Goal: Transaction & Acquisition: Subscribe to service/newsletter

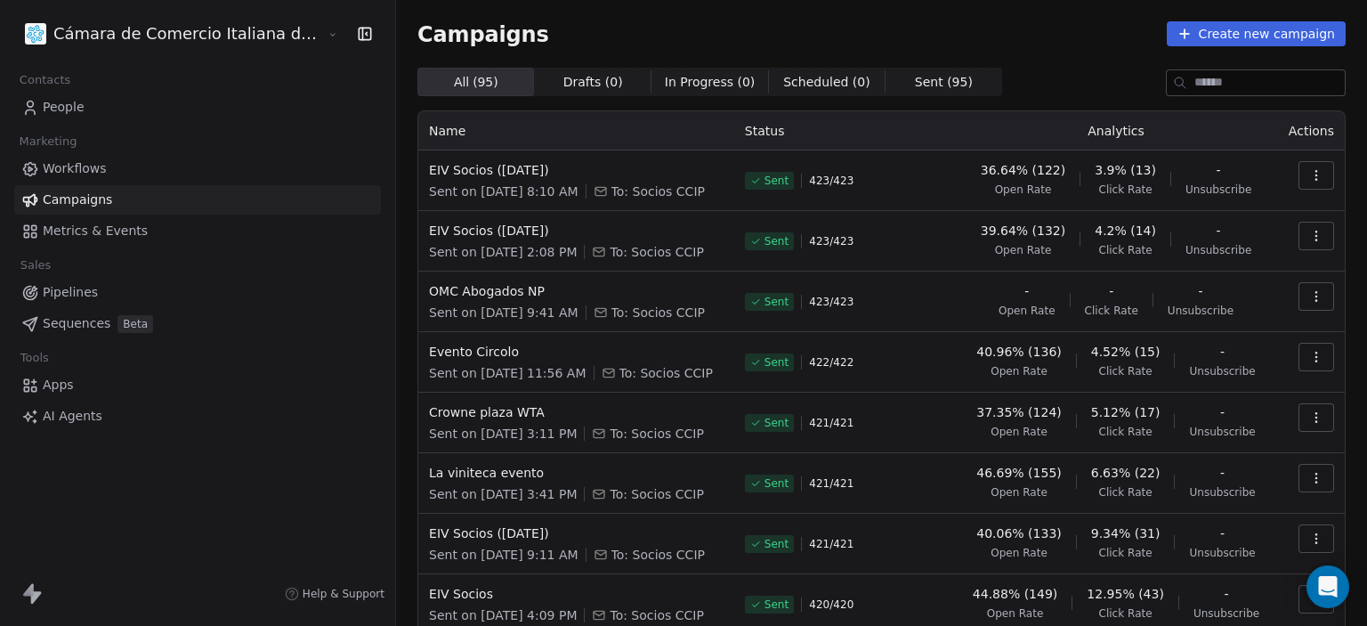
click at [1316, 180] on icon "button" at bounding box center [1316, 179] width 1 height 1
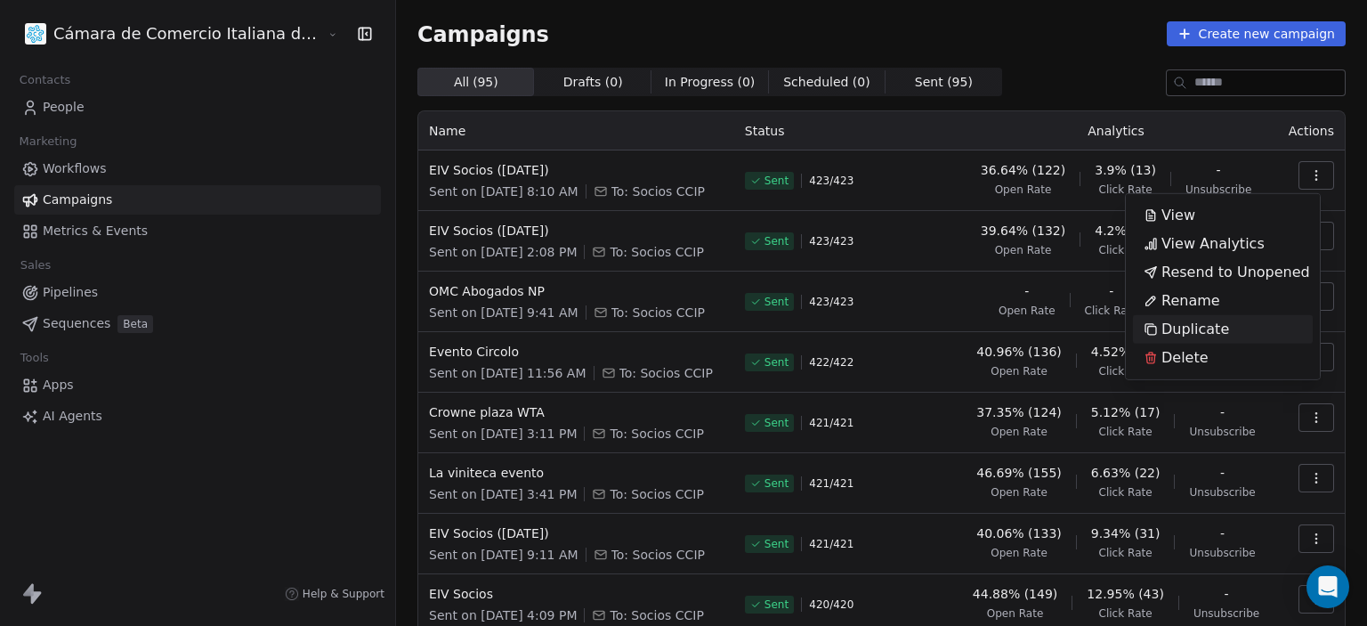
click at [1200, 327] on span "Duplicate" at bounding box center [1196, 329] width 68 height 21
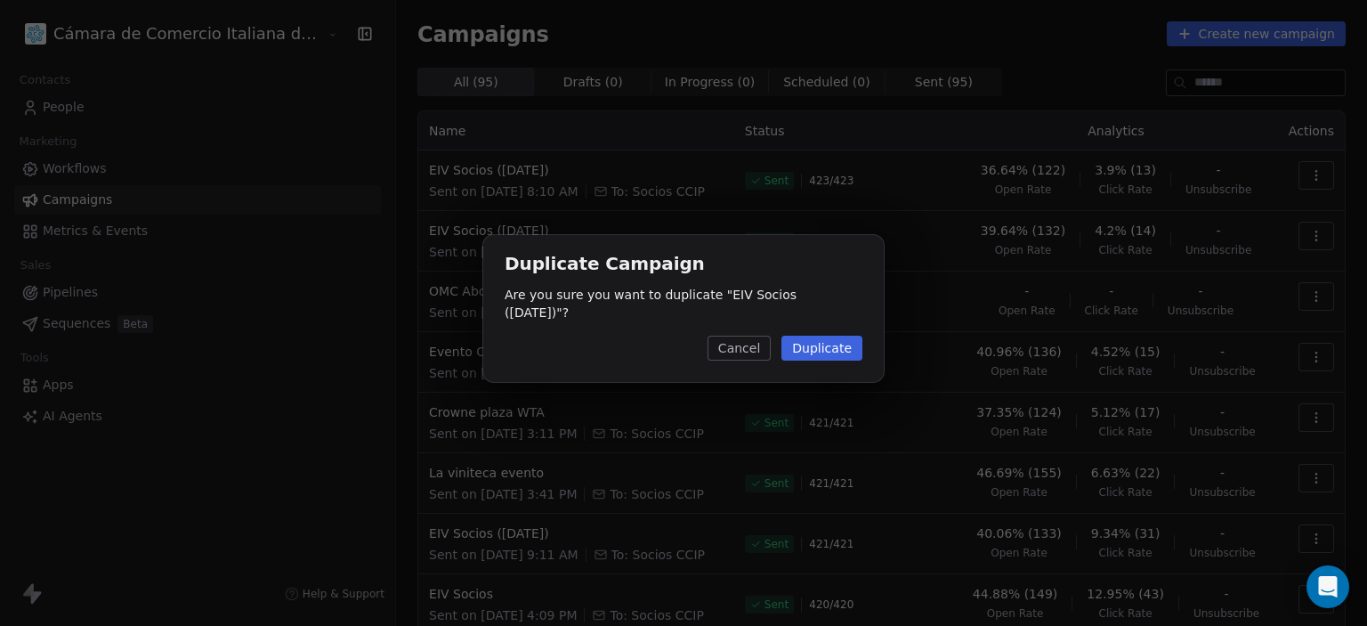
click at [806, 344] on button "Duplicate" at bounding box center [822, 348] width 81 height 25
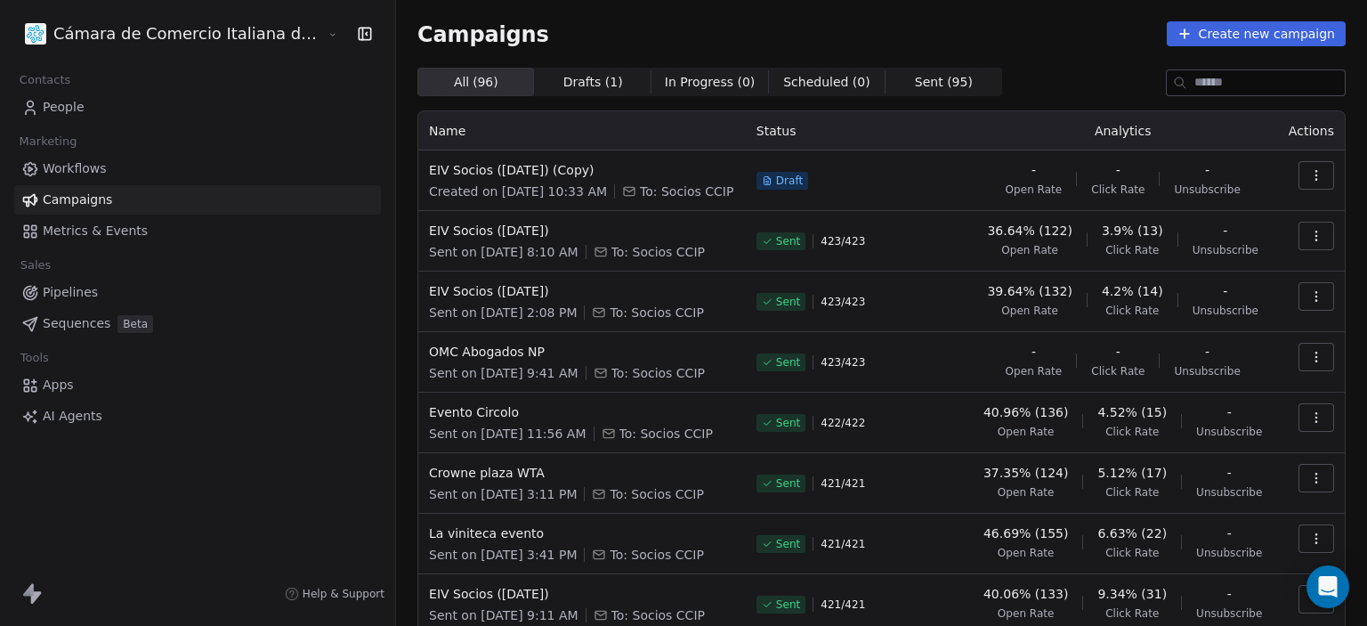
click at [1309, 177] on icon "button" at bounding box center [1316, 175] width 14 height 14
click at [1179, 239] on span "Rename" at bounding box center [1191, 243] width 59 height 21
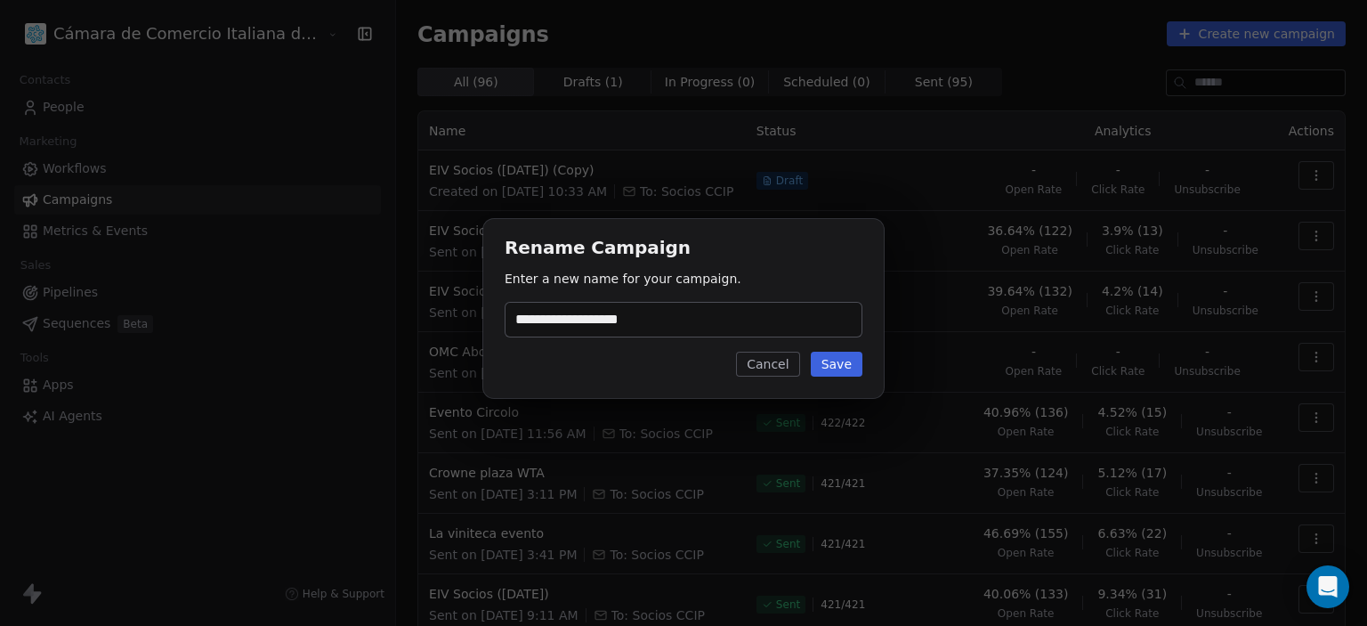
type input "**********"
click at [847, 369] on button "Save" at bounding box center [837, 364] width 52 height 25
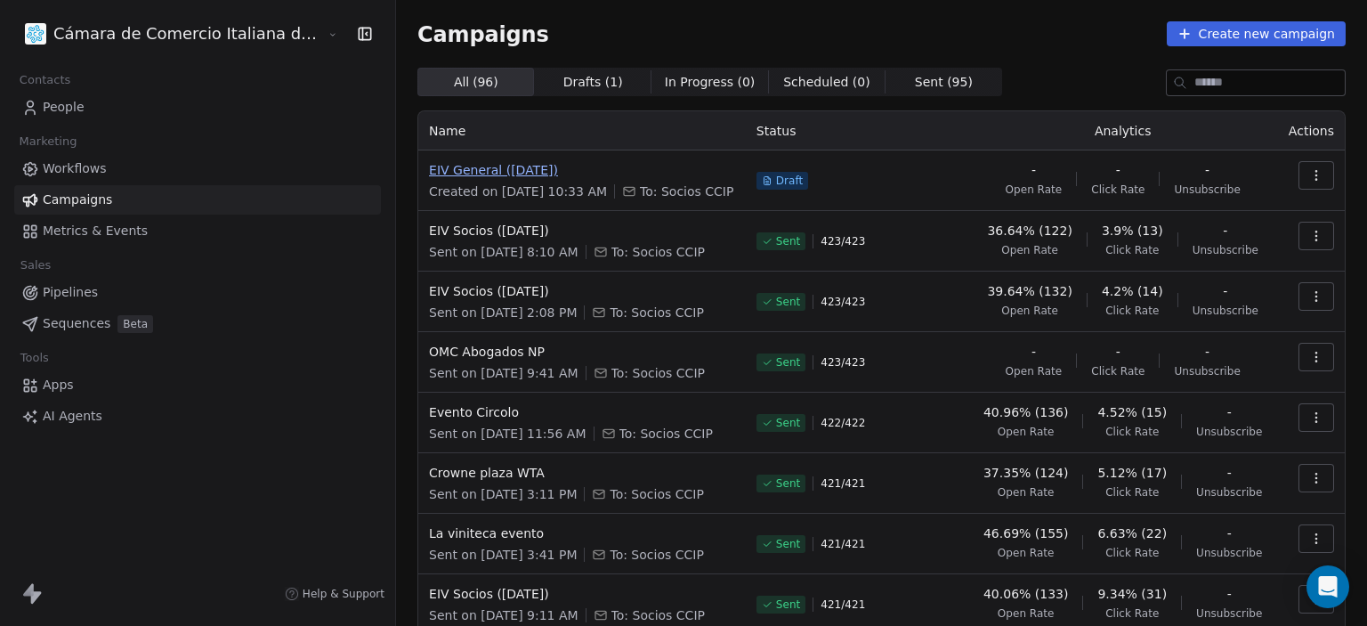
click at [429, 170] on span "EIV General ([DATE])" at bounding box center [582, 170] width 306 height 18
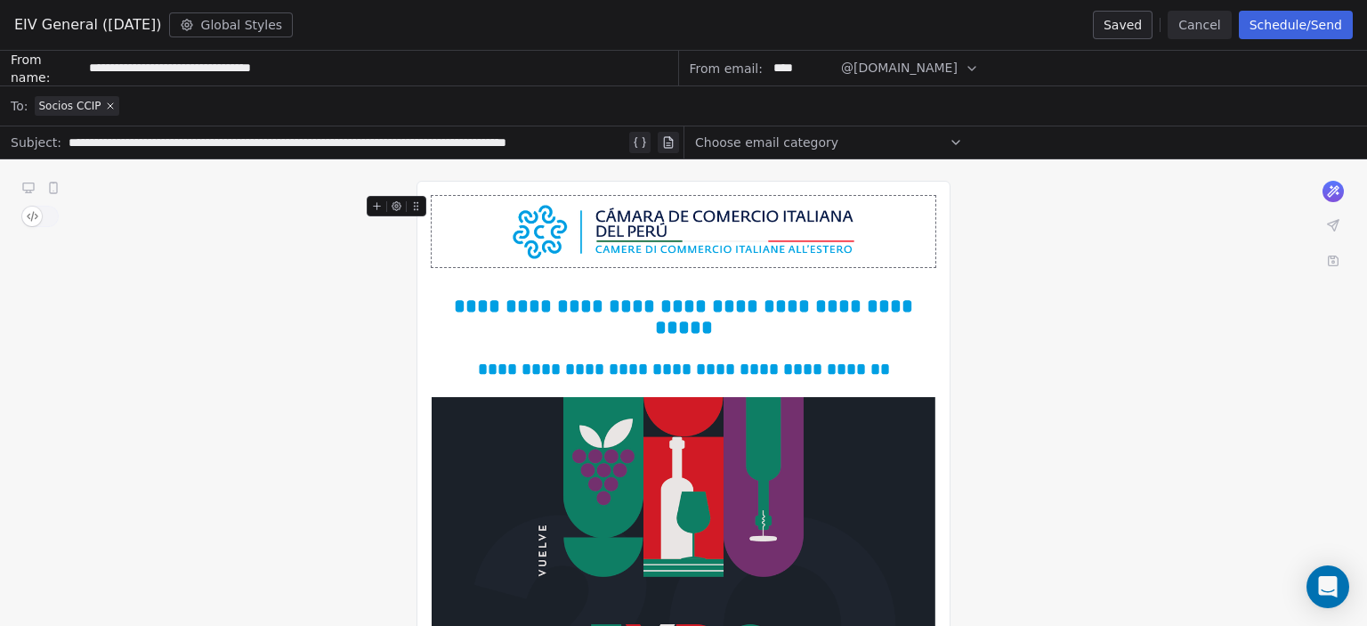
click at [403, 144] on div "**********" at bounding box center [347, 142] width 557 height 21
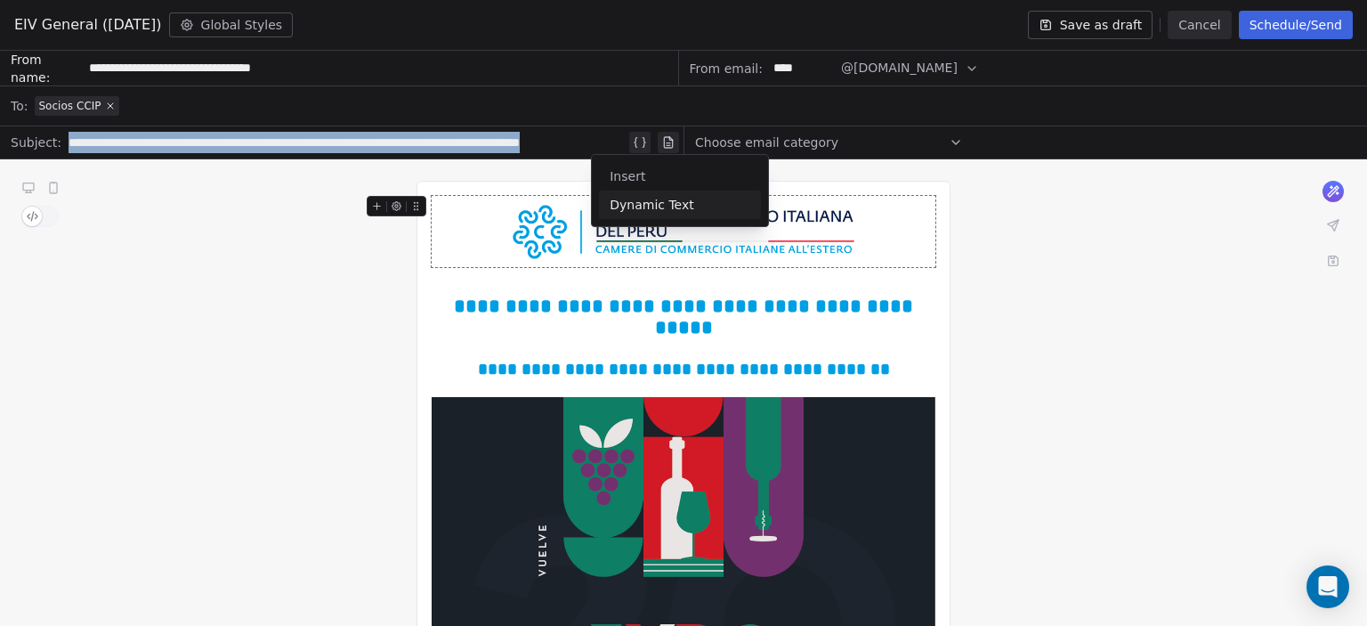
click at [616, 143] on div "**********" at bounding box center [347, 142] width 557 height 21
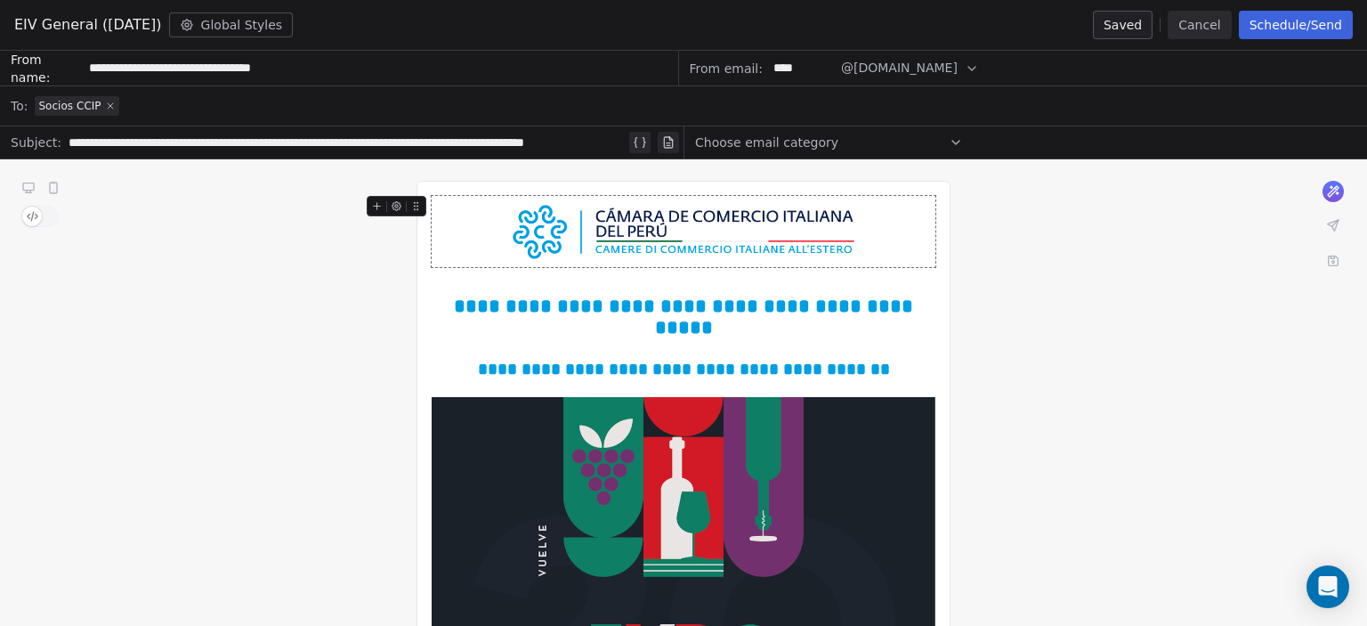
click at [108, 106] on icon at bounding box center [110, 105] width 5 height 5
click at [110, 104] on span "Select a segment" at bounding box center [89, 106] width 109 height 18
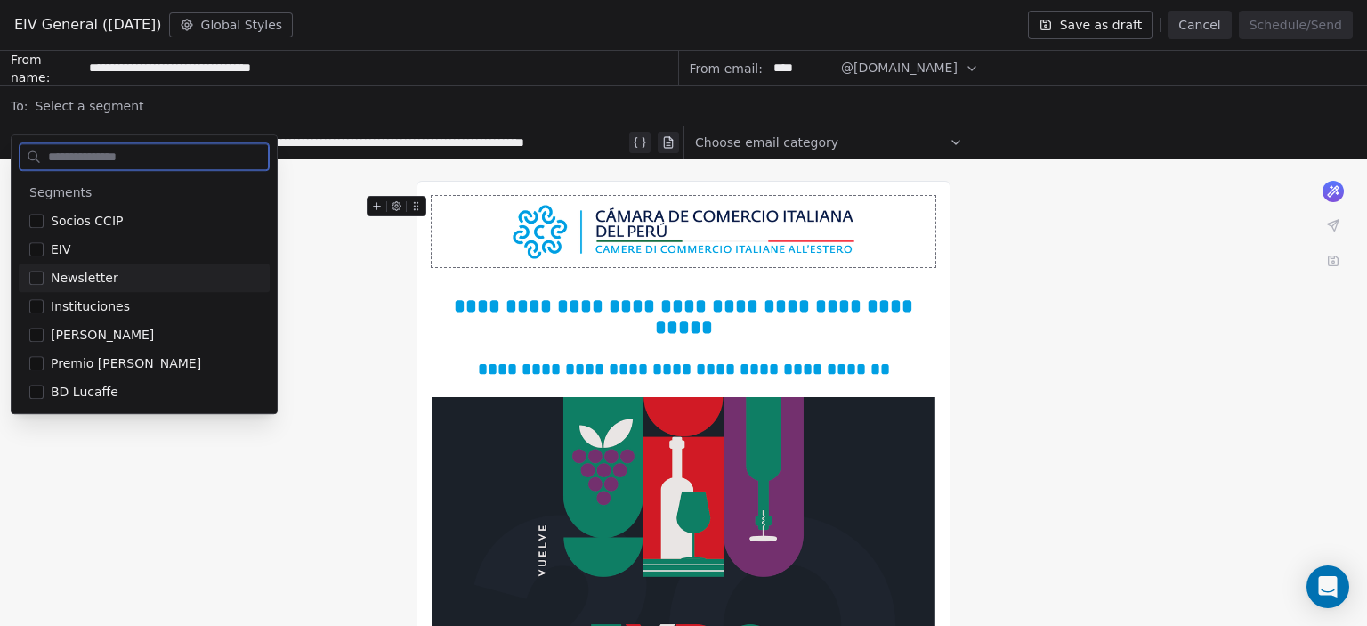
click at [118, 285] on div "Newsletter" at bounding box center [155, 278] width 208 height 18
click at [71, 248] on div "EIV" at bounding box center [155, 249] width 208 height 18
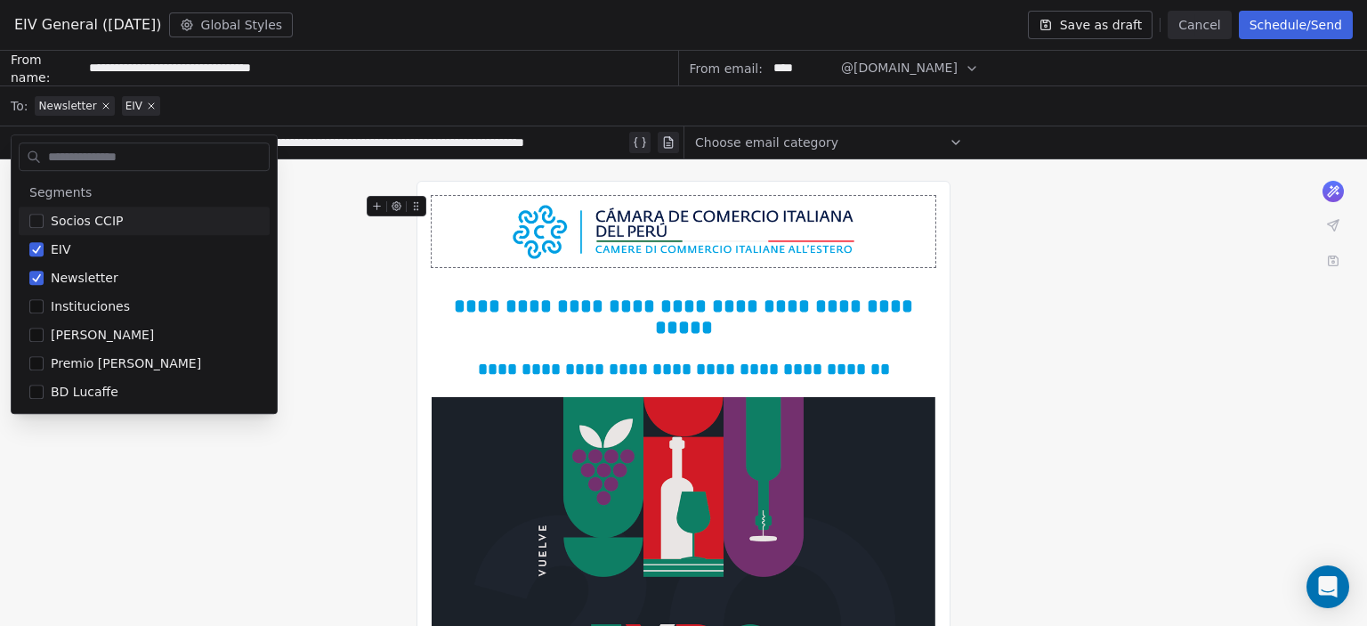
click at [318, 105] on div "Newsletter EIV" at bounding box center [696, 105] width 1322 height 39
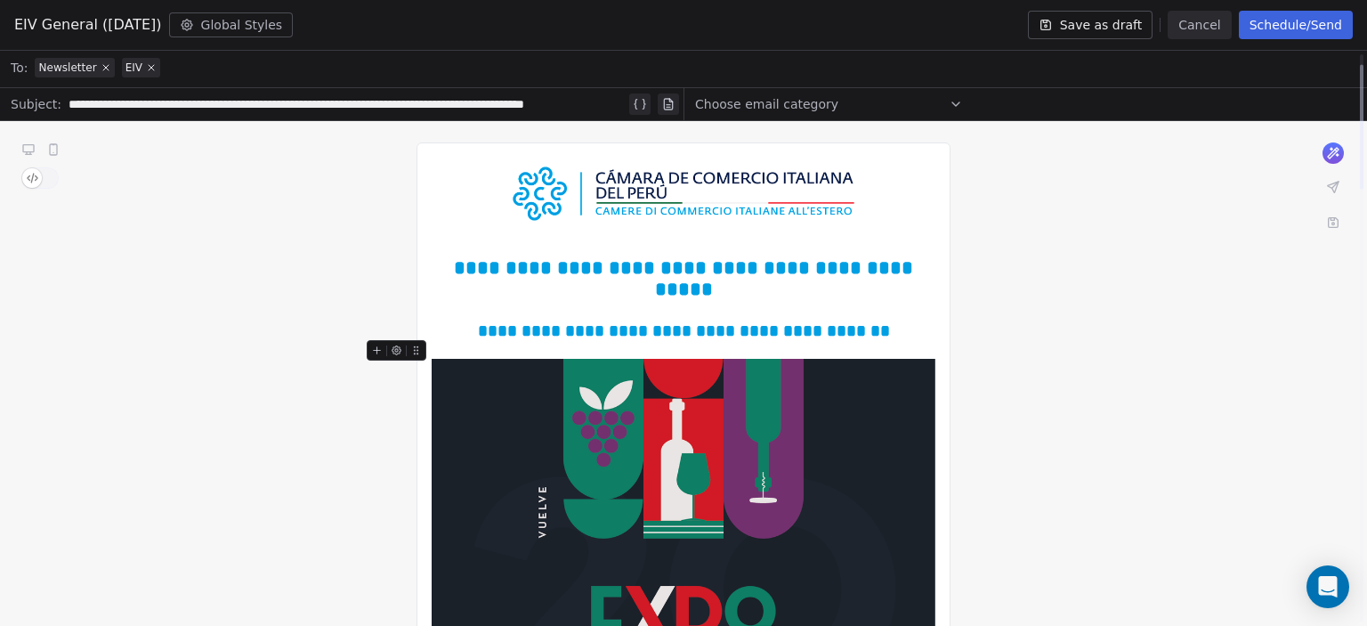
scroll to position [48, 0]
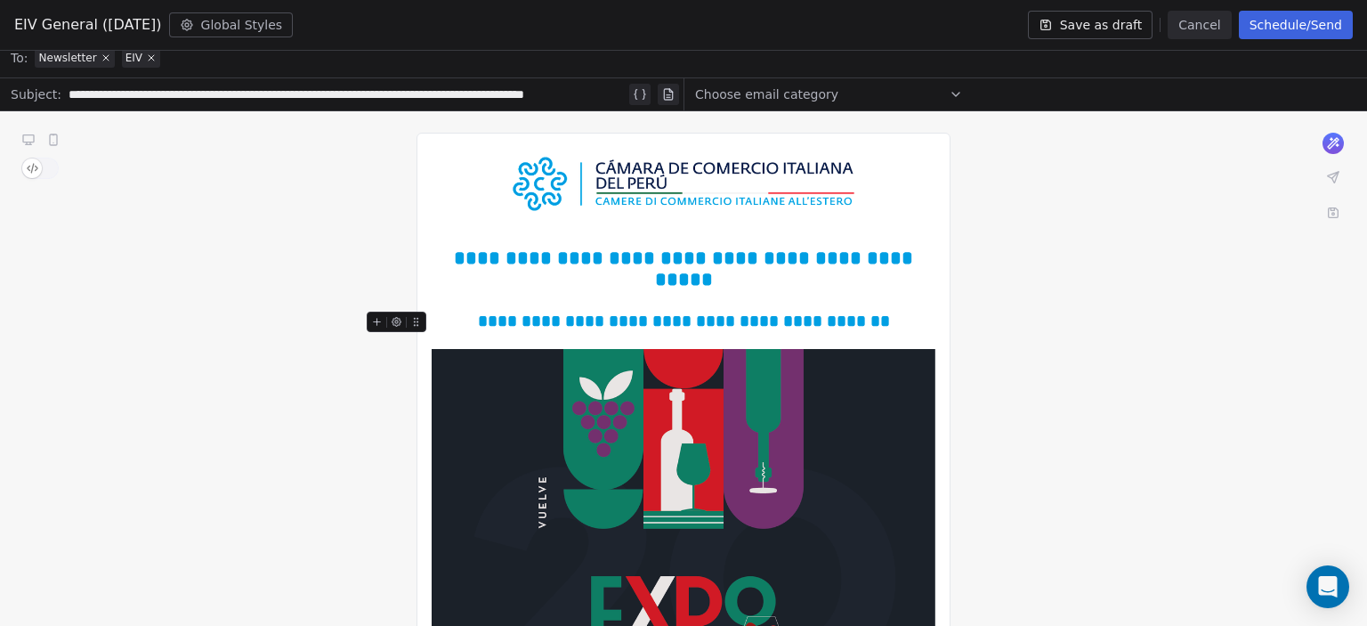
click at [571, 312] on span "**********" at bounding box center [684, 320] width 412 height 17
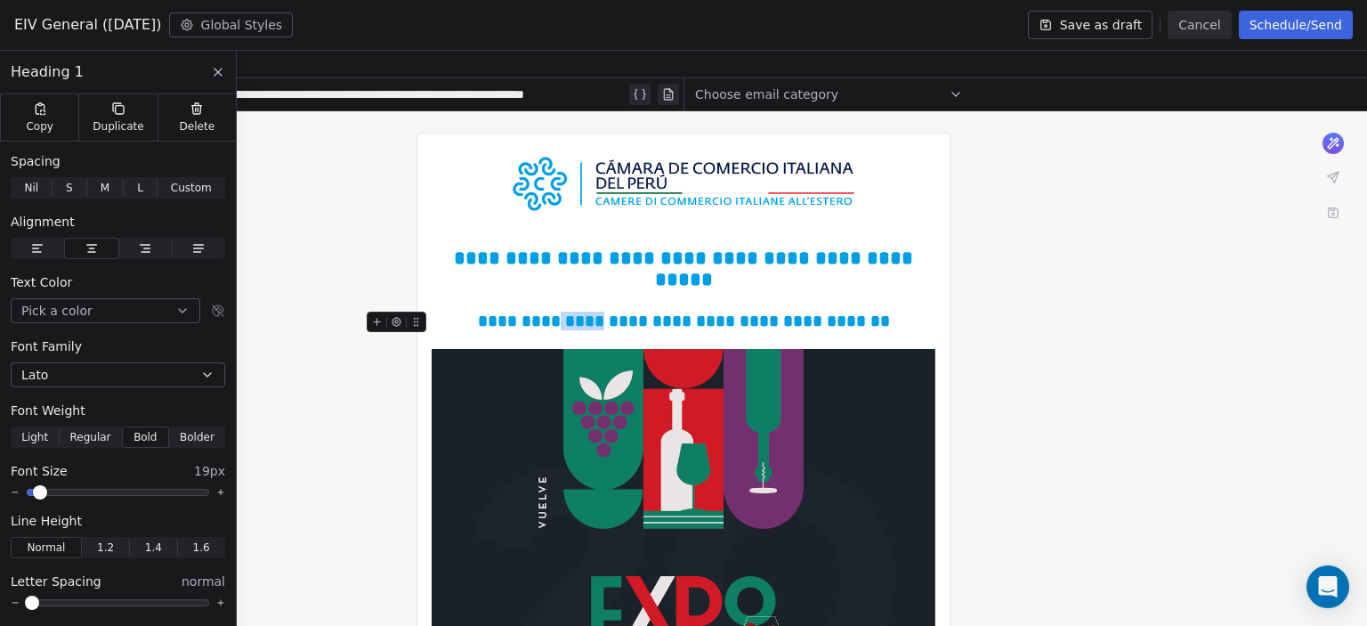
click at [571, 312] on span "**********" at bounding box center [684, 320] width 412 height 17
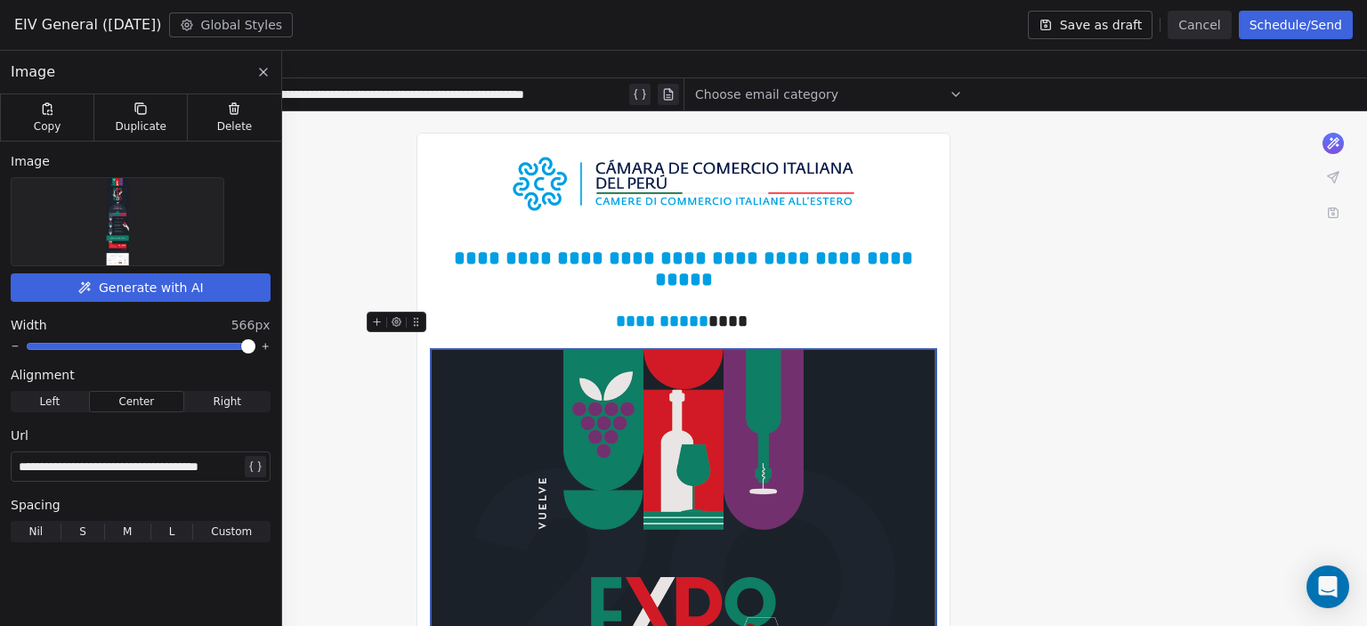
click at [85, 205] on div at bounding box center [118, 221] width 212 height 87
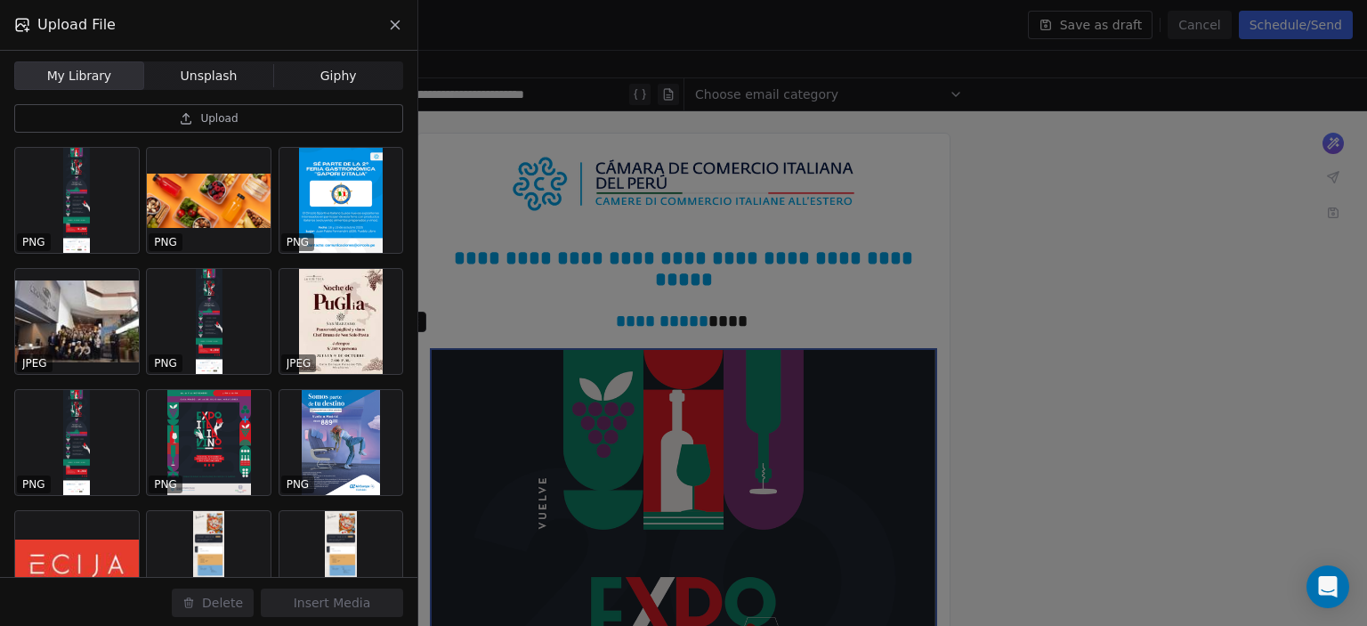
click at [205, 312] on div at bounding box center [209, 321] width 124 height 105
click at [192, 112] on icon at bounding box center [186, 118] width 14 height 14
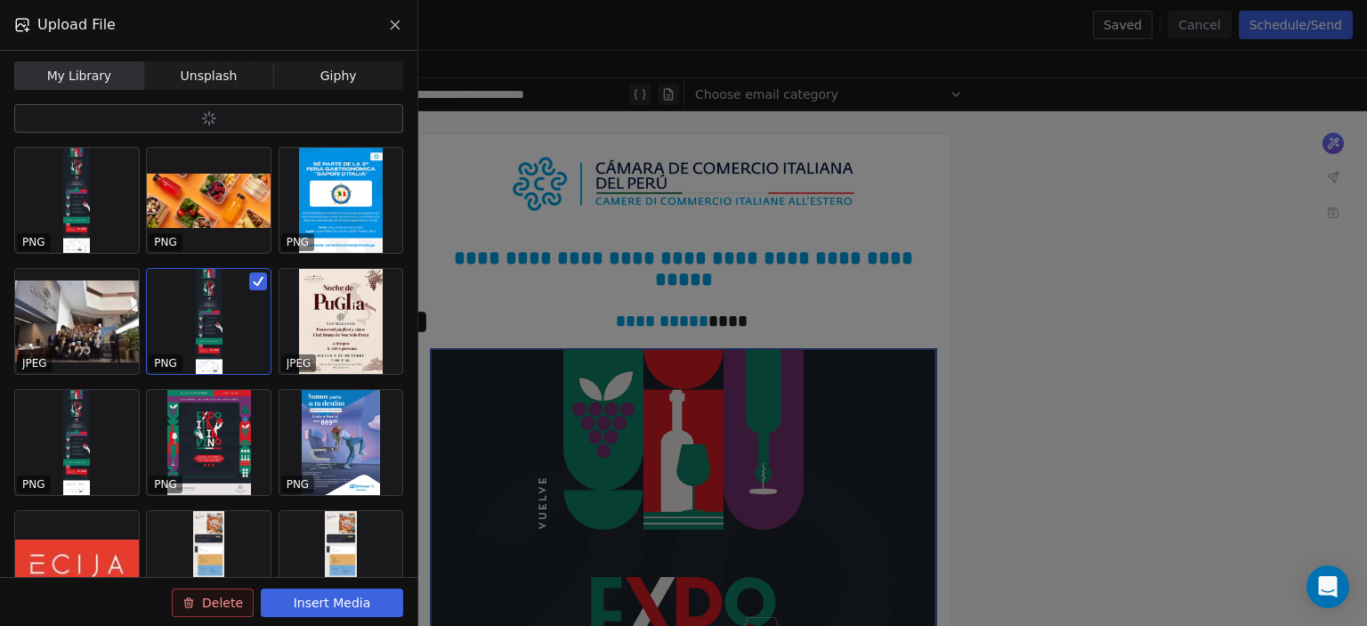
click at [263, 272] on button "button" at bounding box center [258, 281] width 18 height 18
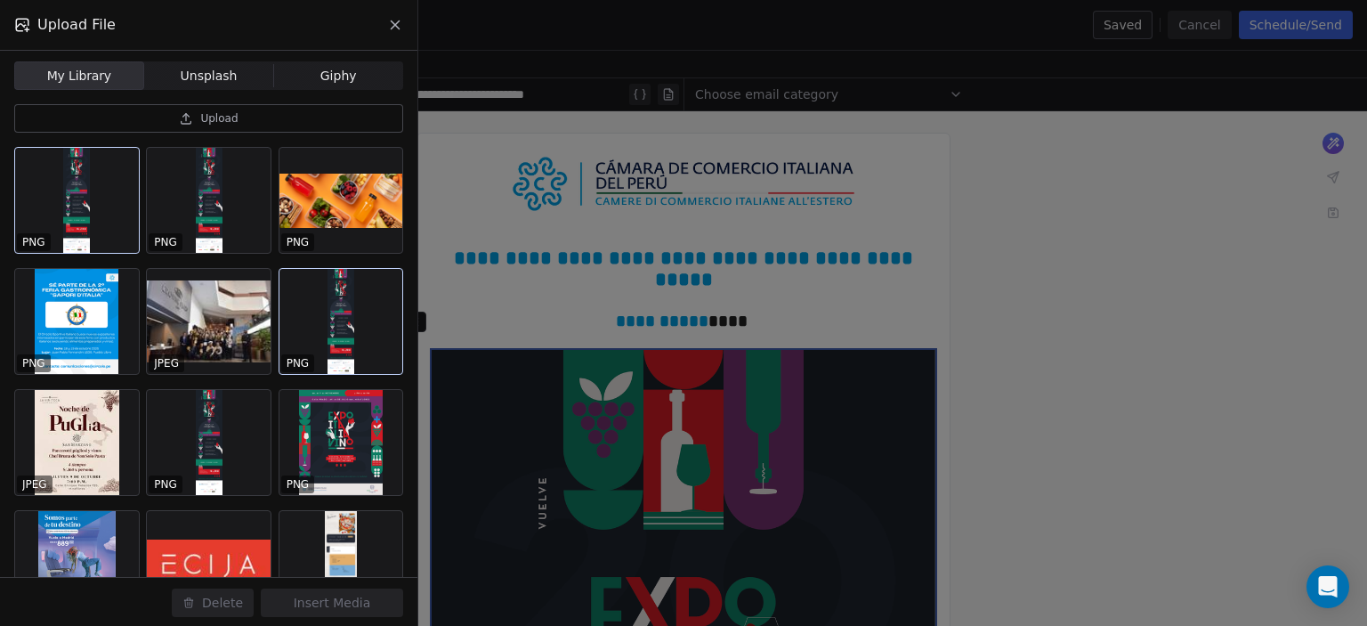
click at [107, 201] on div at bounding box center [77, 200] width 124 height 105
click at [377, 611] on button "Insert Media" at bounding box center [332, 602] width 142 height 28
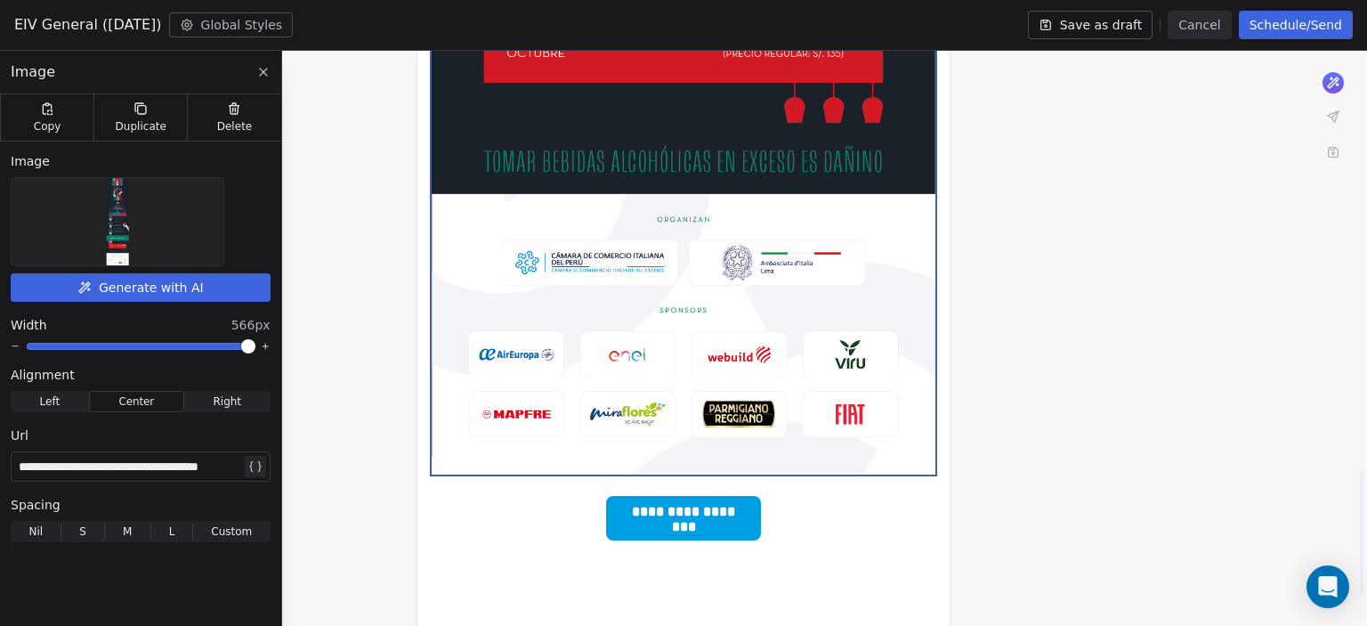
scroll to position [1937, 0]
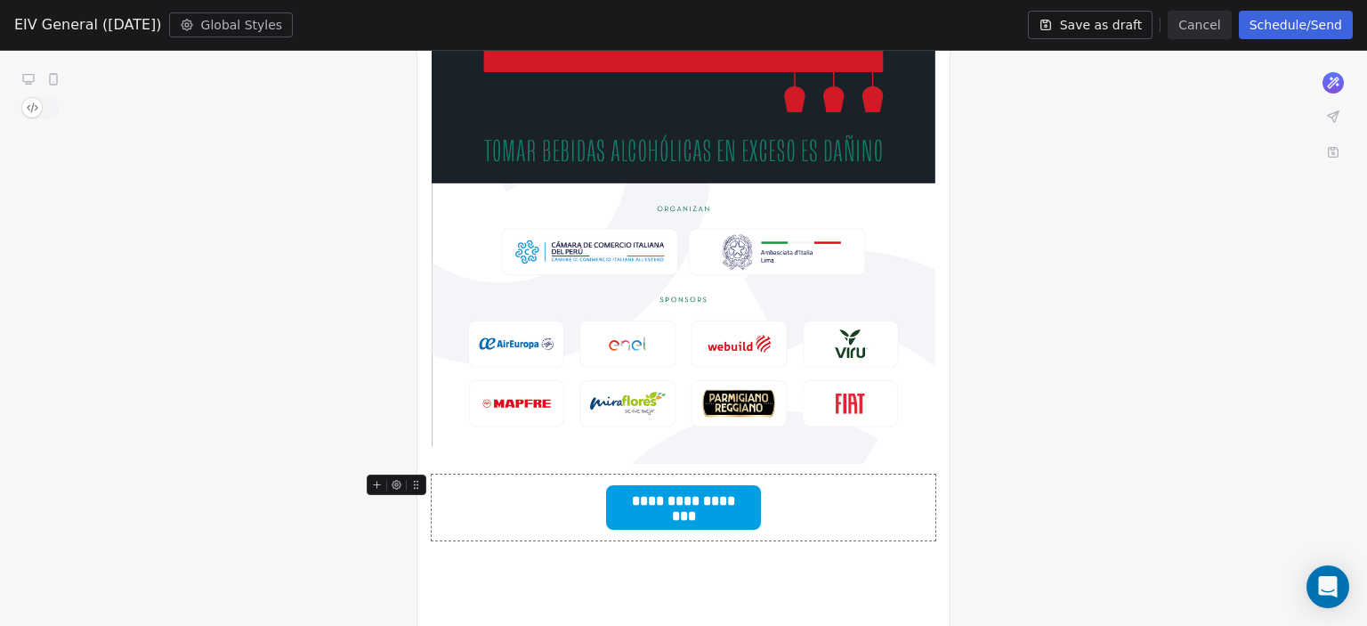
click at [724, 488] on span "**********" at bounding box center [683, 501] width 149 height 27
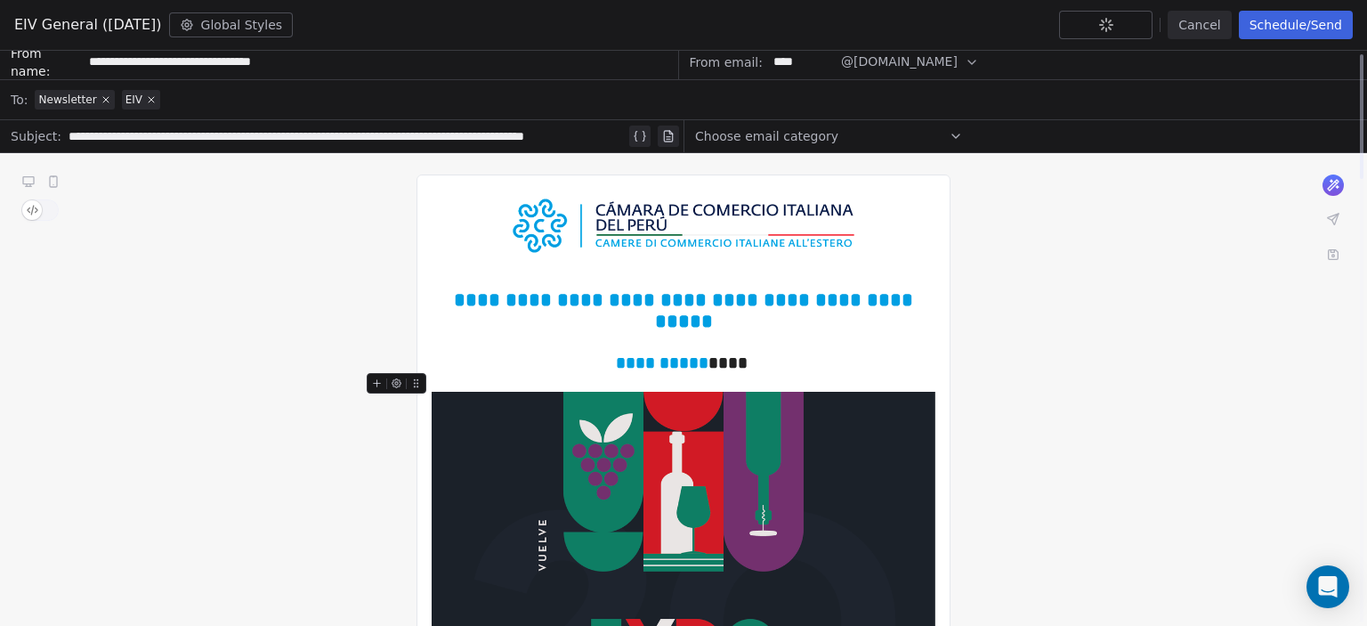
scroll to position [0, 0]
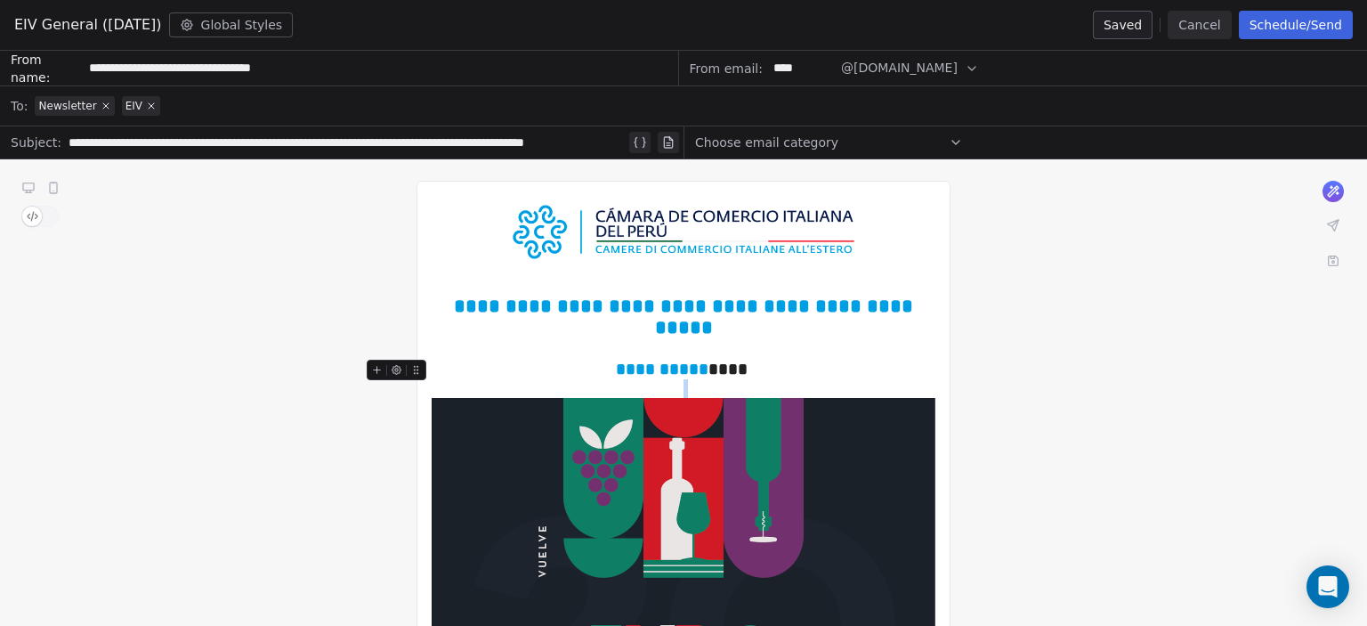
click at [698, 361] on span "**********" at bounding box center [662, 369] width 93 height 17
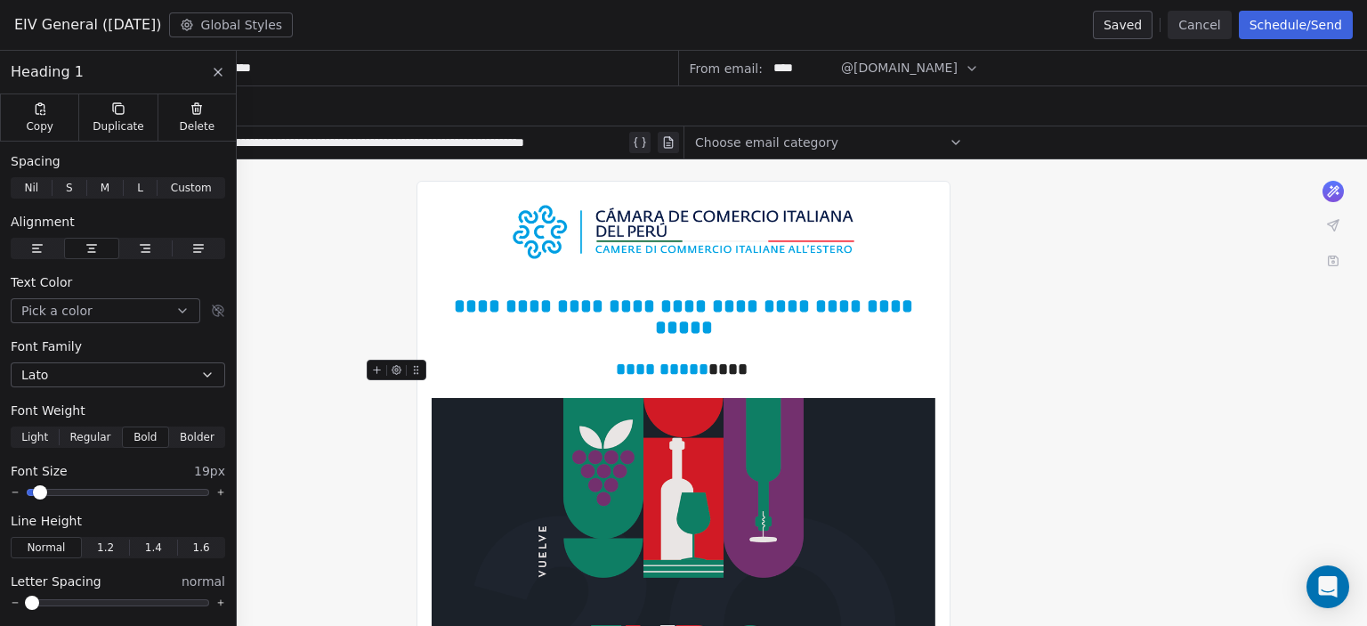
click at [691, 361] on span "**********" at bounding box center [662, 369] width 93 height 17
click at [598, 361] on span "**********" at bounding box center [681, 369] width 359 height 17
click at [558, 361] on span "**********" at bounding box center [681, 369] width 271 height 17
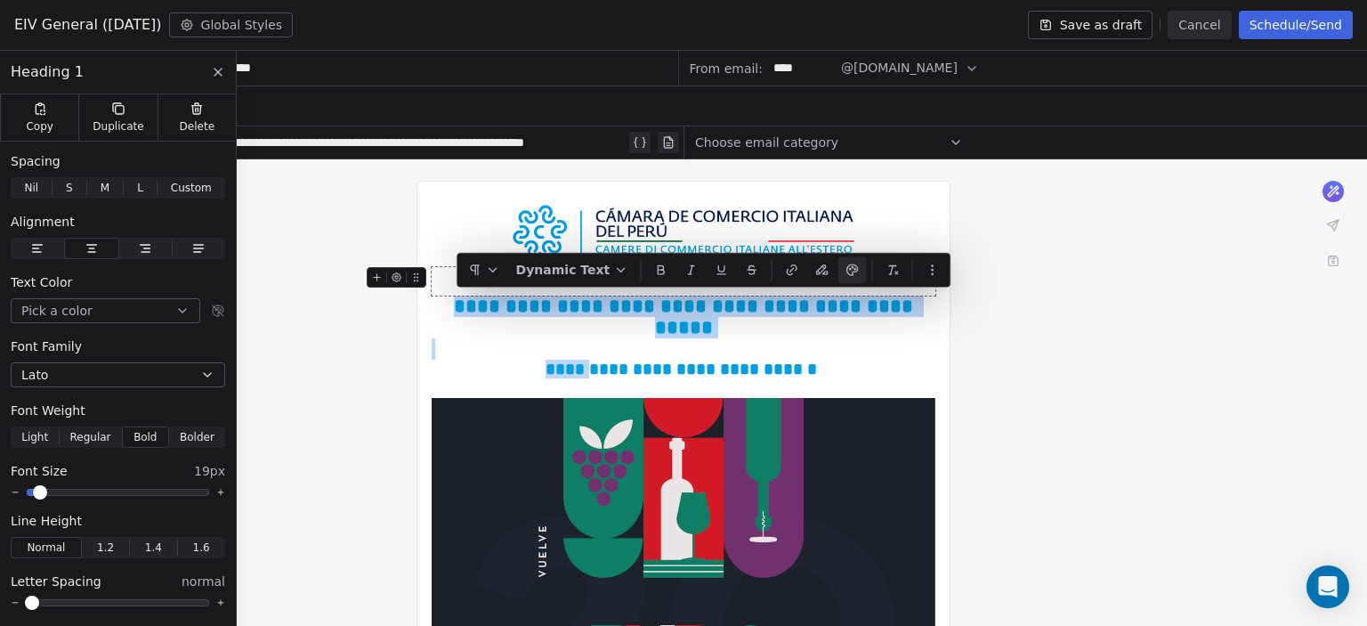
drag, startPoint x: 601, startPoint y: 356, endPoint x: 979, endPoint y: 280, distance: 386.0
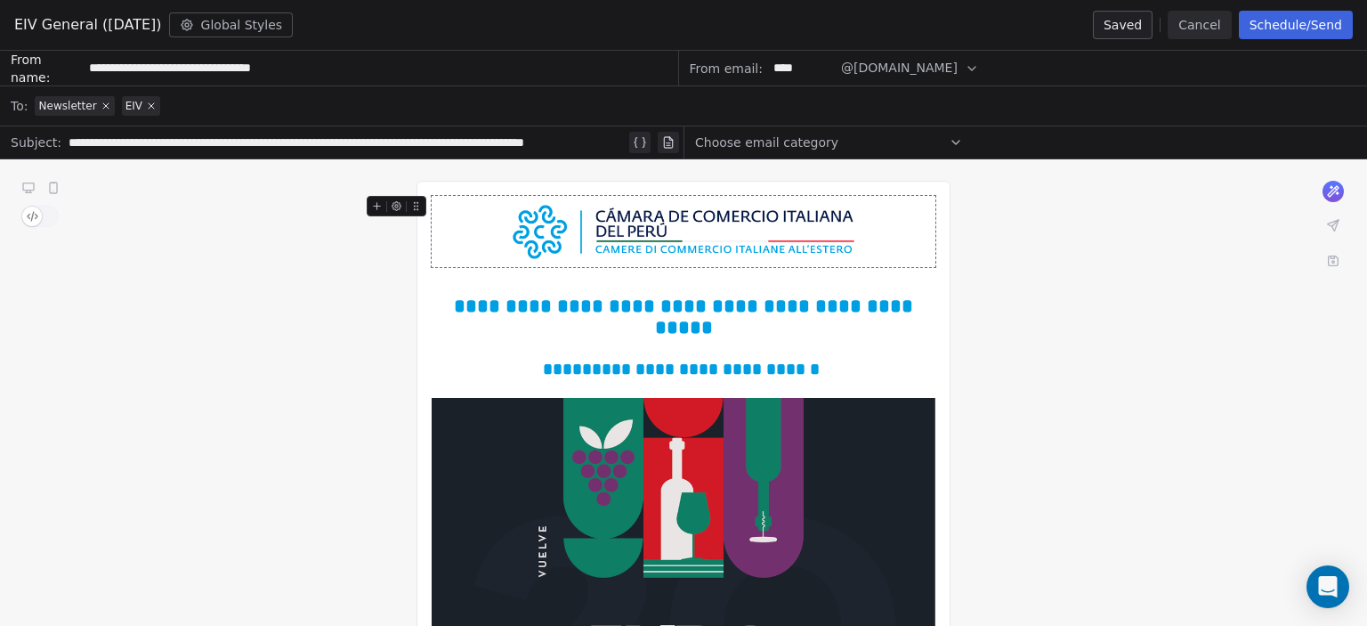
click at [442, 144] on div "**********" at bounding box center [347, 142] width 557 height 21
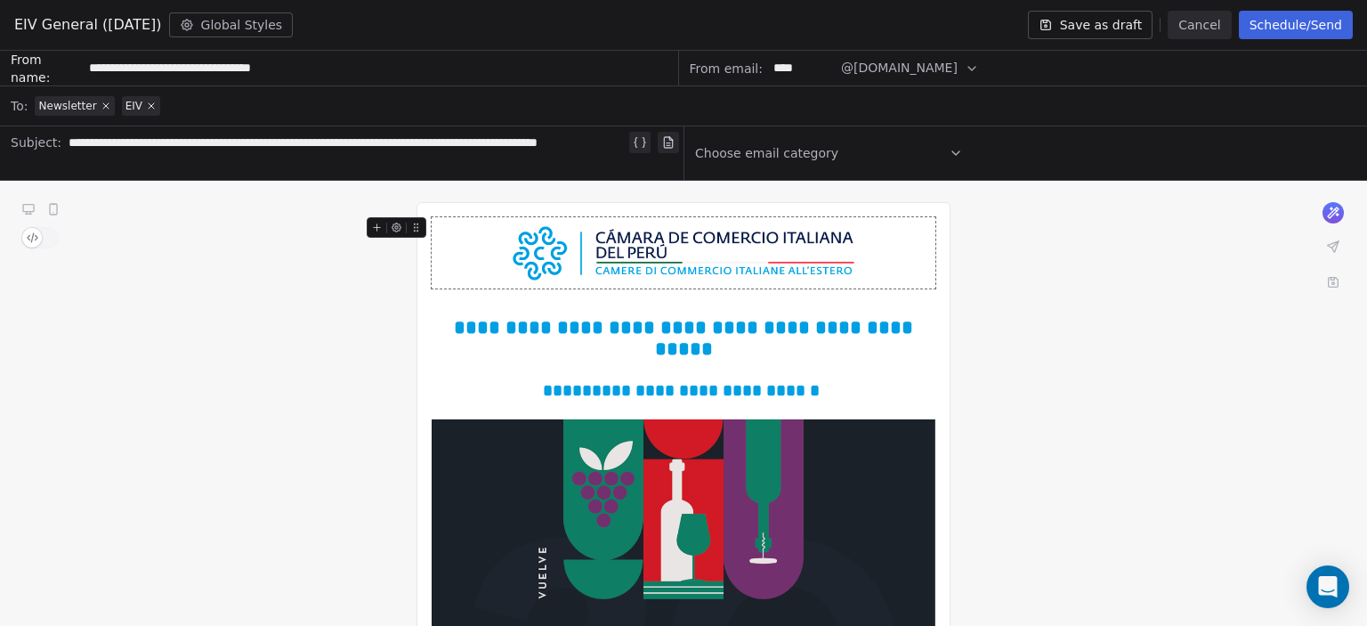
click at [1333, 241] on icon at bounding box center [1333, 246] width 14 height 14
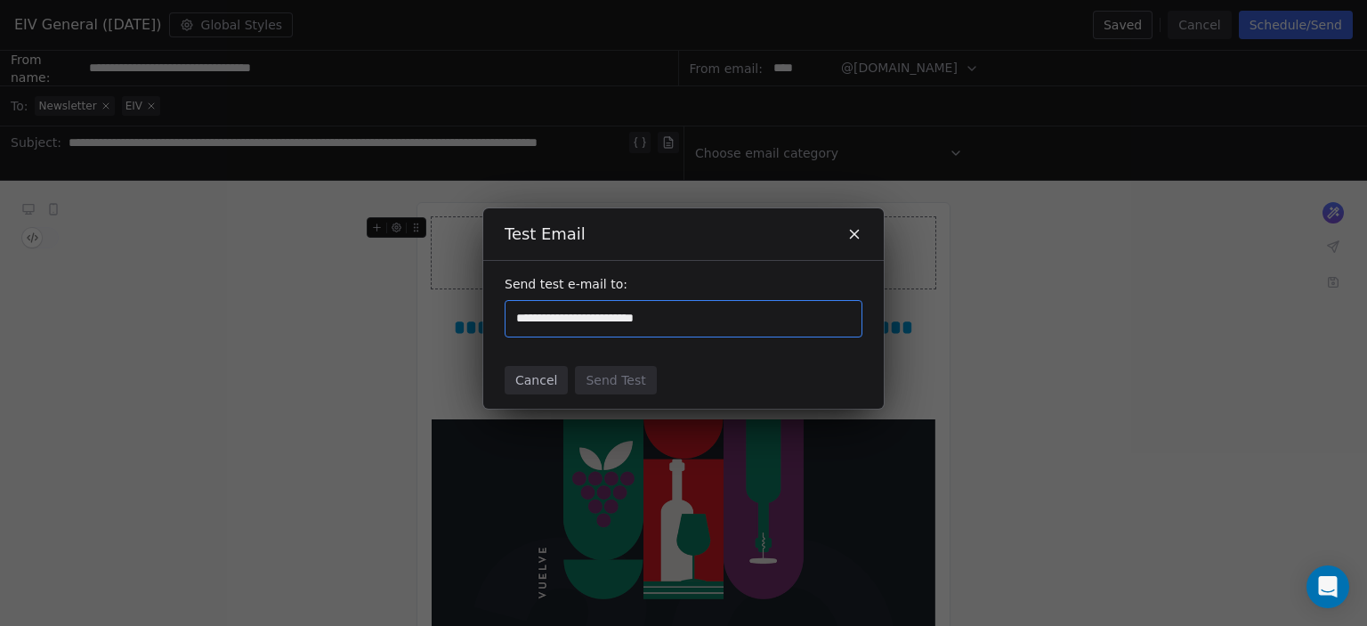
type input "**********"
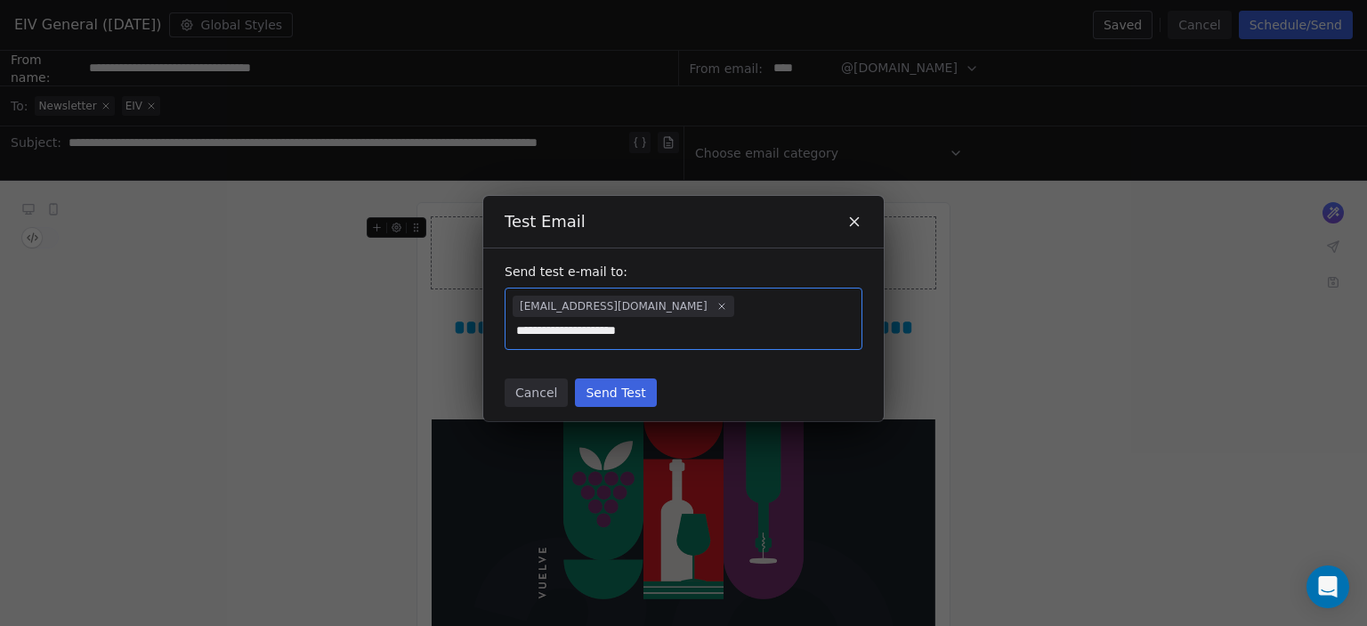
type input "**********"
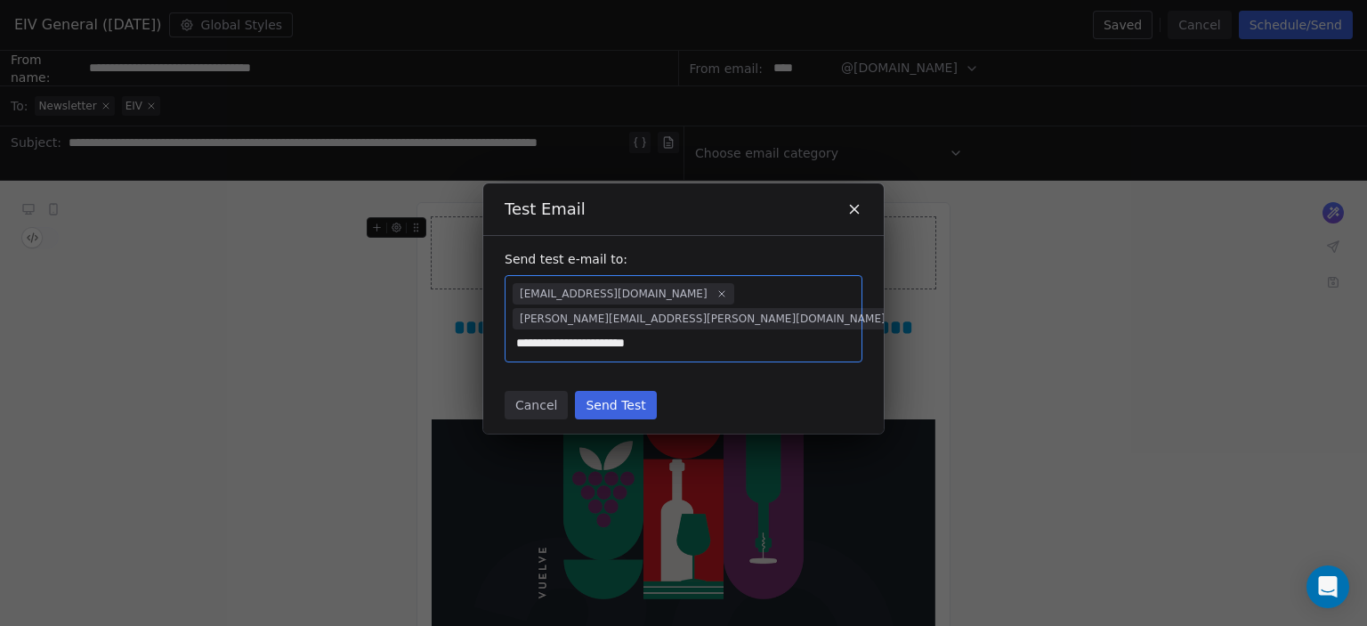
type input "**********"
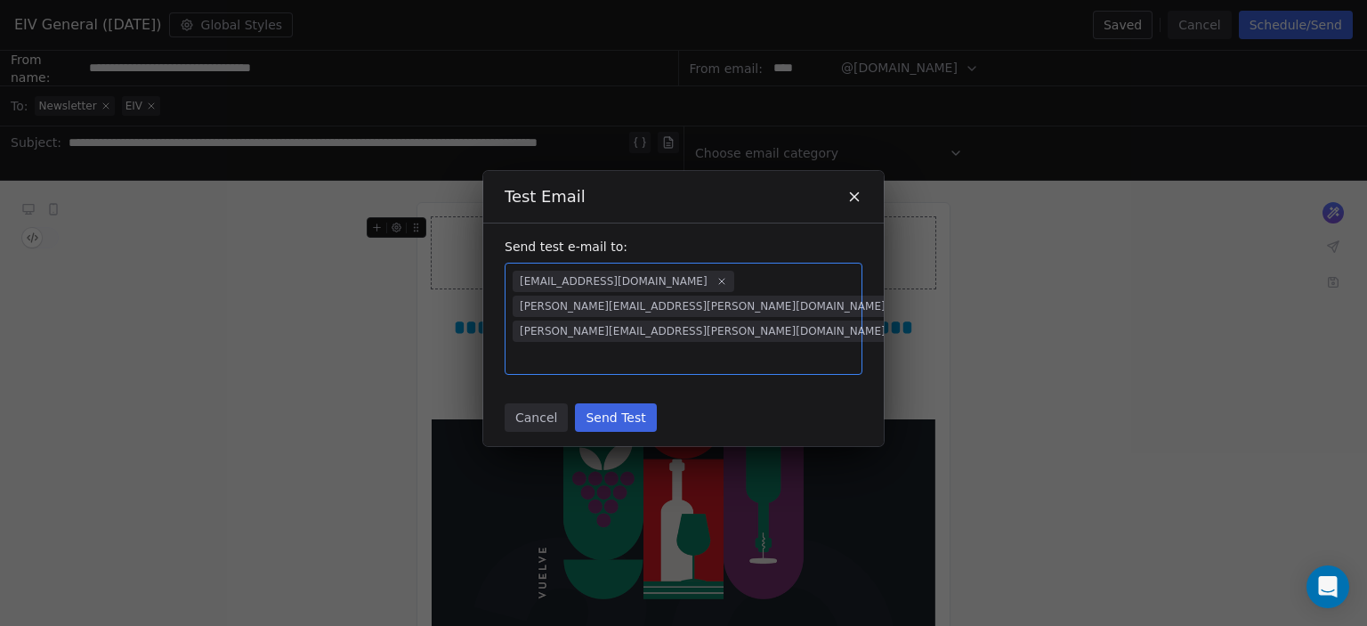
click at [603, 403] on button "Send Test" at bounding box center [615, 417] width 81 height 28
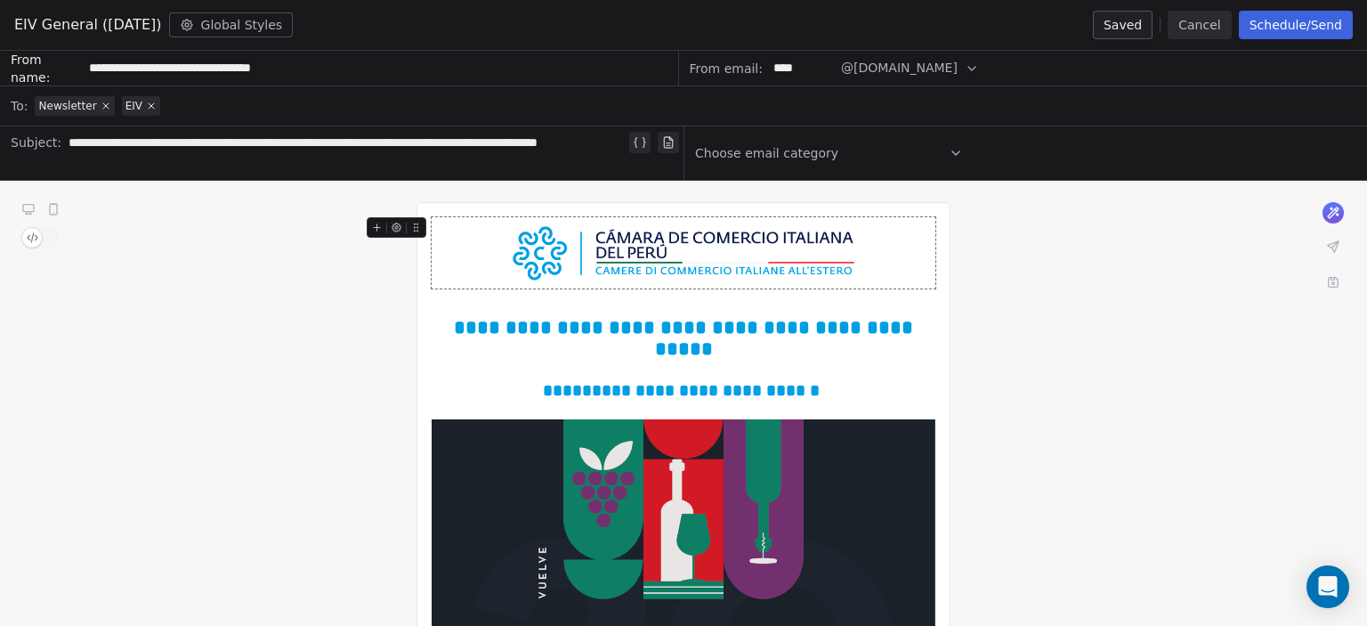
click at [1293, 30] on button "Schedule/Send" at bounding box center [1296, 25] width 114 height 28
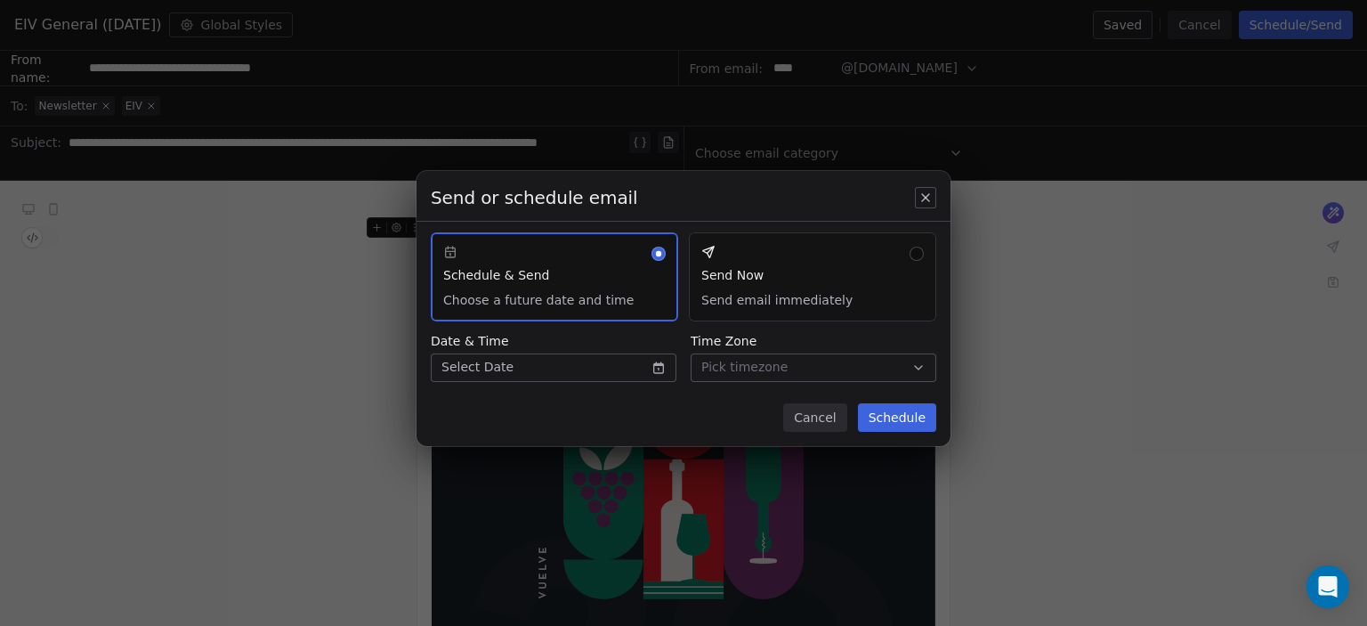
click at [819, 423] on button "Cancel" at bounding box center [814, 417] width 63 height 28
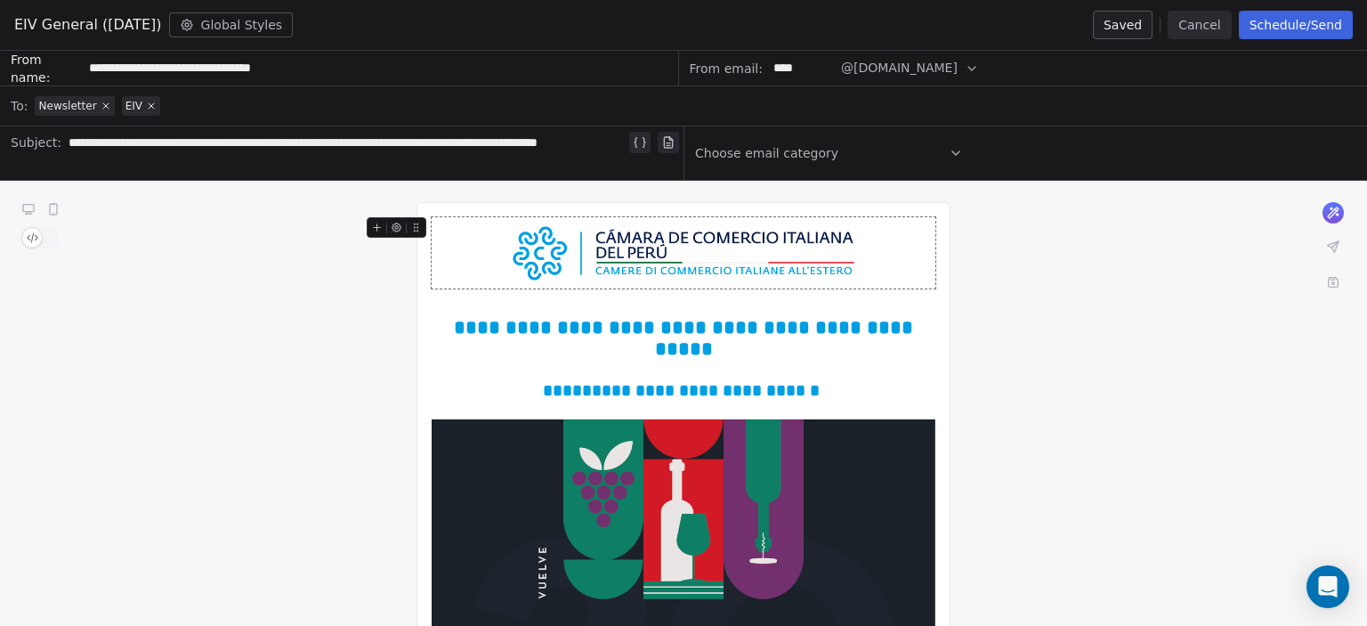
click at [1290, 25] on button "Schedule/Send" at bounding box center [1296, 25] width 114 height 28
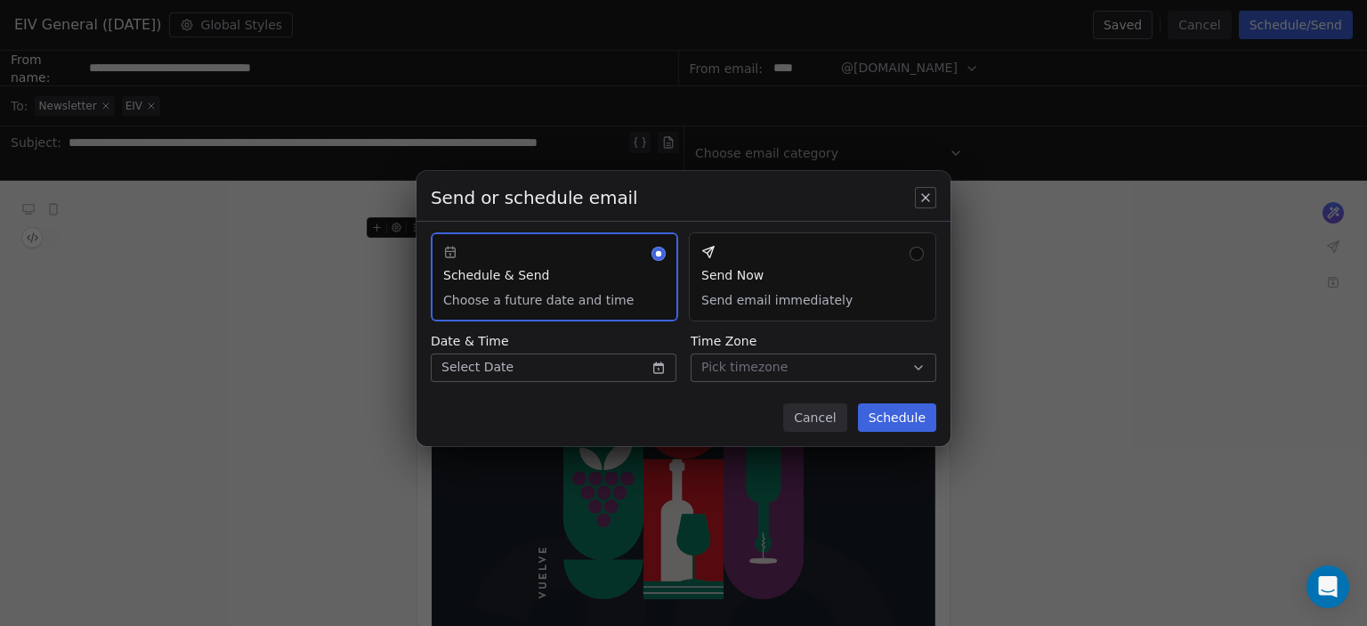
click at [661, 364] on div "Send or schedule email Schedule & Send Choose a future date and time Send Now S…" at bounding box center [683, 312] width 1367 height 341
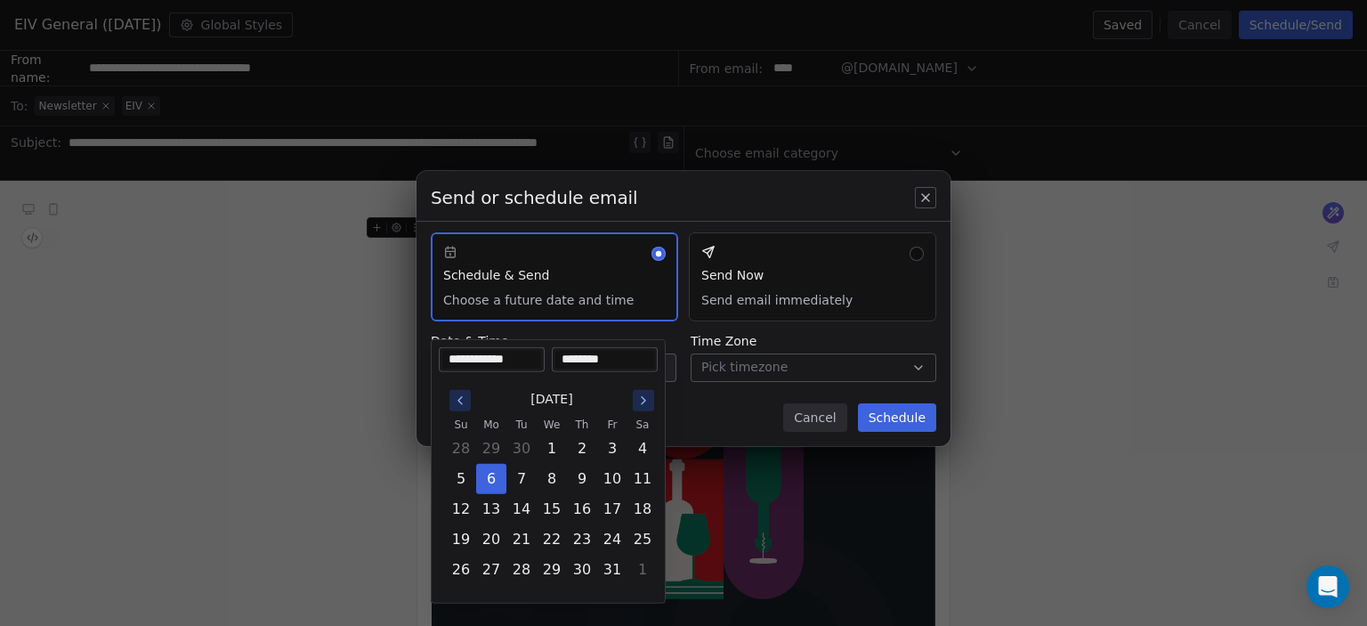
click at [692, 397] on div "Send or schedule email Schedule & Send Choose a future date and time Send Now S…" at bounding box center [683, 312] width 1367 height 341
click at [644, 361] on body "Cámara de Comercio Italiana del Perú Contacts People Marketing Workflows Campai…" at bounding box center [683, 313] width 1367 height 626
click at [489, 471] on button "6" at bounding box center [491, 479] width 28 height 28
click at [567, 356] on input "********" at bounding box center [604, 360] width 99 height 18
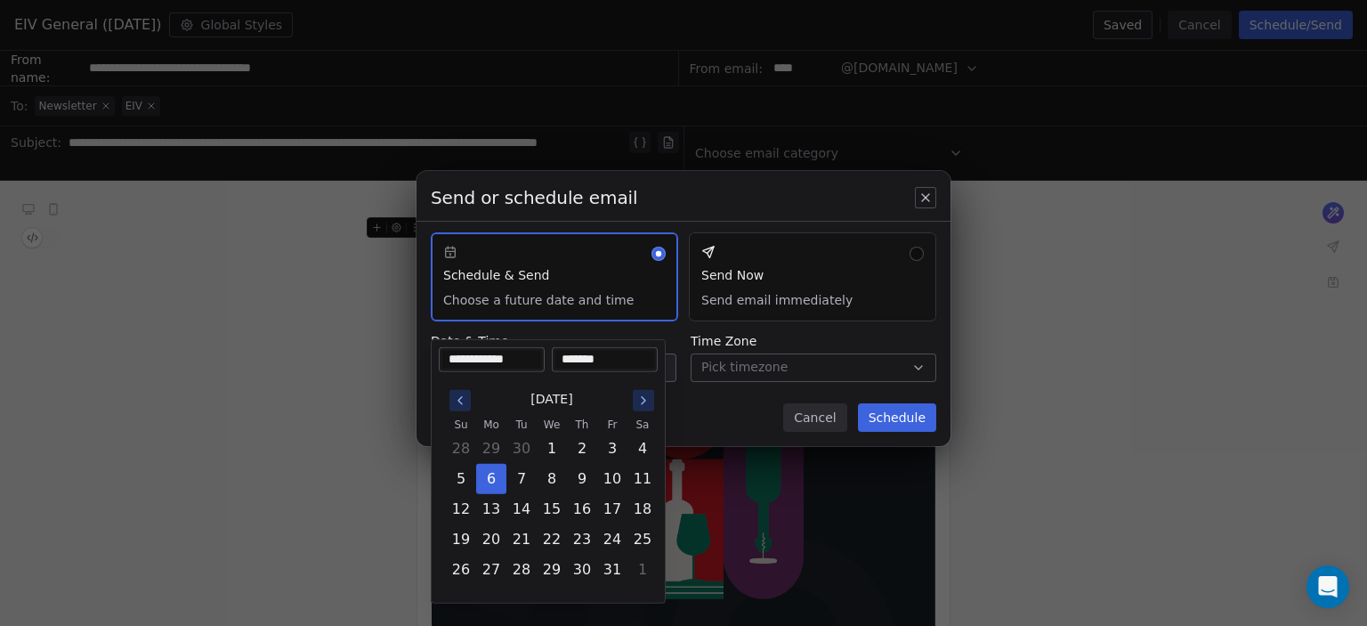
type input "********"
click at [649, 376] on div "[DATE] Su Mo Tu We Th Fr Sa 28 29 30 1 2 3 4 5 6 7 8 9 10 11 12 13 14 15 16 17 …" at bounding box center [548, 483] width 219 height 223
click at [723, 403] on div "Send or schedule email Schedule & Send Choose a future date and time Send Now S…" at bounding box center [683, 312] width 1367 height 341
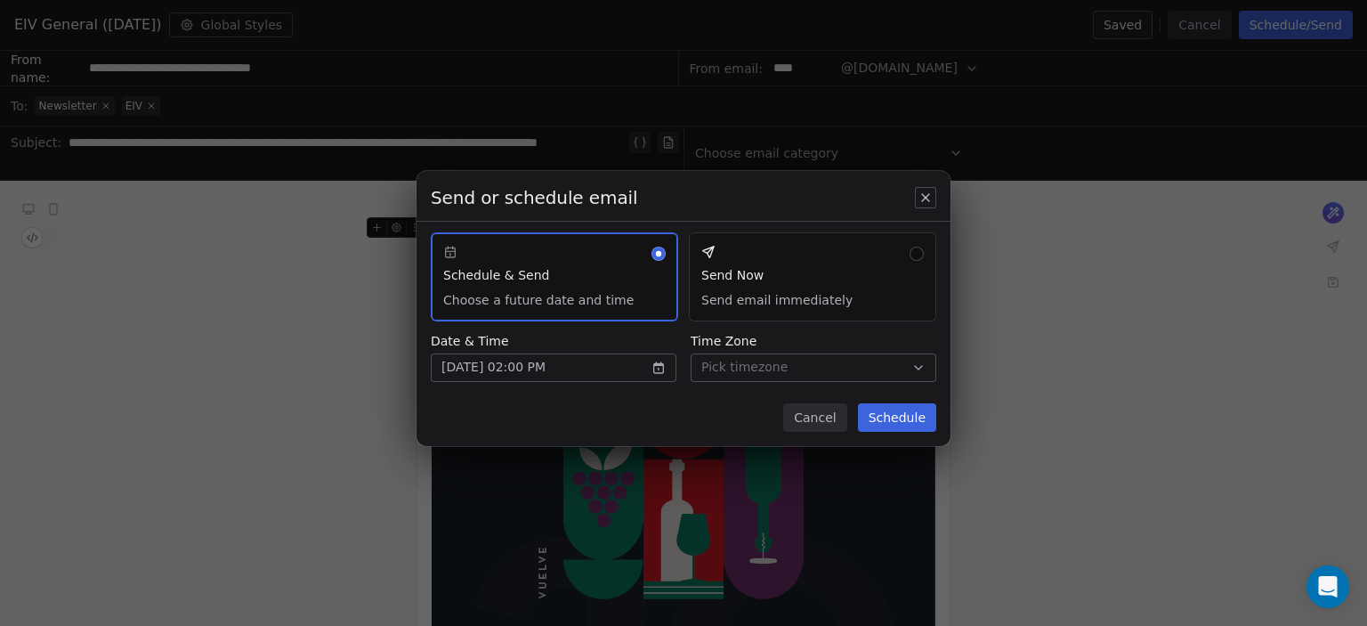
click at [893, 410] on button "Schedule" at bounding box center [897, 417] width 78 height 28
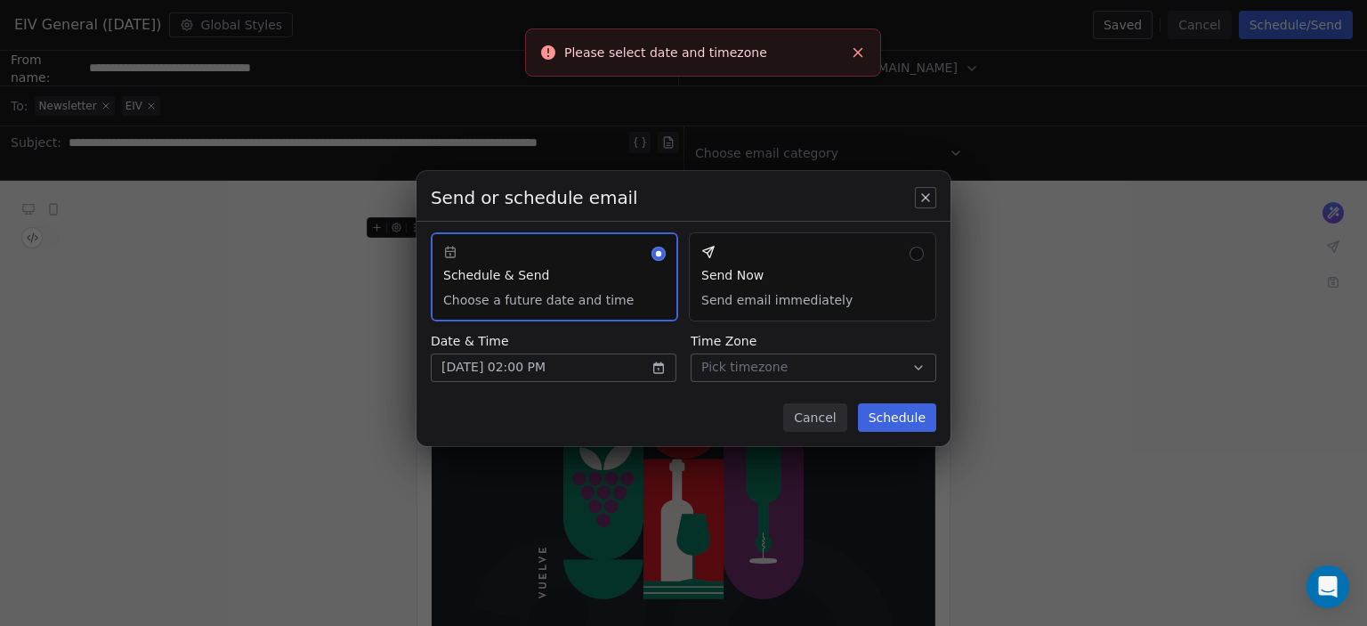
click at [818, 370] on button "Pick timezone" at bounding box center [814, 367] width 246 height 28
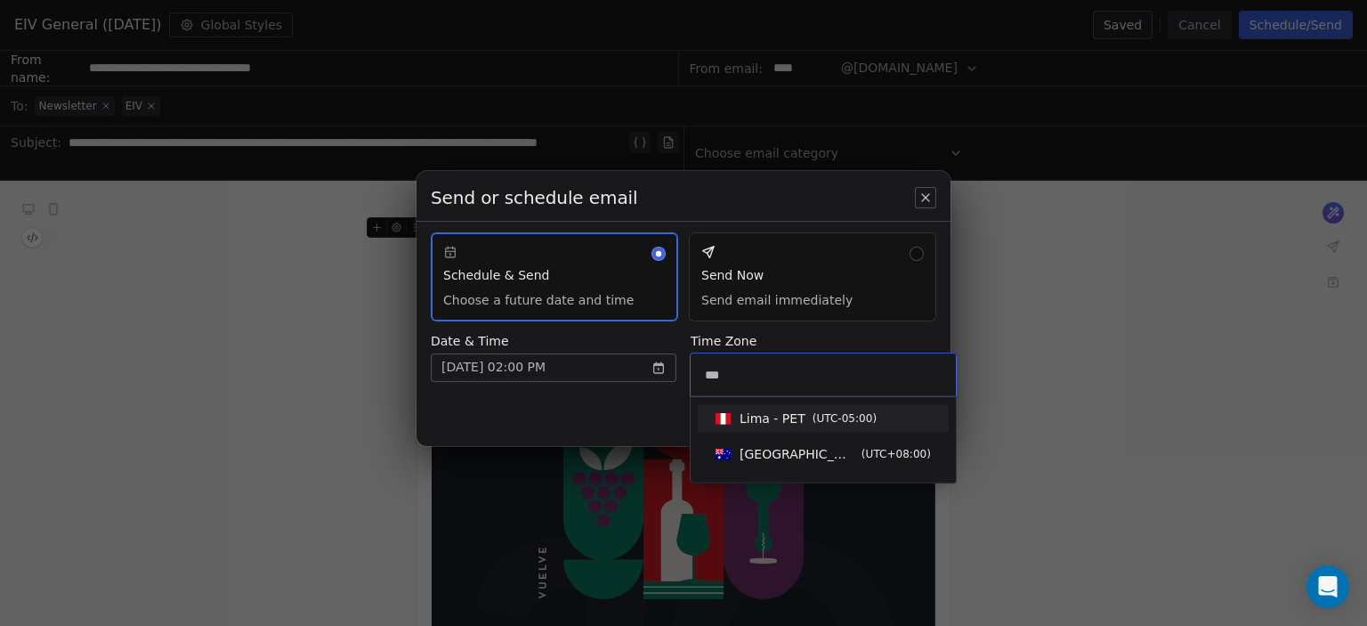
type input "***"
click at [813, 416] on span "( UTC-05:00 )" at bounding box center [845, 418] width 64 height 16
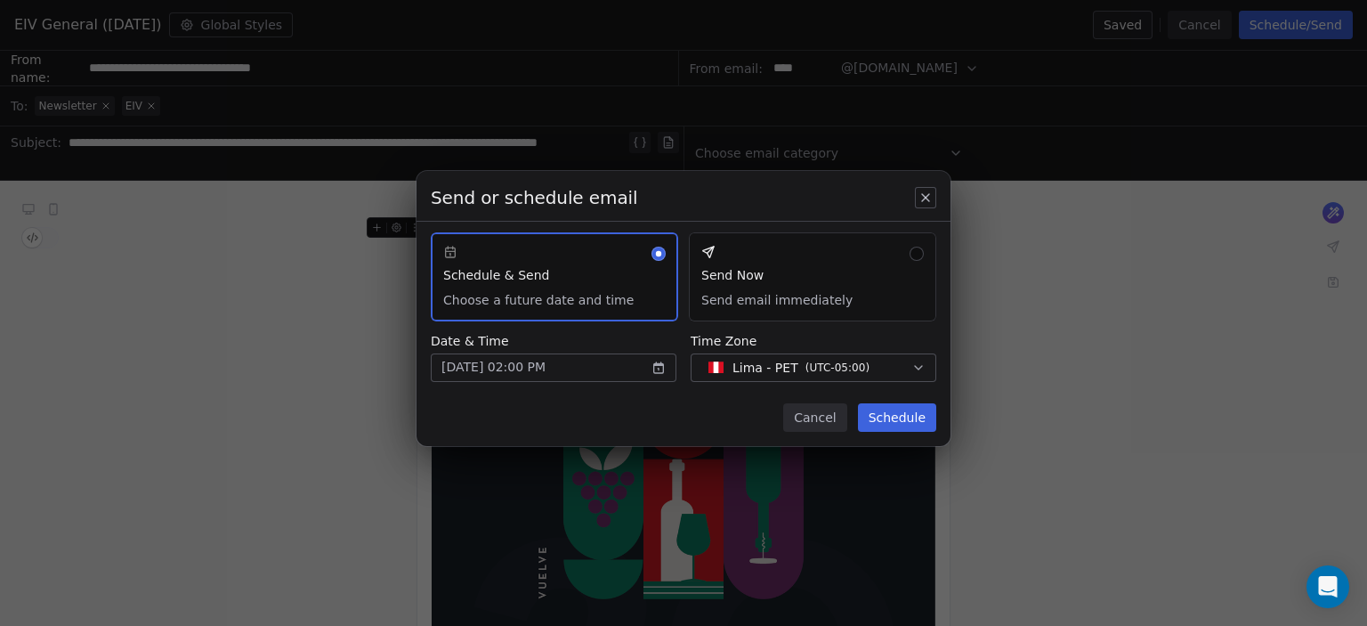
click at [904, 417] on button "Schedule" at bounding box center [897, 417] width 78 height 28
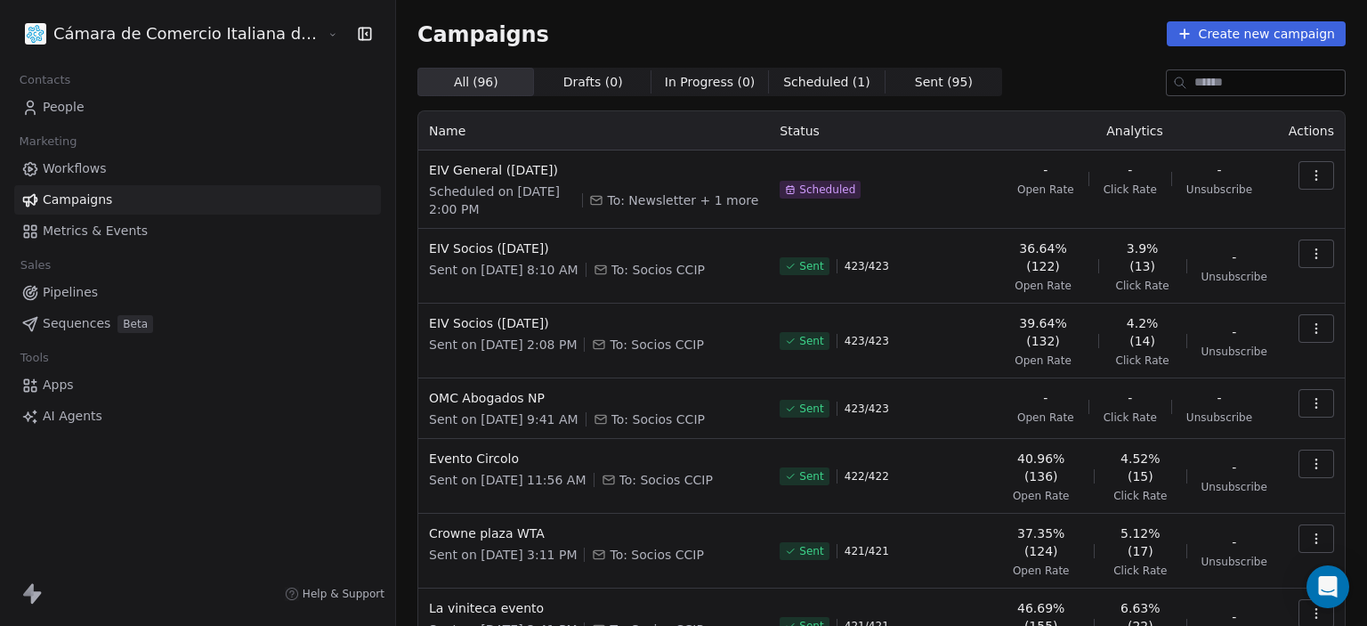
click at [57, 107] on span "People" at bounding box center [64, 107] width 42 height 19
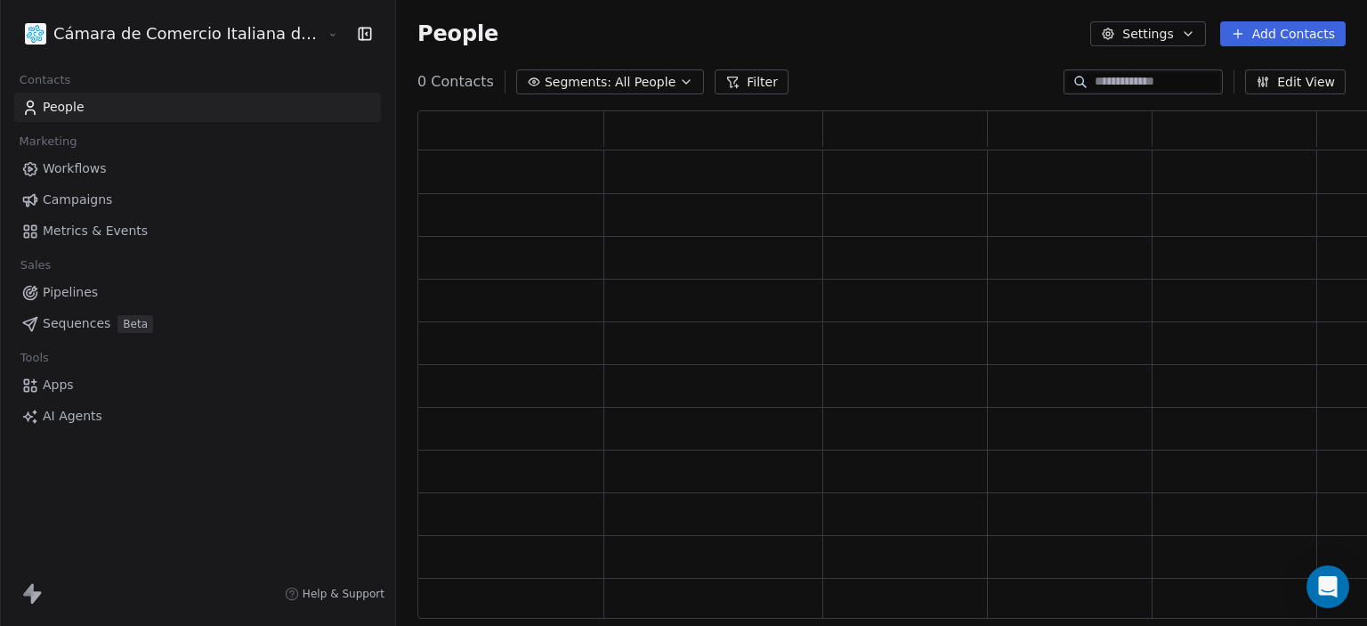
scroll to position [494, 1001]
click at [557, 85] on span "Segments:" at bounding box center [590, 82] width 67 height 19
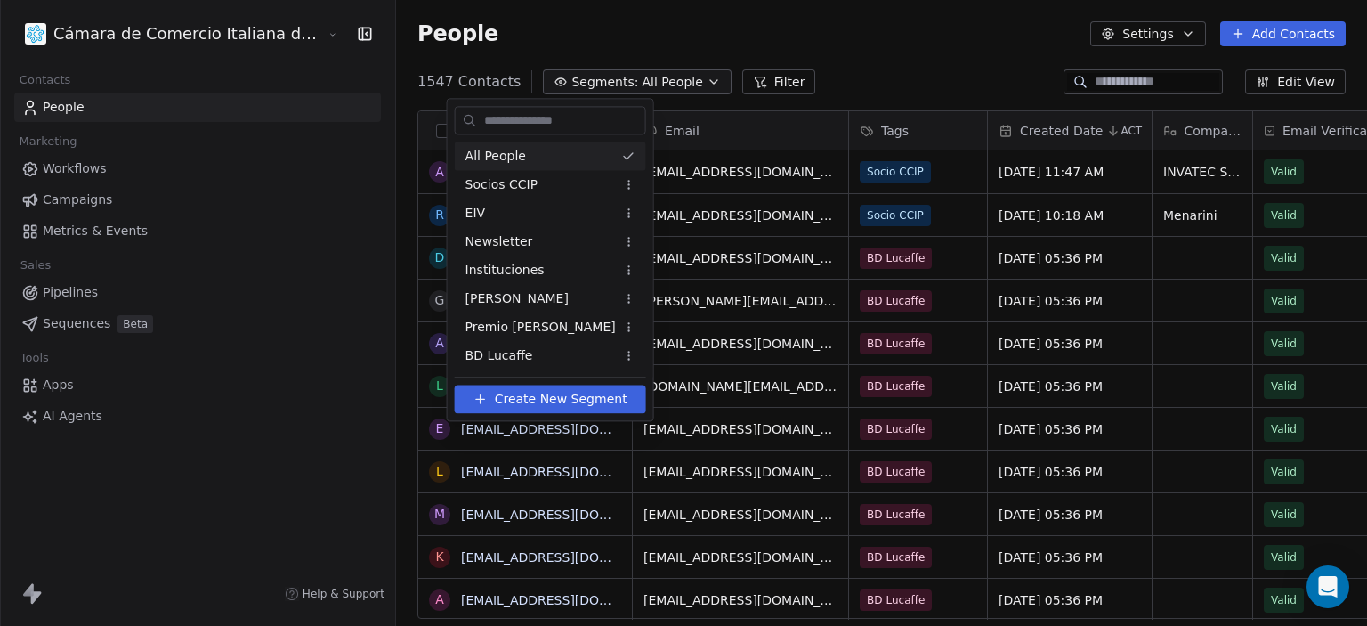
scroll to position [537, 1043]
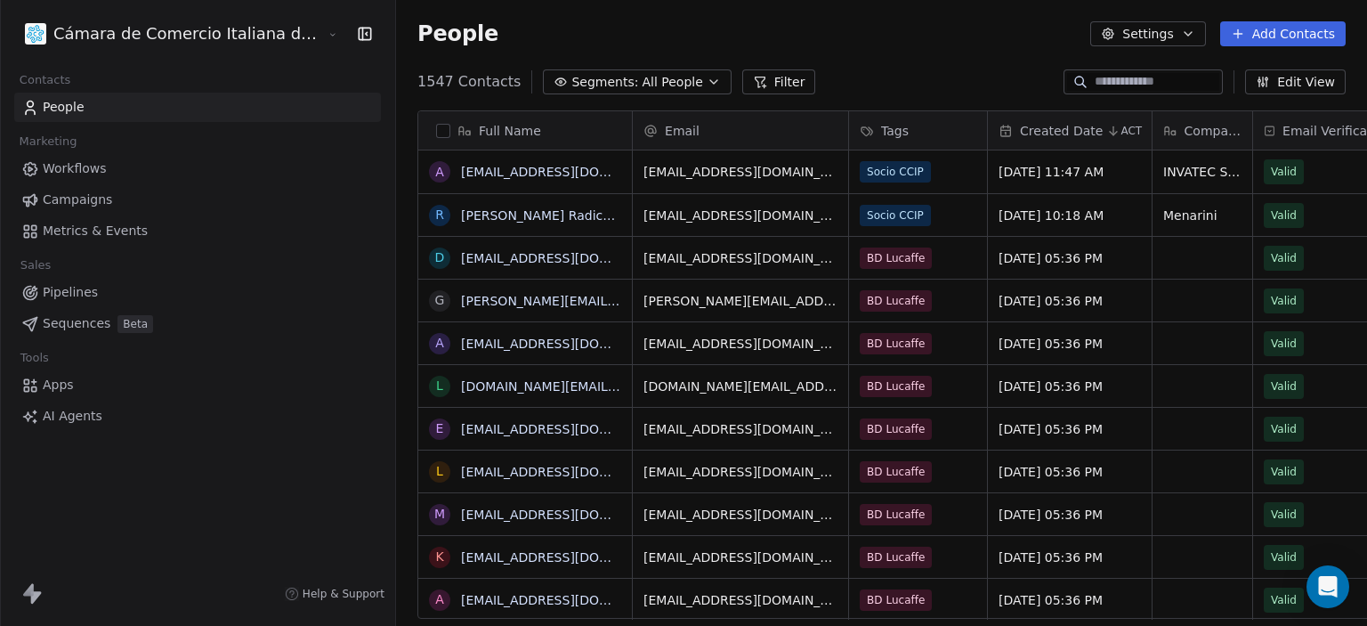
click at [790, 62] on html "Cámara de Comercio Italiana del Perú Contacts People Marketing Workflows Campai…" at bounding box center [683, 313] width 1367 height 626
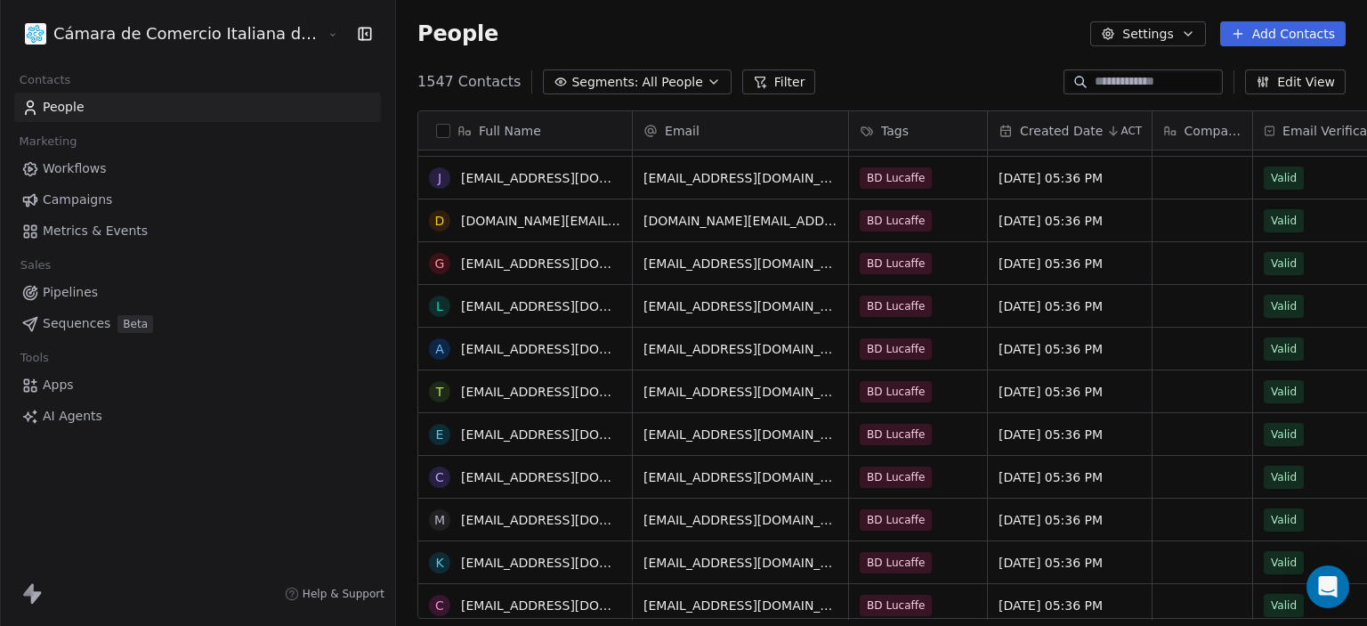
scroll to position [595, 0]
click at [571, 83] on span "Segments:" at bounding box center [604, 82] width 67 height 19
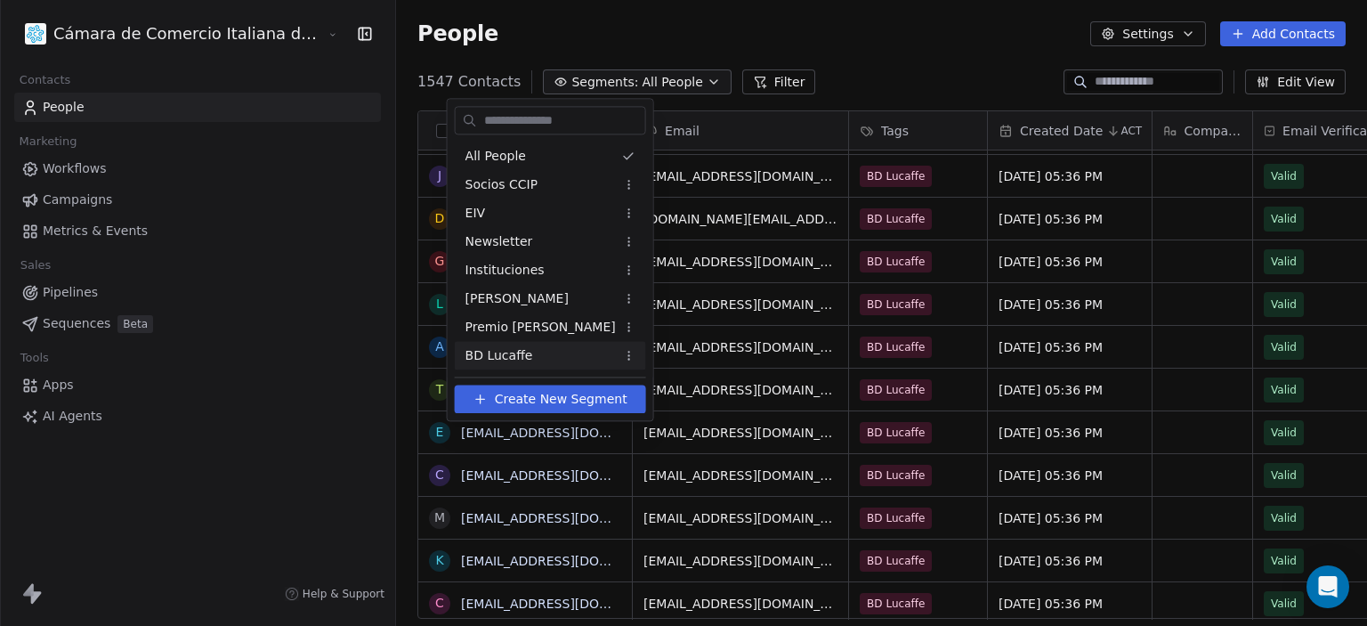
click at [499, 349] on span "BD Lucaffe" at bounding box center [500, 355] width 68 height 19
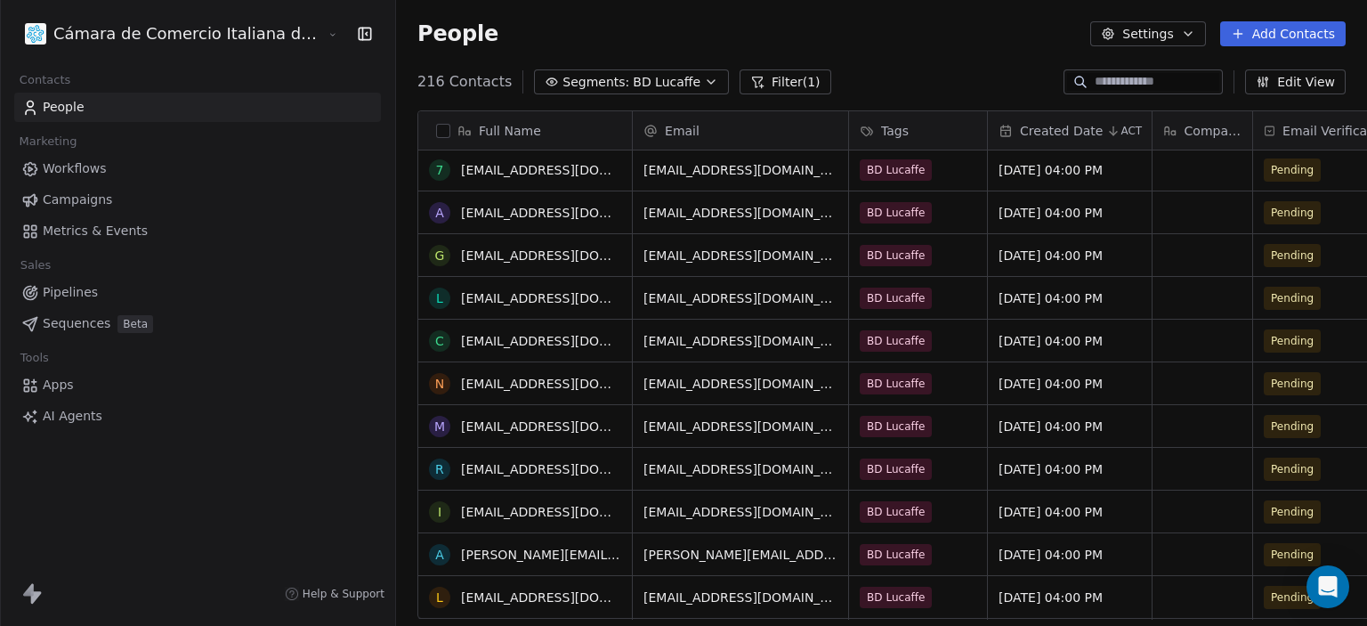
scroll to position [3297, 0]
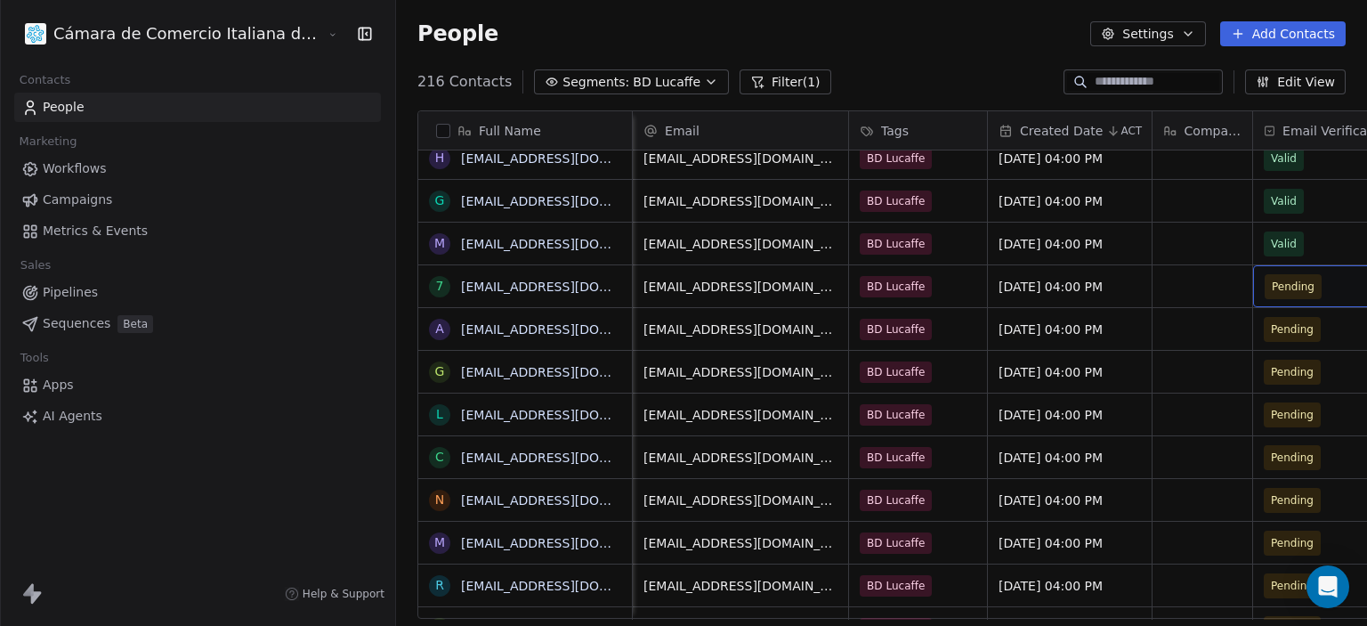
click at [1265, 296] on span "Pending" at bounding box center [1319, 286] width 109 height 25
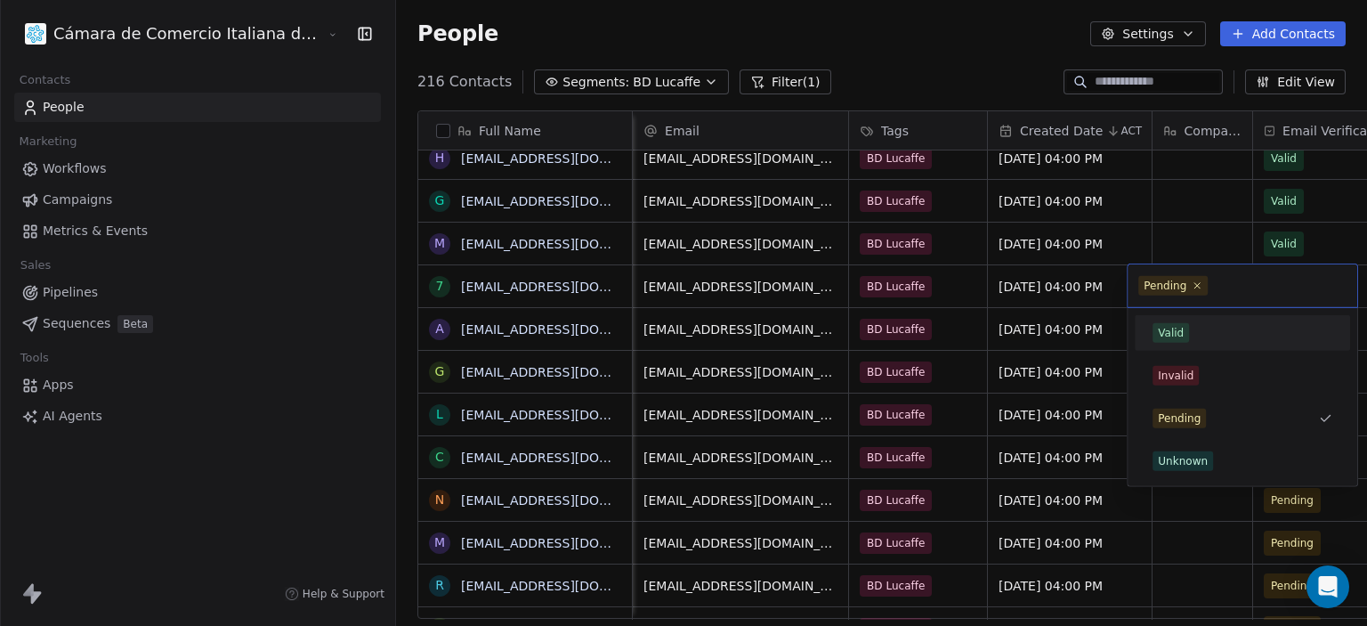
click at [1142, 344] on div "Valid" at bounding box center [1242, 333] width 201 height 28
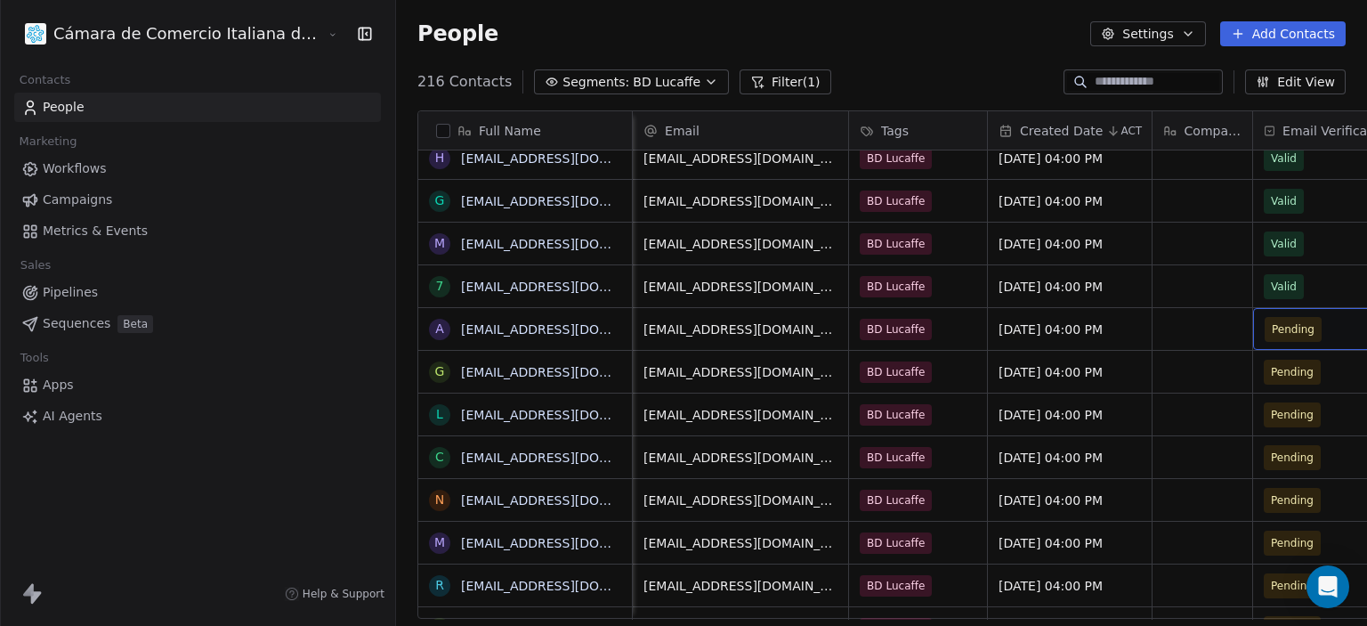
click at [1265, 336] on span "Pending" at bounding box center [1319, 329] width 109 height 25
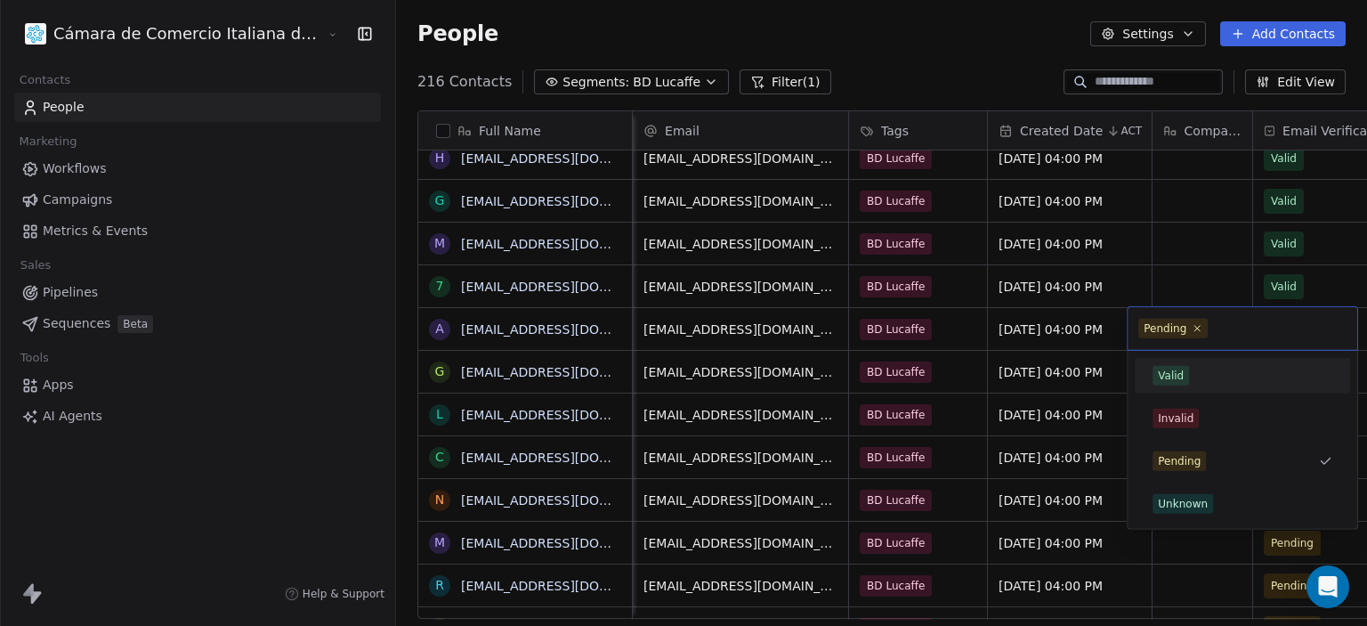
click at [1178, 369] on div "Valid" at bounding box center [1171, 376] width 26 height 16
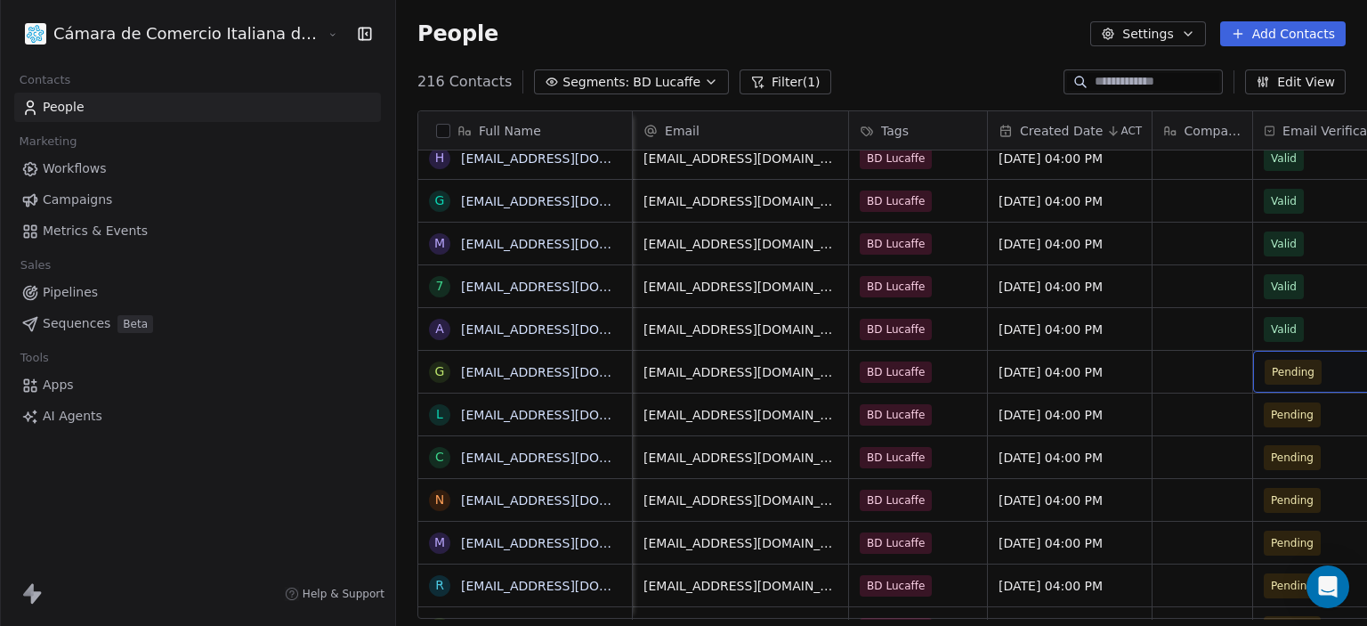
click at [1269, 361] on span "Pending" at bounding box center [1319, 372] width 109 height 25
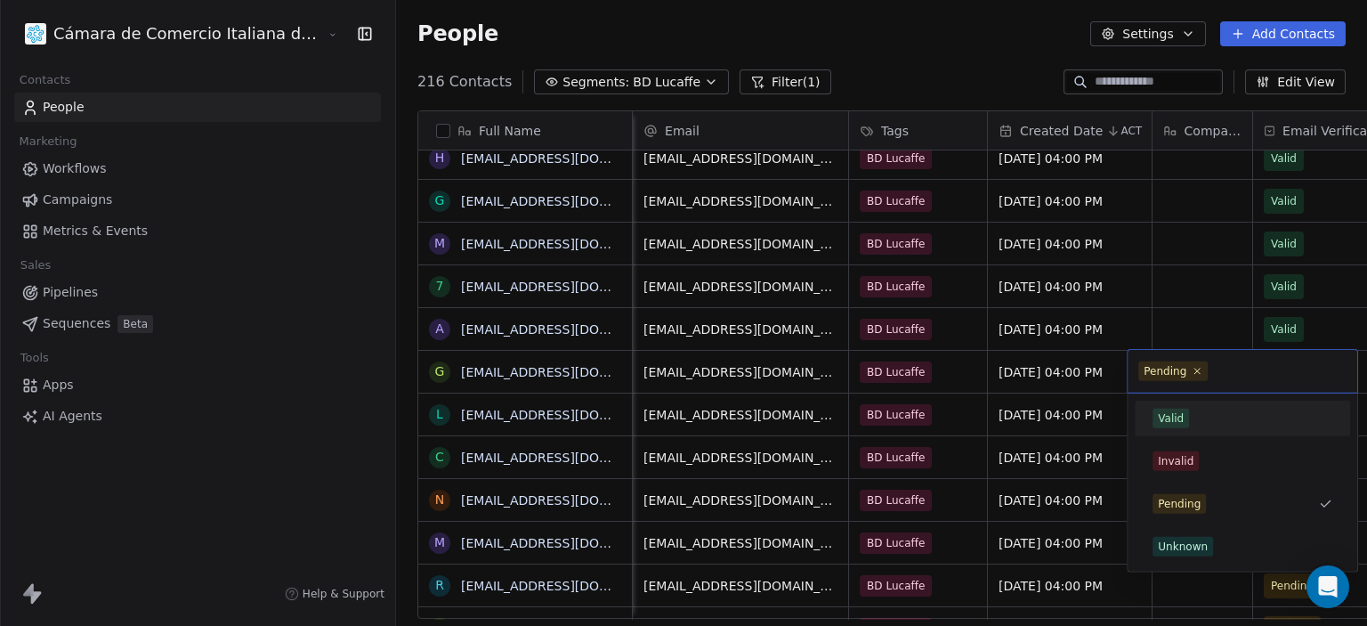
click at [1179, 426] on span "Valid" at bounding box center [1171, 419] width 36 height 20
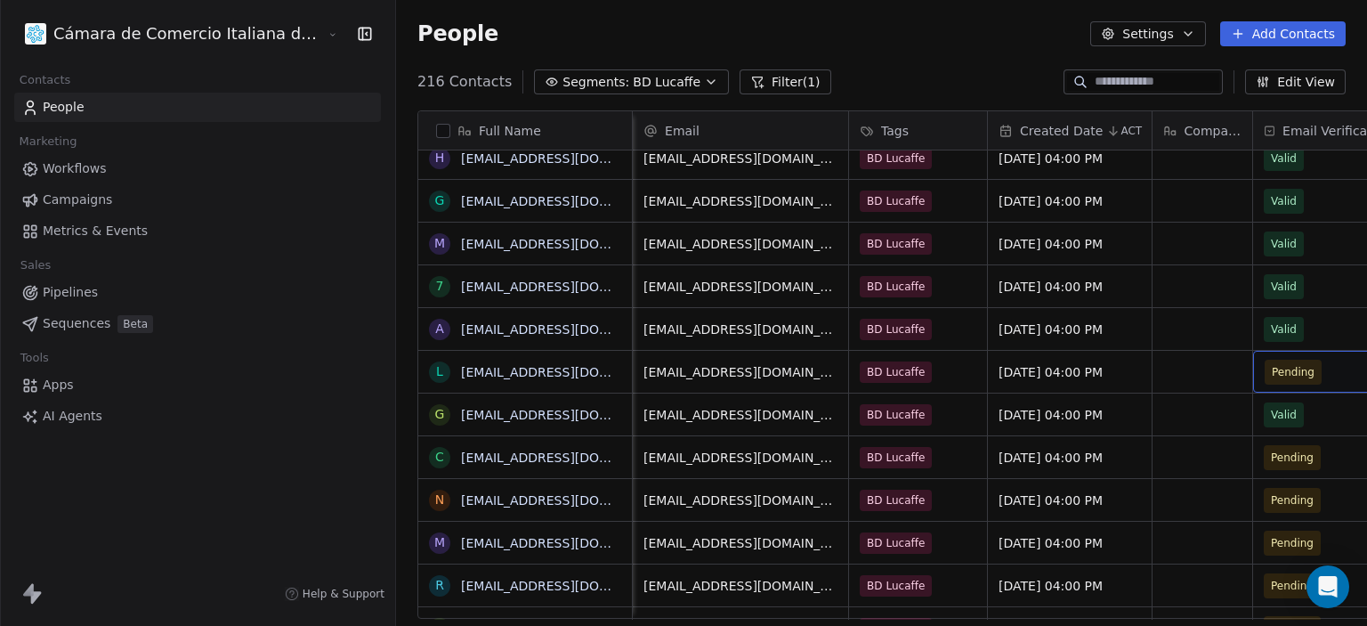
click at [1265, 365] on span "Pending" at bounding box center [1319, 372] width 109 height 25
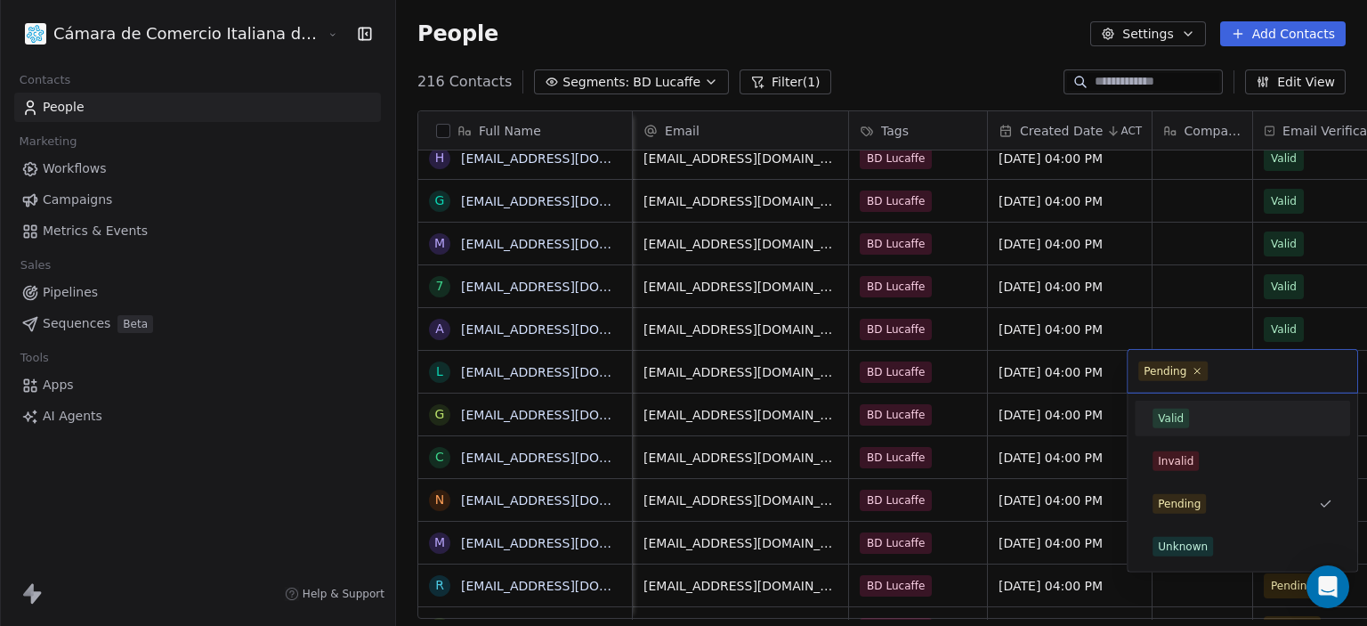
click at [1189, 430] on div "Valid" at bounding box center [1242, 418] width 201 height 28
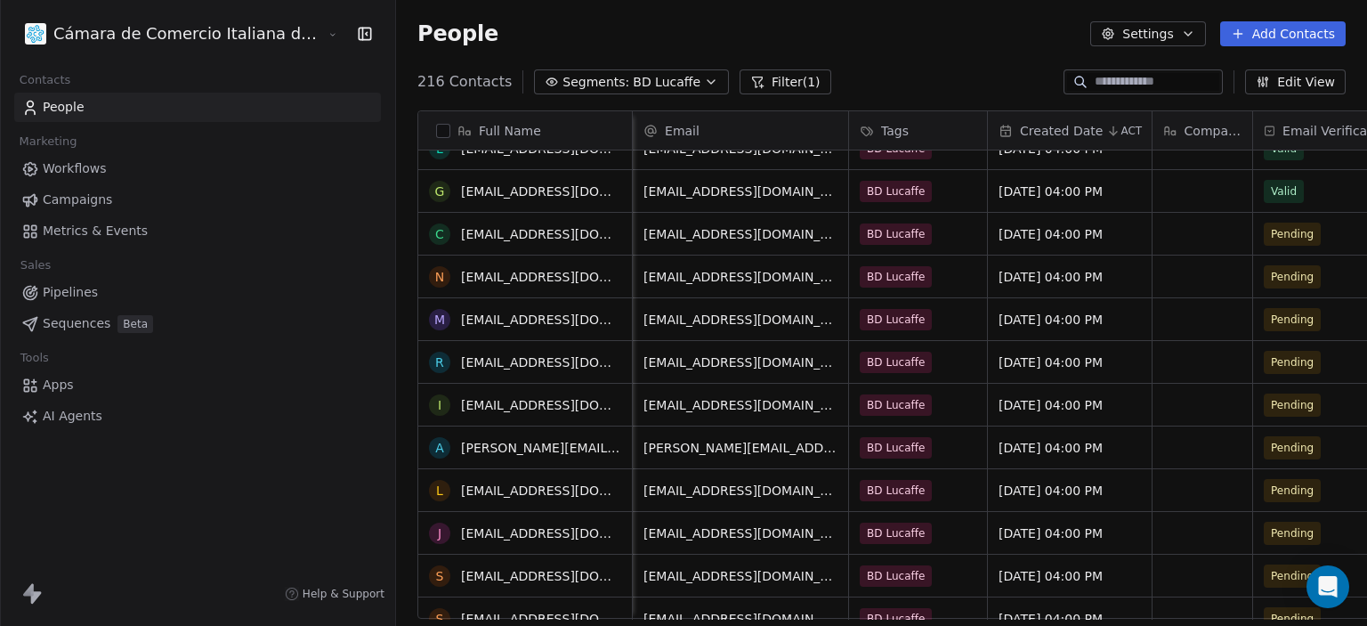
scroll to position [3400, 0]
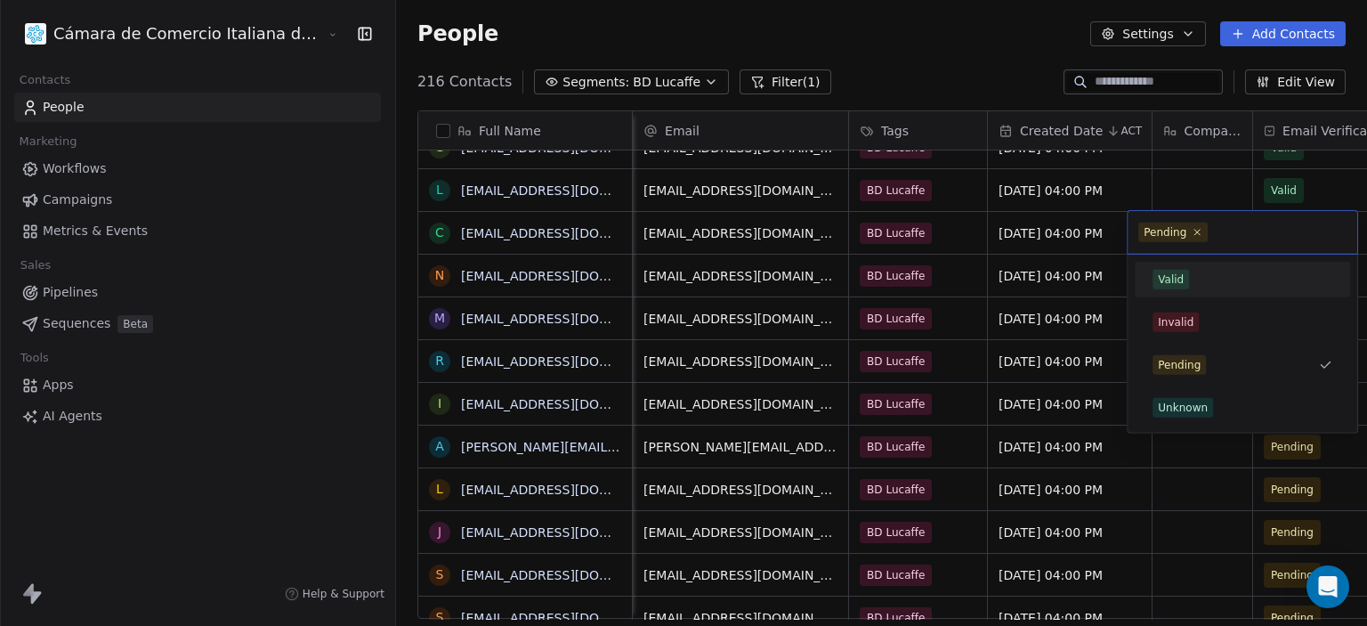
click at [1186, 286] on span "Valid" at bounding box center [1171, 280] width 36 height 20
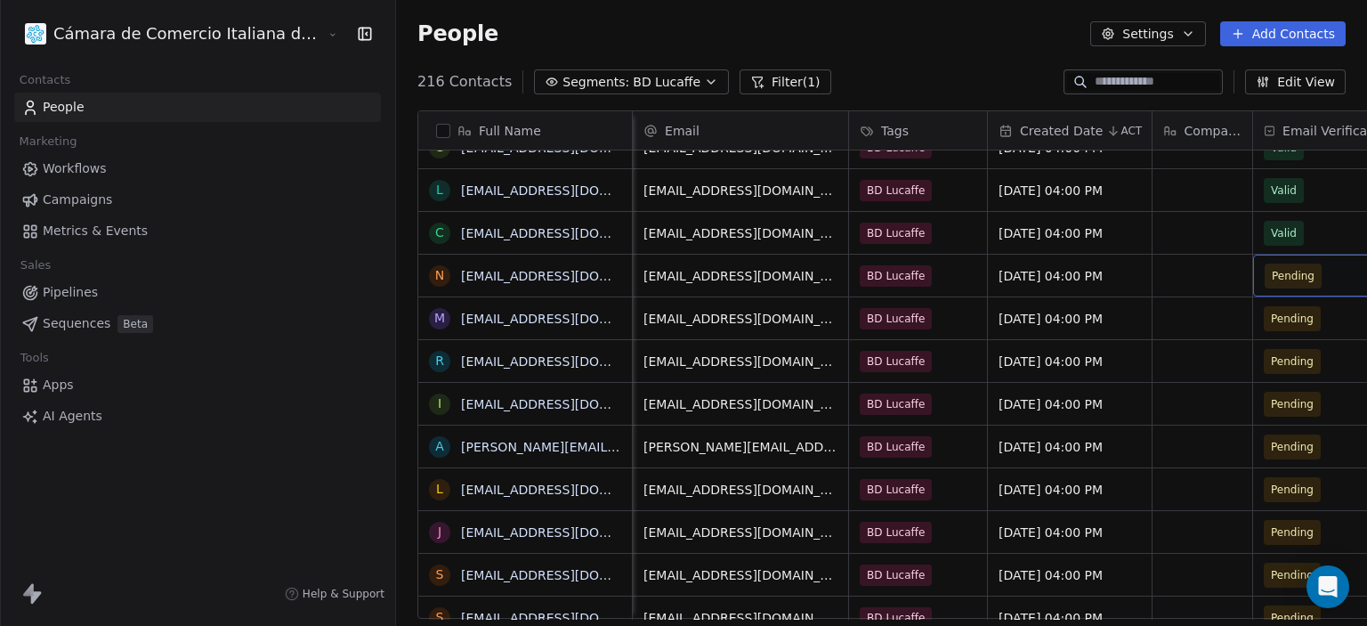
click at [1289, 288] on div "Pending" at bounding box center [1335, 276] width 164 height 42
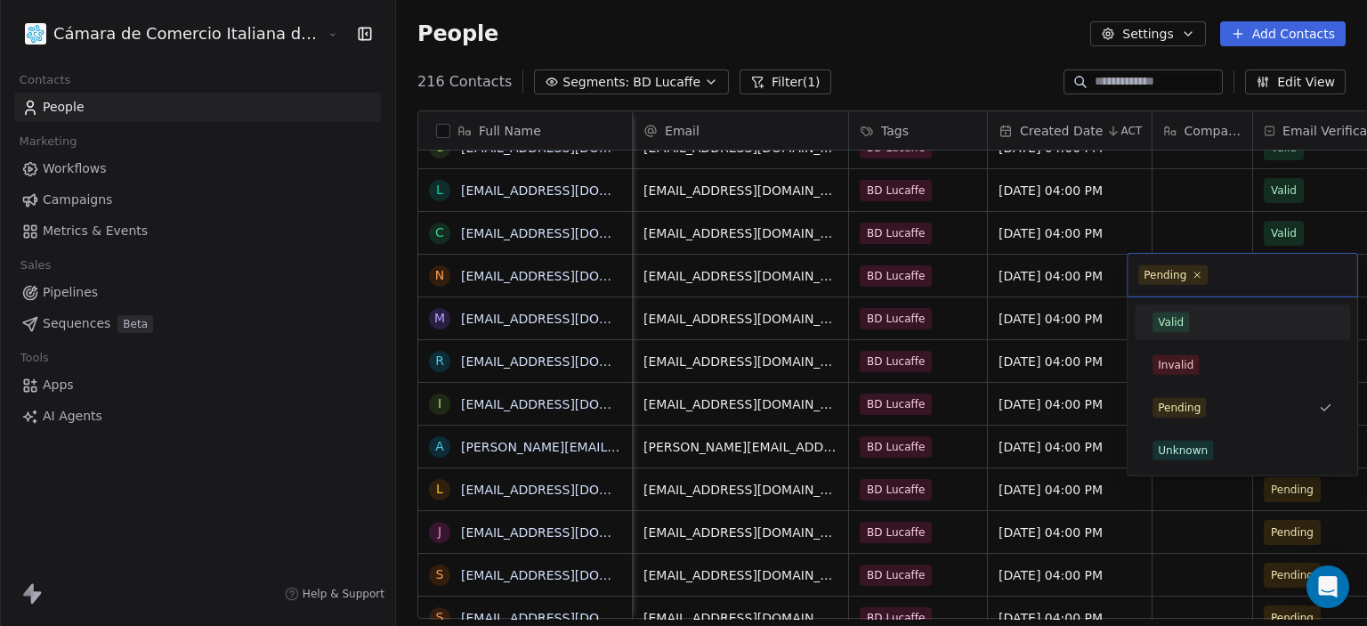
click at [1194, 316] on div "Valid" at bounding box center [1243, 322] width 180 height 20
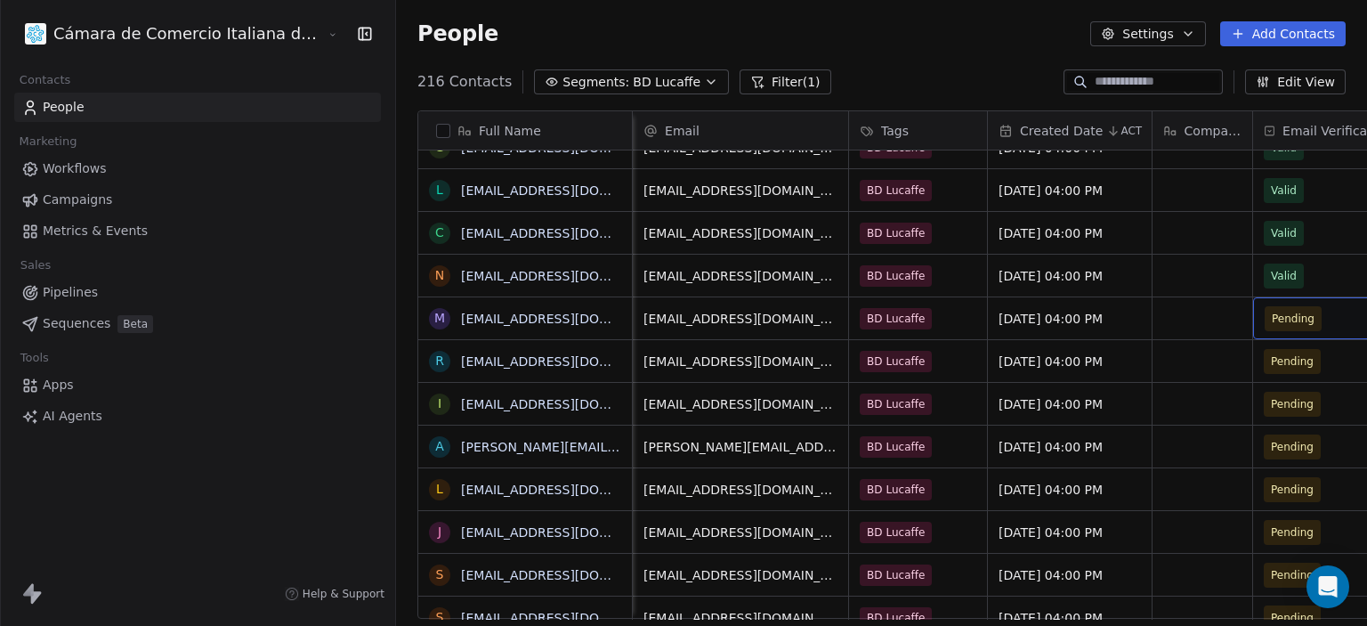
click at [1268, 322] on span "Pending" at bounding box center [1319, 318] width 109 height 25
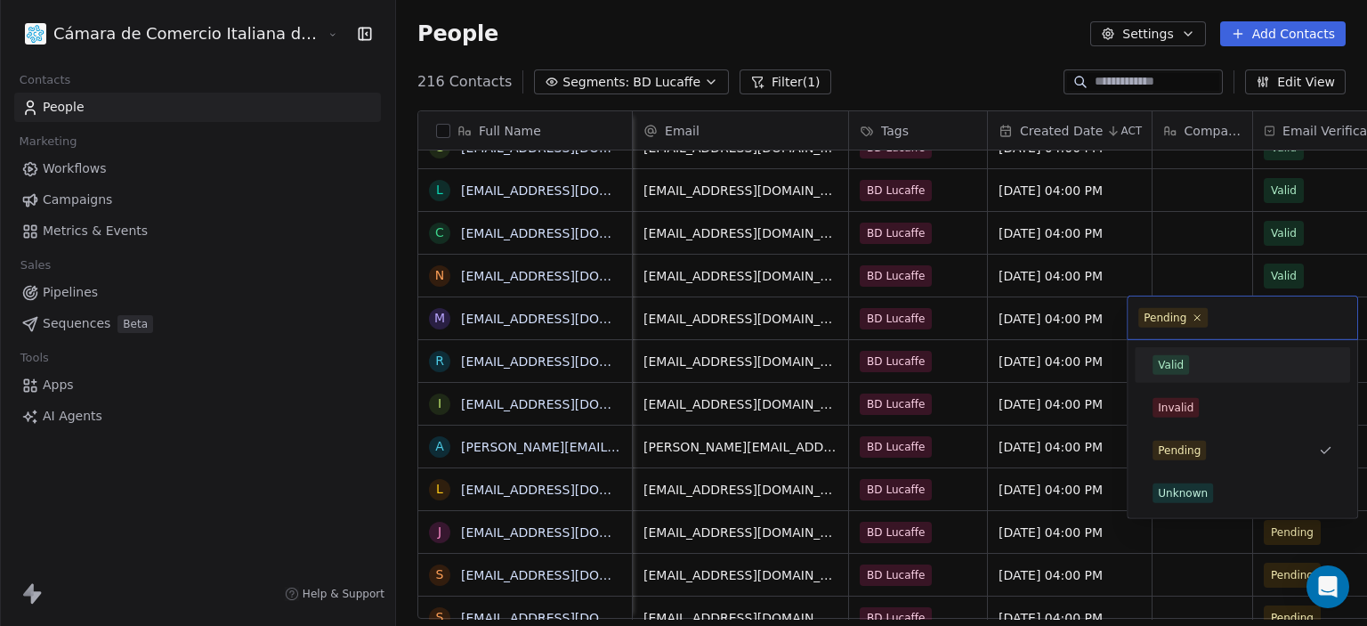
click at [1163, 355] on span "Valid" at bounding box center [1171, 365] width 36 height 20
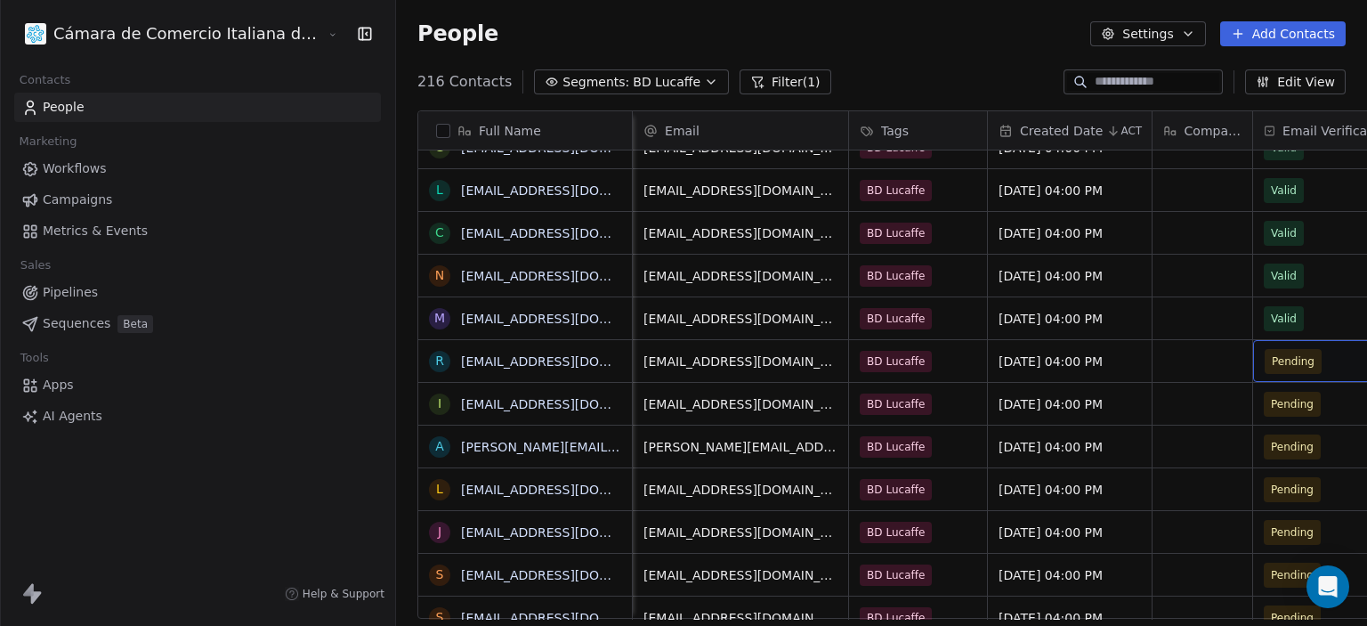
click at [1276, 352] on span "Pending" at bounding box center [1319, 361] width 109 height 25
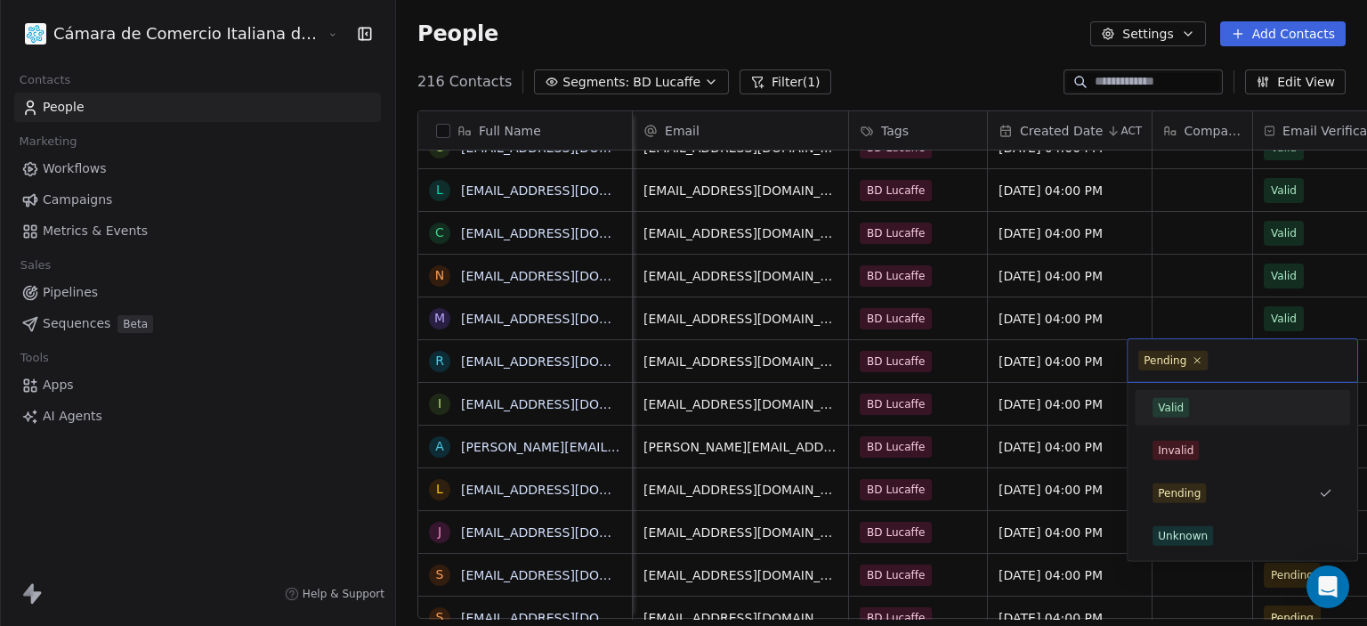
click at [1157, 414] on span "Valid" at bounding box center [1171, 408] width 36 height 20
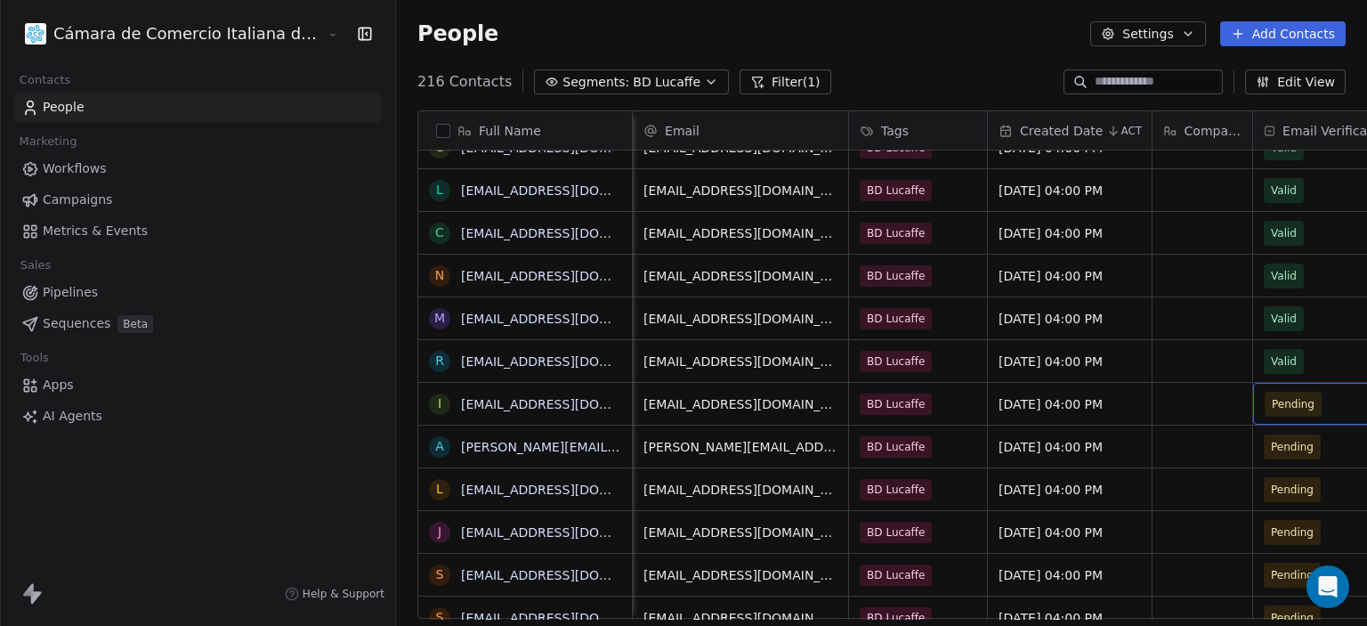
click at [1293, 405] on div "Pending" at bounding box center [1335, 404] width 164 height 42
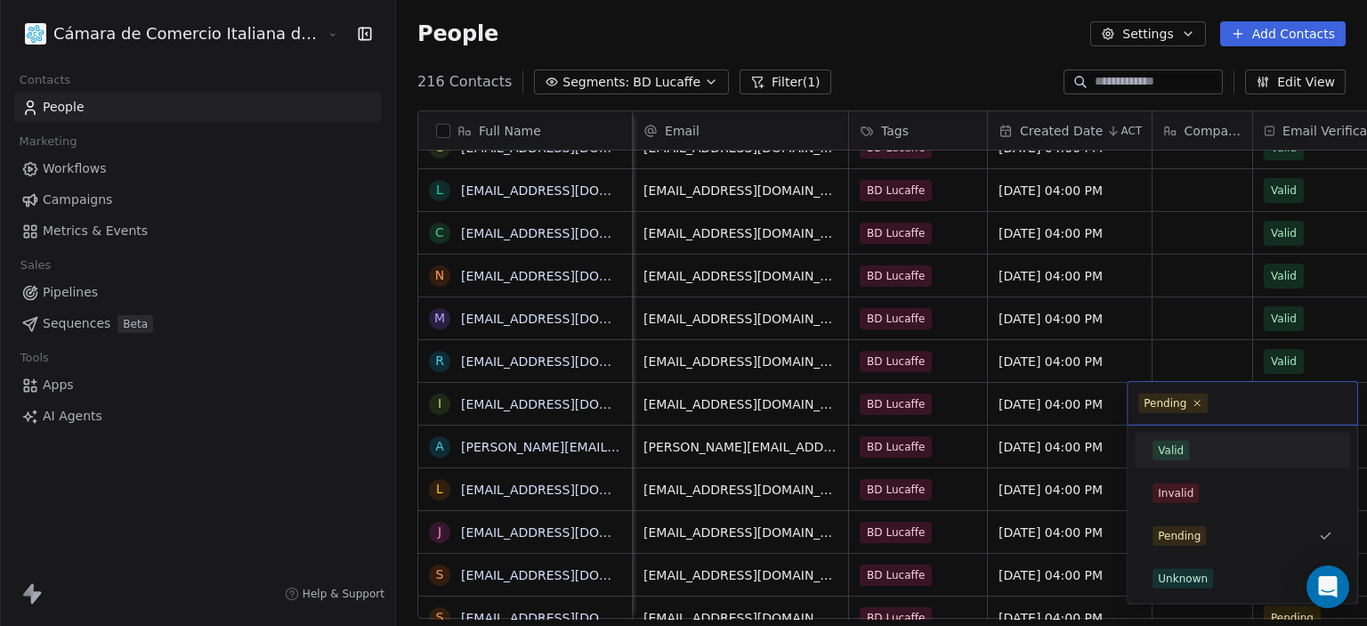
click at [1174, 462] on div "Valid" at bounding box center [1242, 450] width 201 height 28
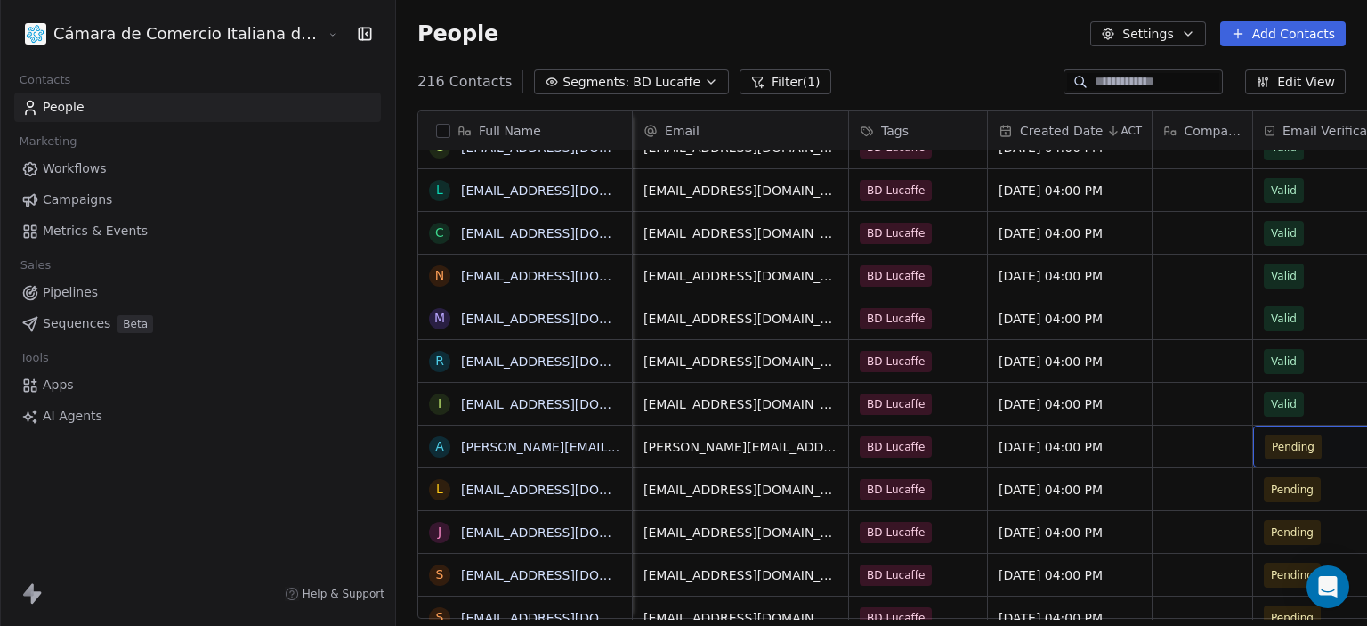
click at [1279, 444] on span "Pending" at bounding box center [1319, 446] width 109 height 25
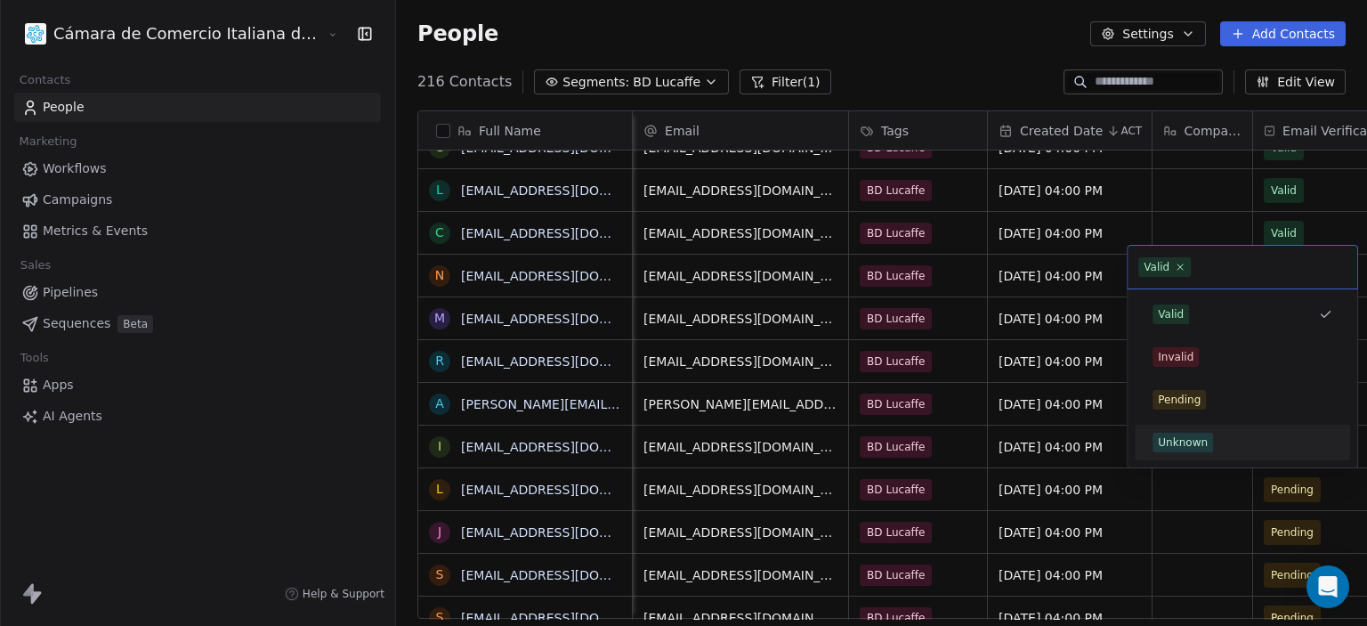
click at [1272, 502] on html "Cámara de Comercio Italiana del Perú Contacts People Marketing Workflows Campai…" at bounding box center [683, 313] width 1367 height 626
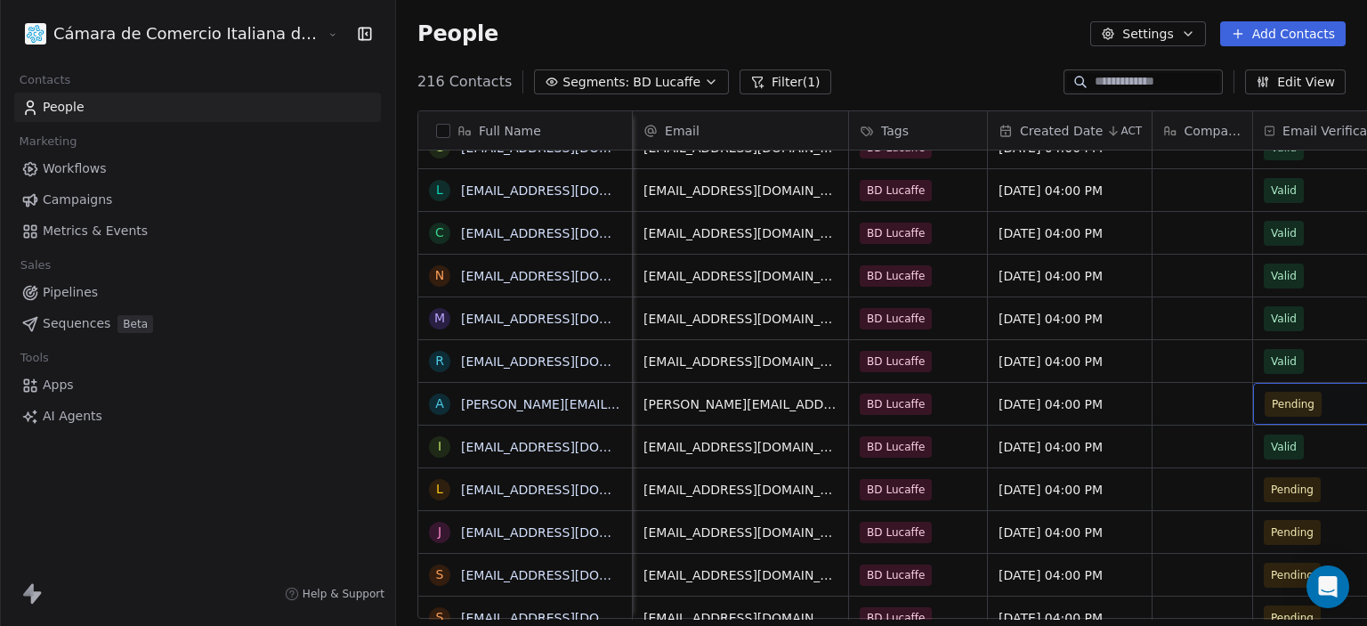
click at [1265, 410] on span "Pending" at bounding box center [1319, 404] width 109 height 25
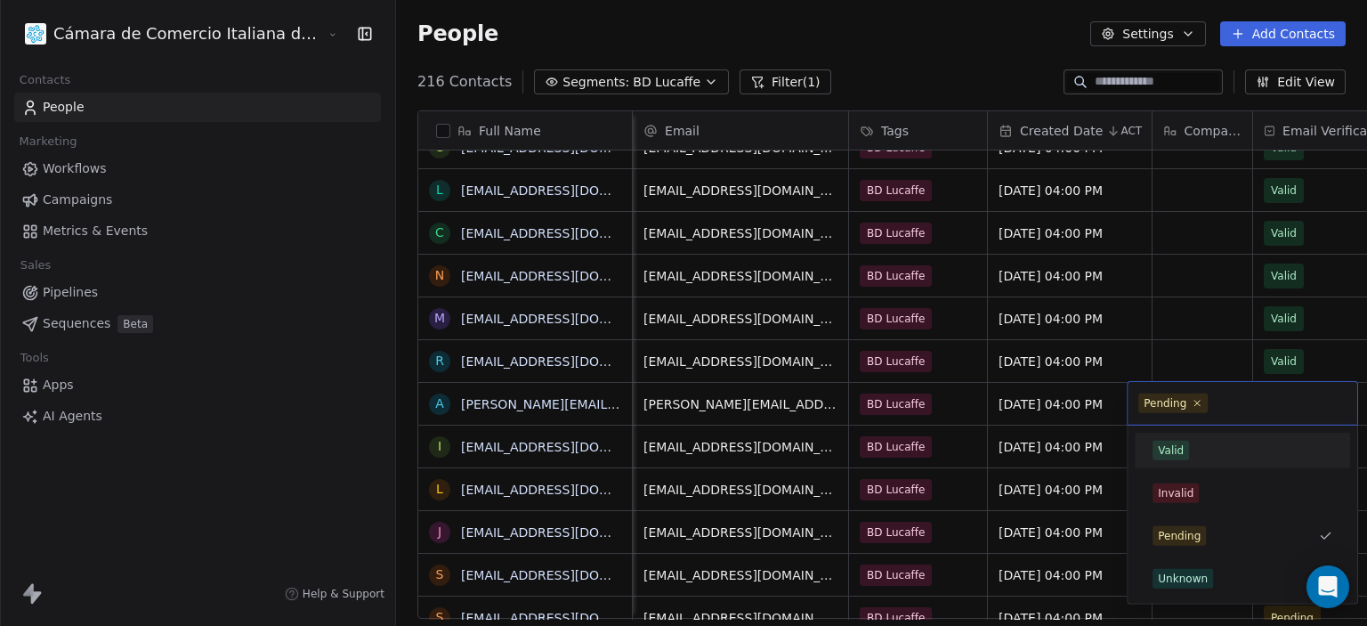
click at [1171, 455] on div "Valid" at bounding box center [1171, 450] width 26 height 16
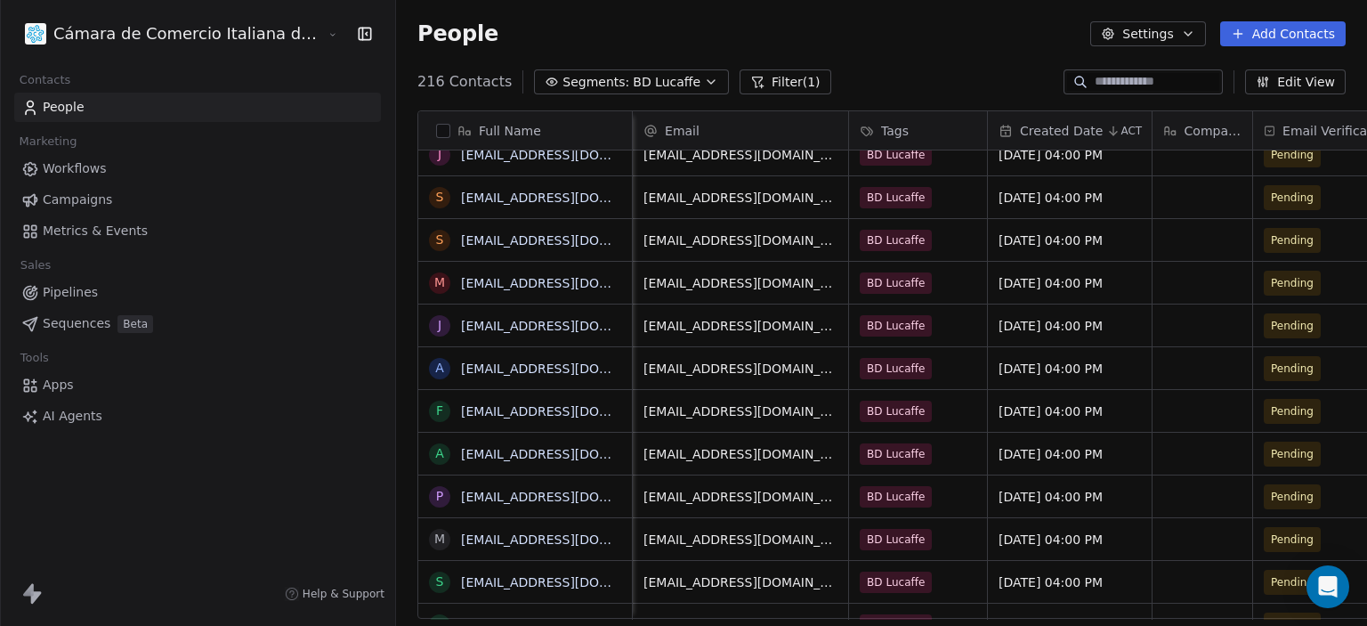
scroll to position [4510, 0]
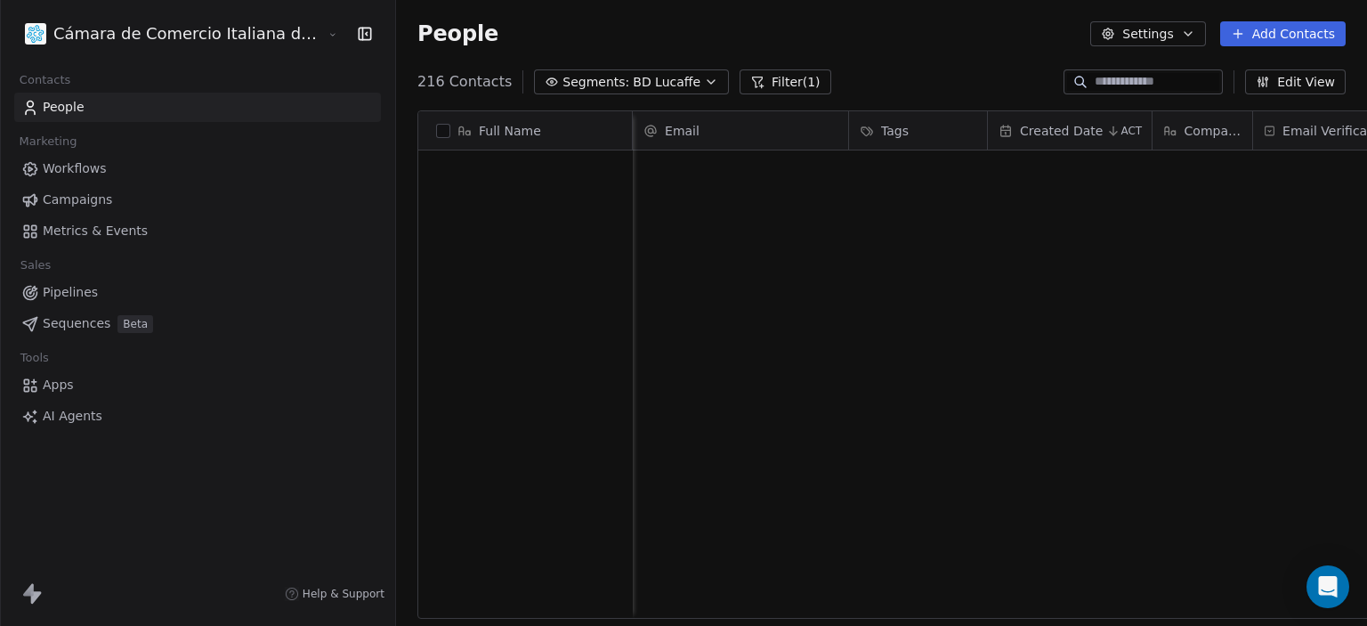
scroll to position [537, 1043]
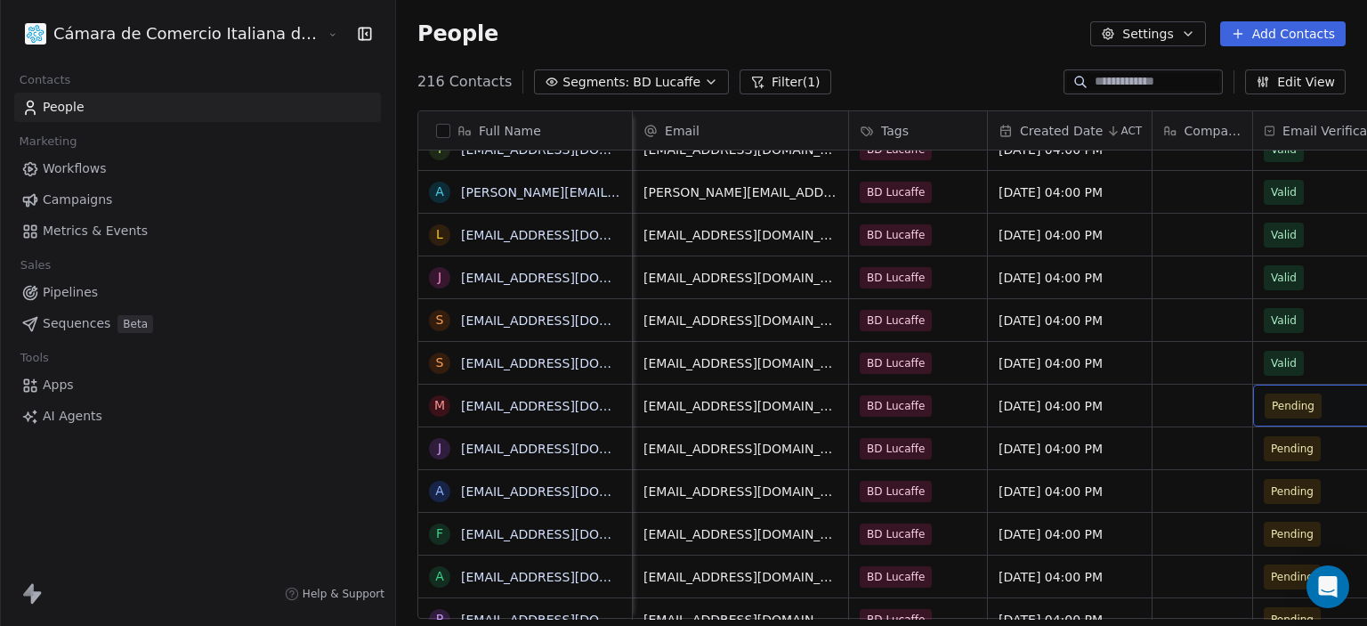
click at [1288, 401] on div "Pending" at bounding box center [1335, 406] width 164 height 42
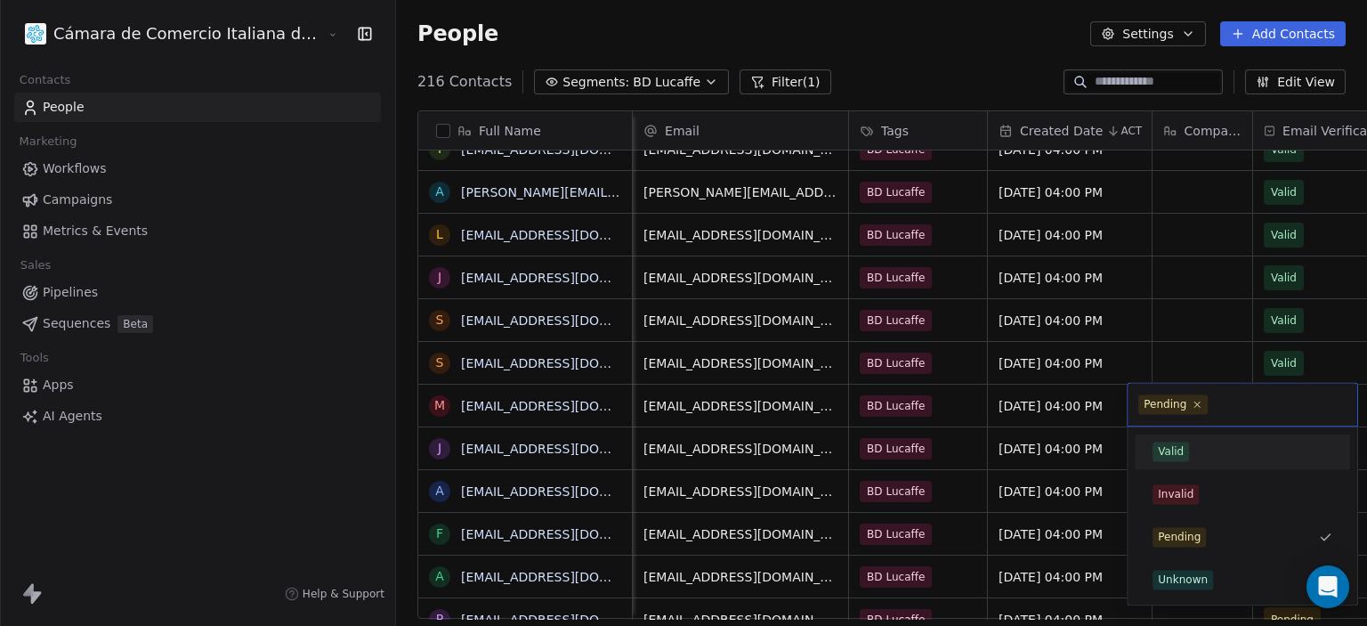
click at [1168, 452] on div "Valid" at bounding box center [1171, 451] width 26 height 16
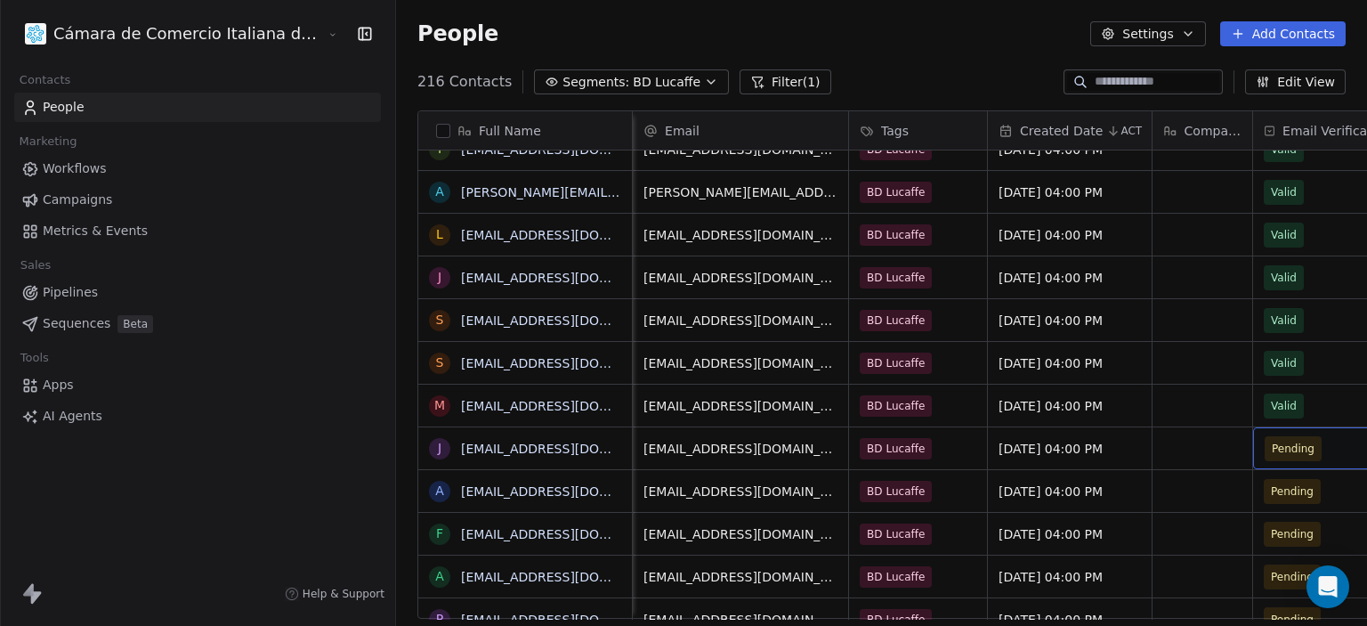
click at [1292, 443] on div "Pending" at bounding box center [1335, 448] width 164 height 42
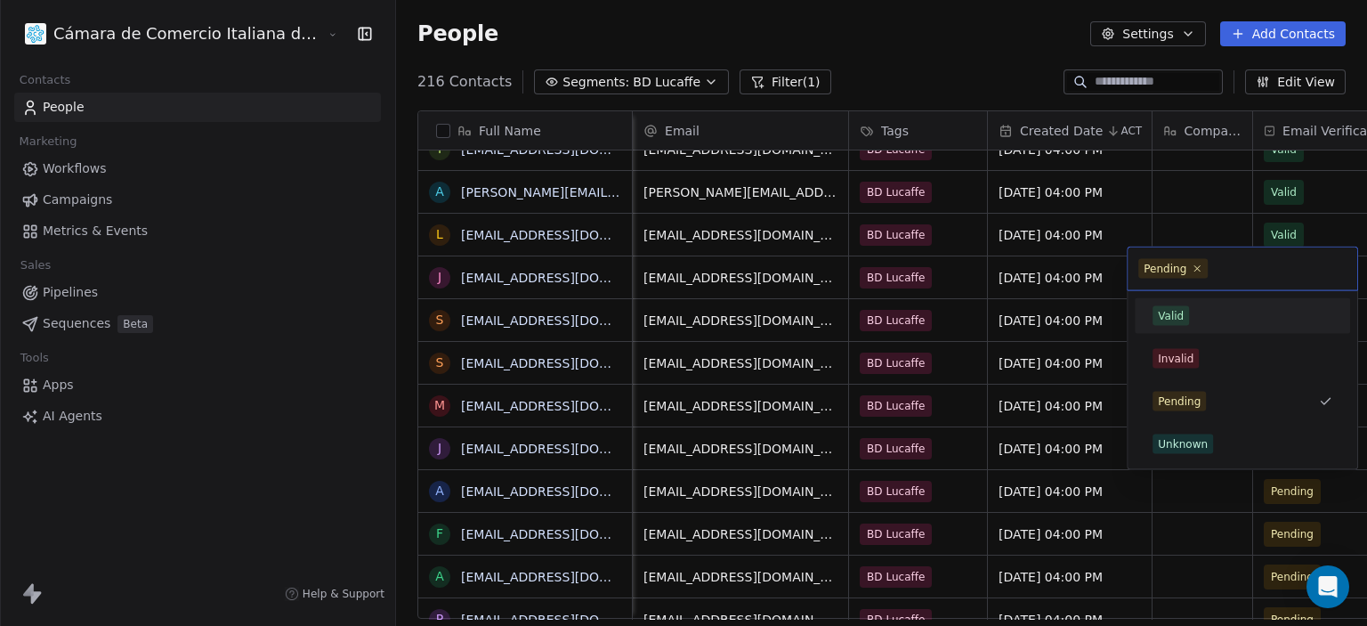
click at [1192, 294] on div "Valid Invalid Pending Unknown" at bounding box center [1243, 380] width 230 height 178
click at [1181, 304] on div "Valid" at bounding box center [1242, 316] width 201 height 28
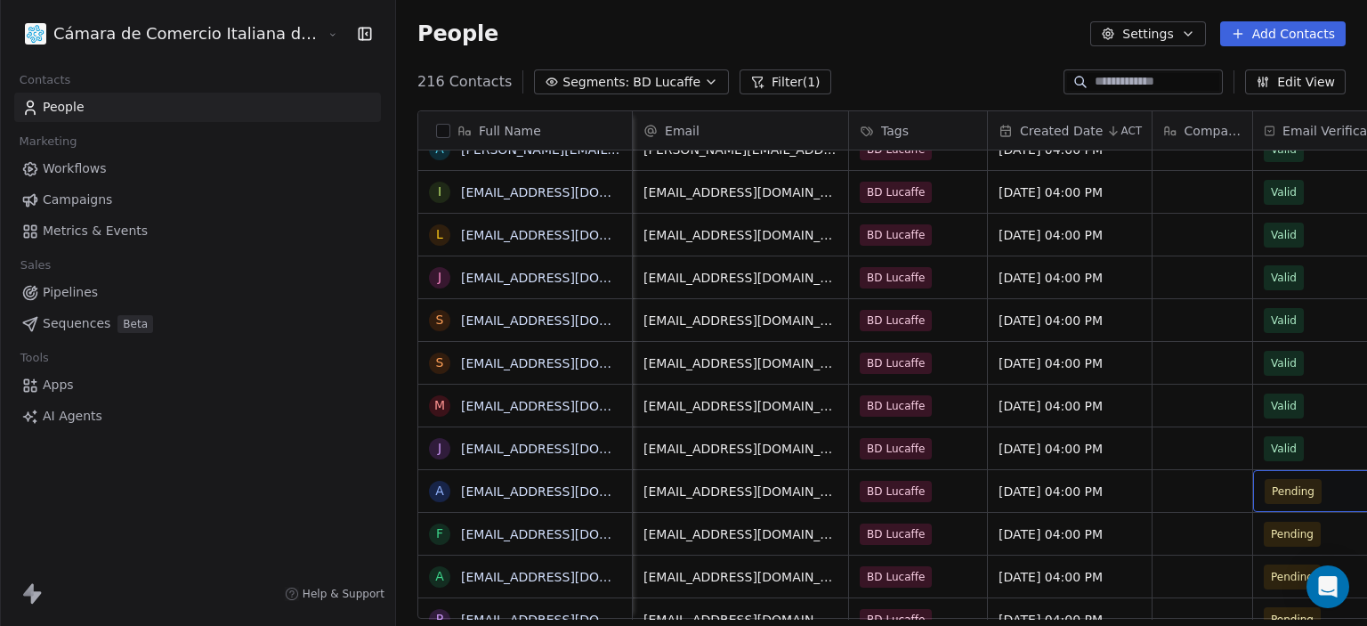
click at [1269, 483] on span "Pending" at bounding box center [1319, 491] width 109 height 25
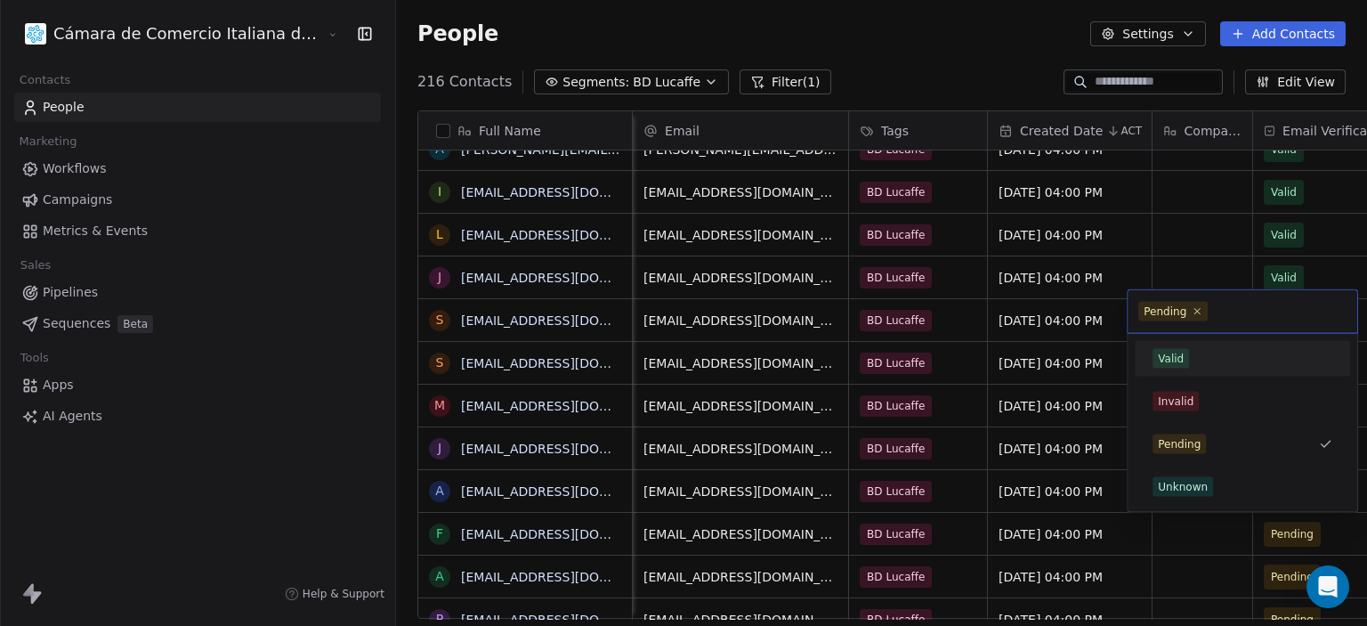
click at [1178, 354] on div "Valid" at bounding box center [1171, 359] width 26 height 16
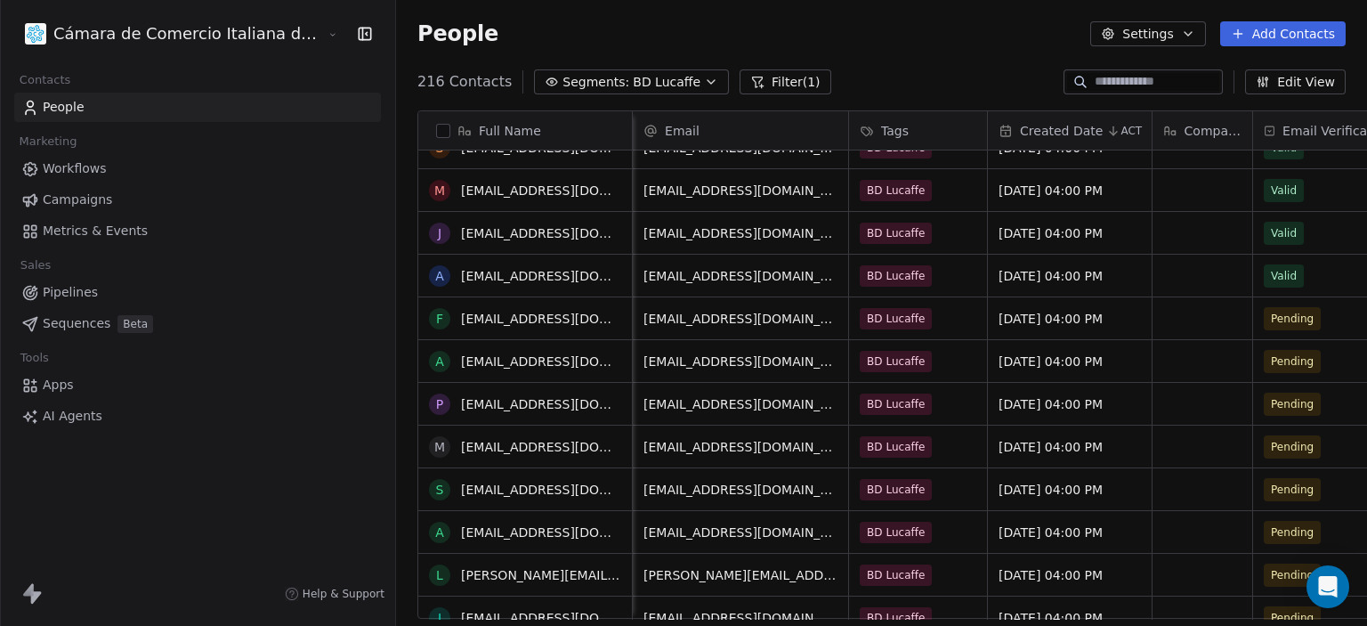
scroll to position [3870, 0]
click at [1265, 312] on span "Pending" at bounding box center [1319, 318] width 109 height 25
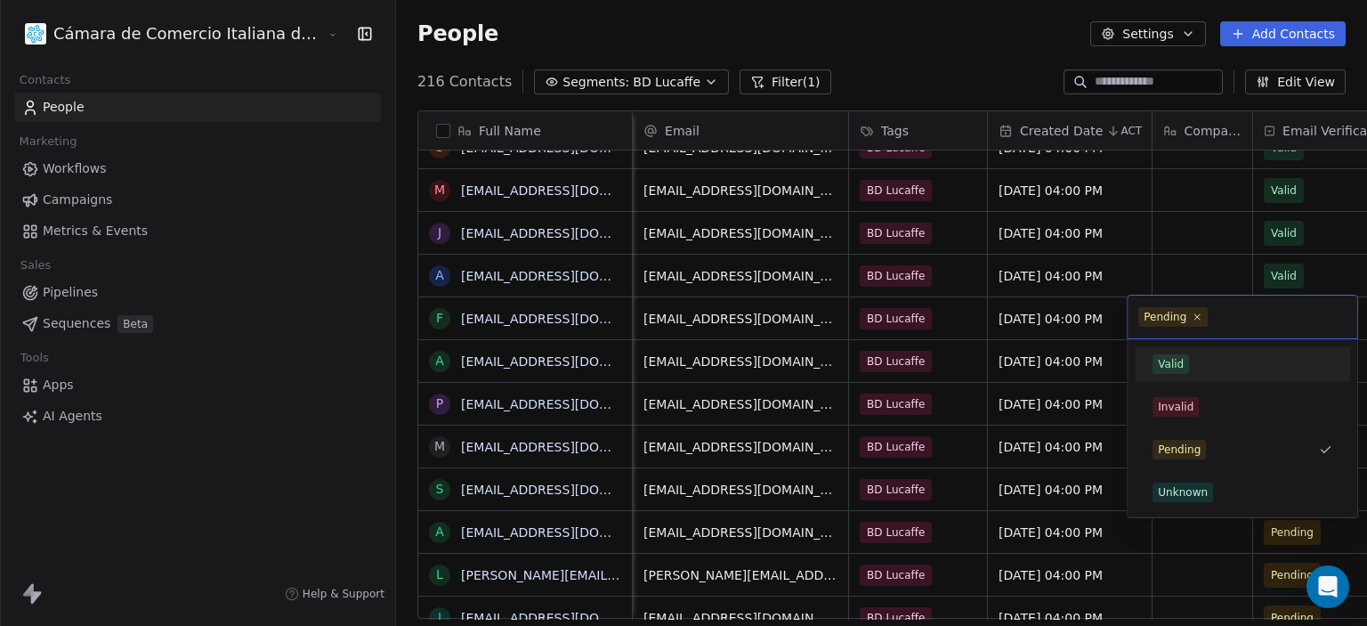
click at [1163, 354] on span "Valid" at bounding box center [1171, 364] width 36 height 20
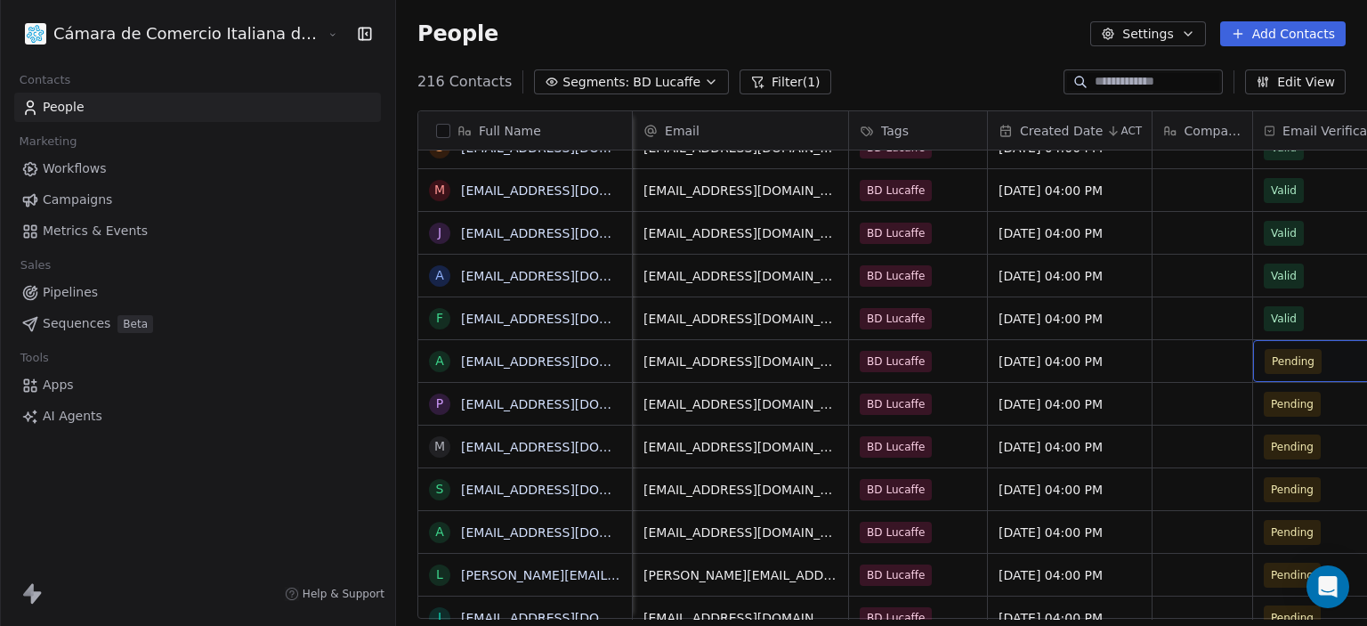
click at [1265, 360] on span "Pending" at bounding box center [1319, 361] width 109 height 25
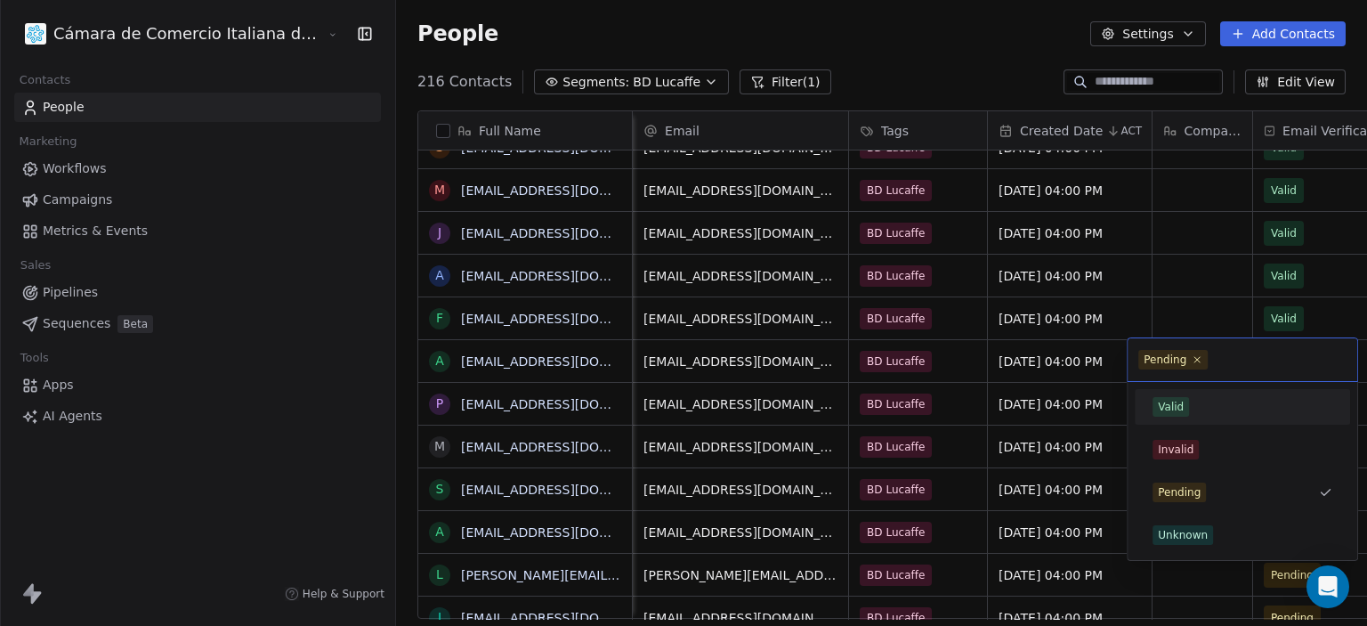
click at [1161, 399] on div "Valid" at bounding box center [1171, 407] width 26 height 16
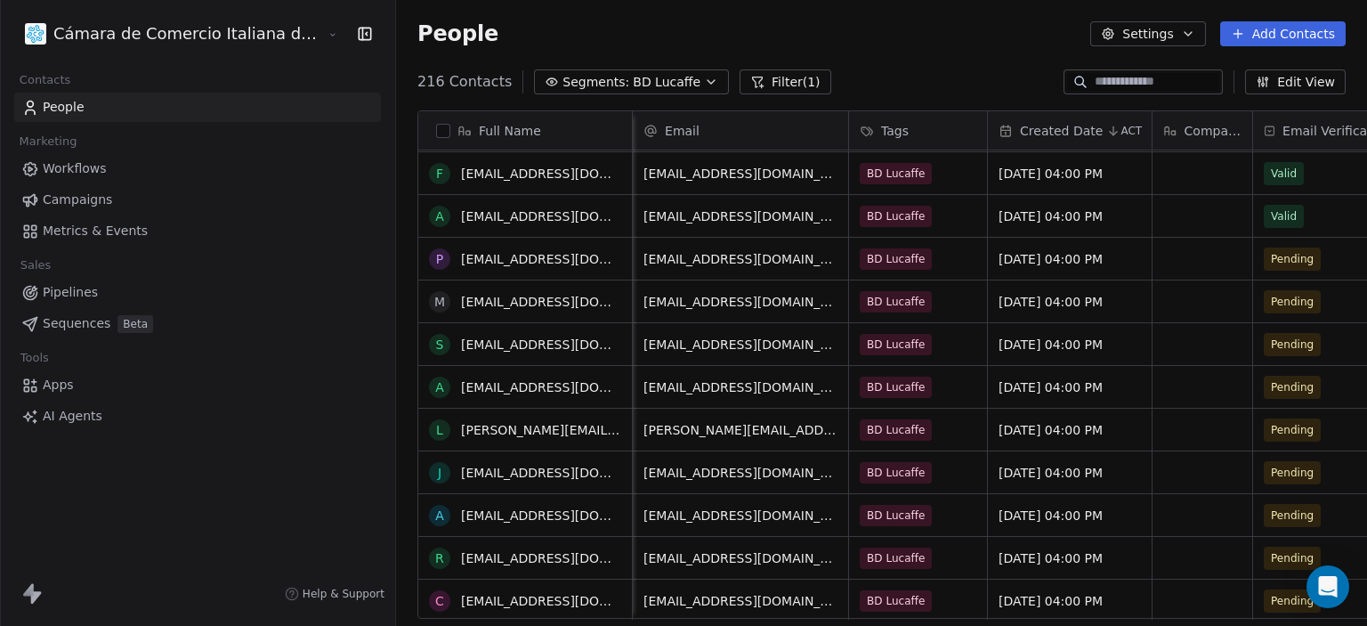
scroll to position [4016, 0]
click at [1276, 250] on span "Pending" at bounding box center [1319, 258] width 109 height 25
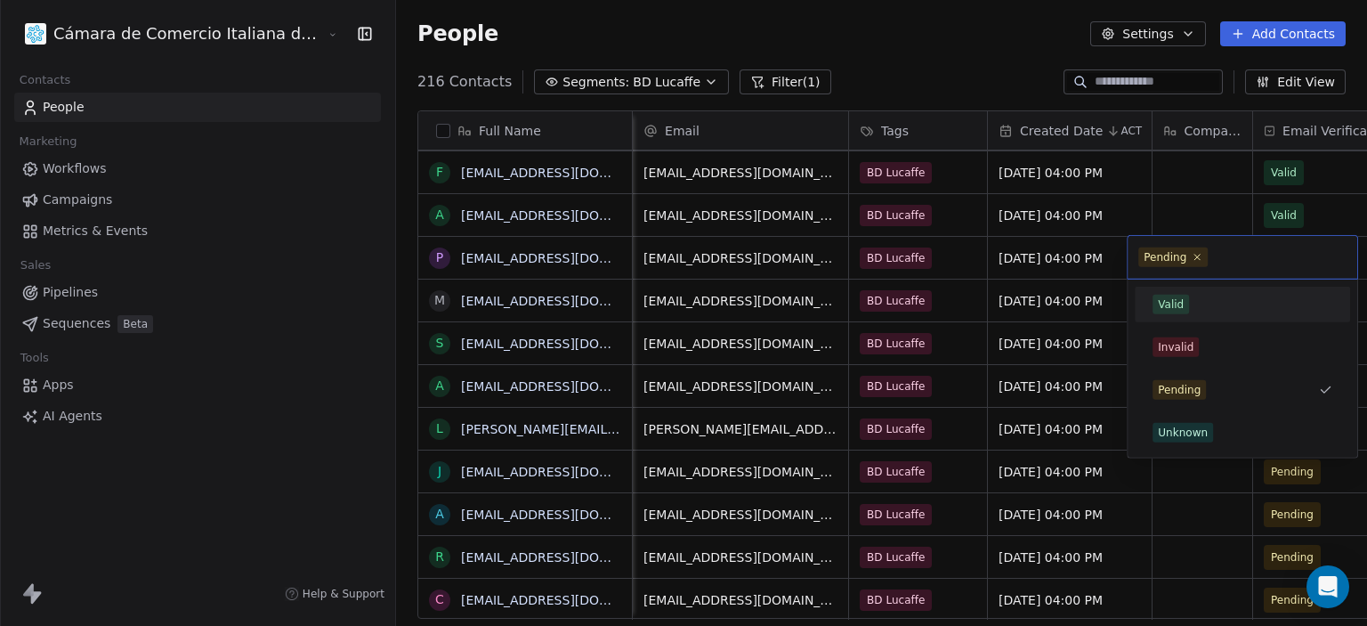
click at [1183, 299] on span "Valid" at bounding box center [1171, 305] width 36 height 20
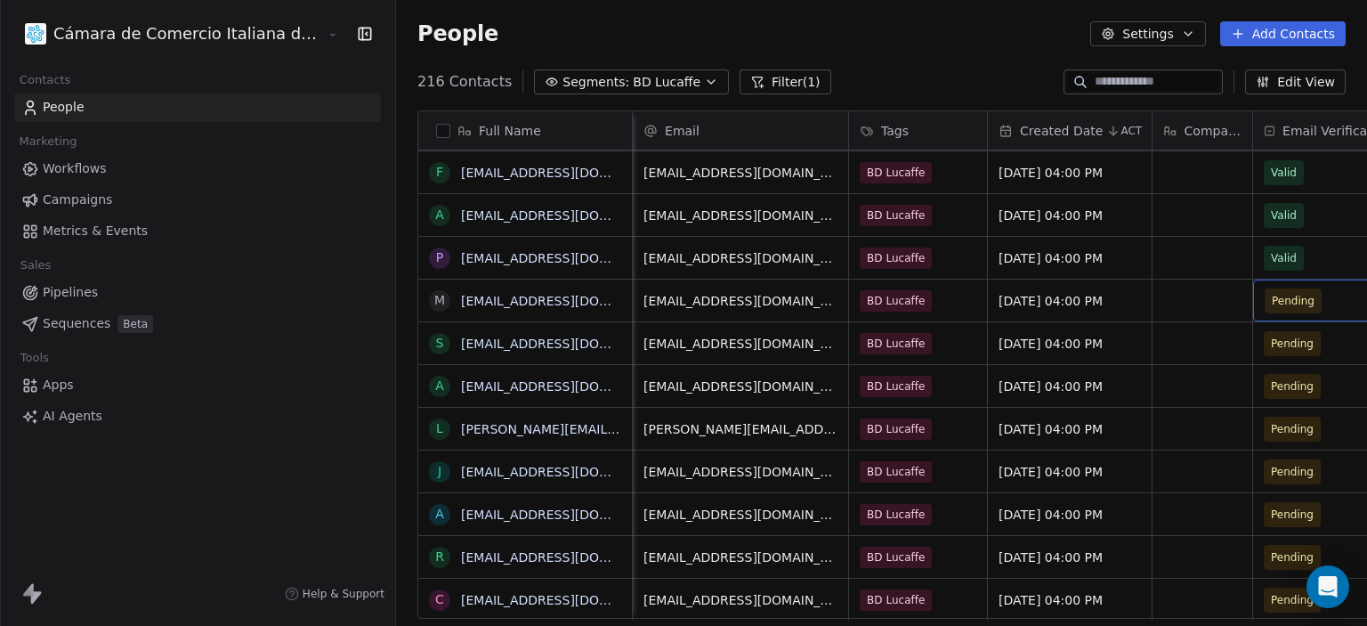
click at [1265, 297] on span "Pending" at bounding box center [1319, 300] width 109 height 25
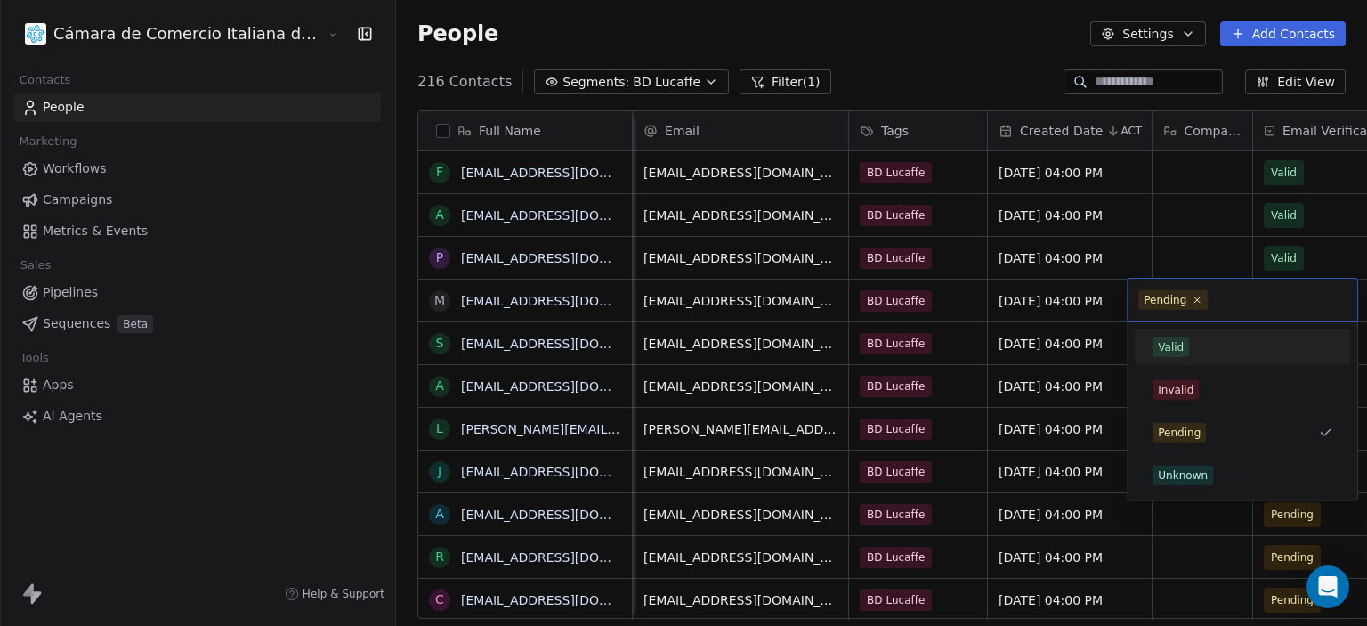
click at [1207, 334] on div "Valid" at bounding box center [1242, 347] width 201 height 28
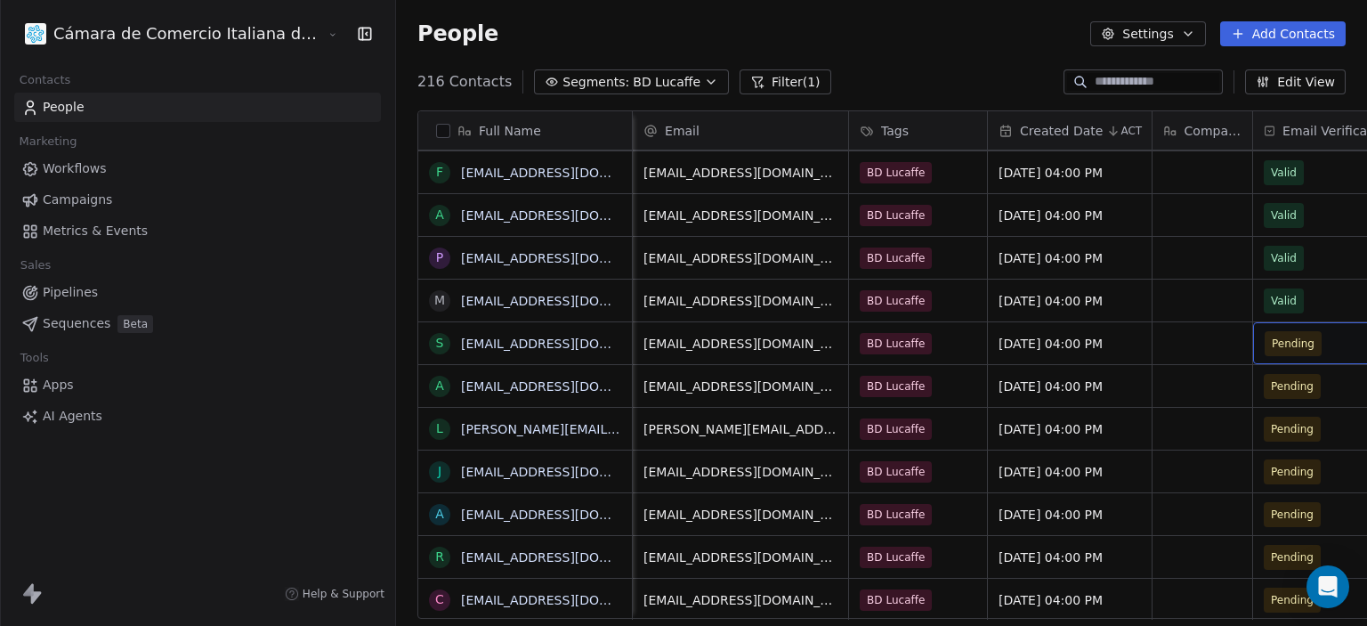
click at [1268, 332] on span "Pending" at bounding box center [1319, 343] width 109 height 25
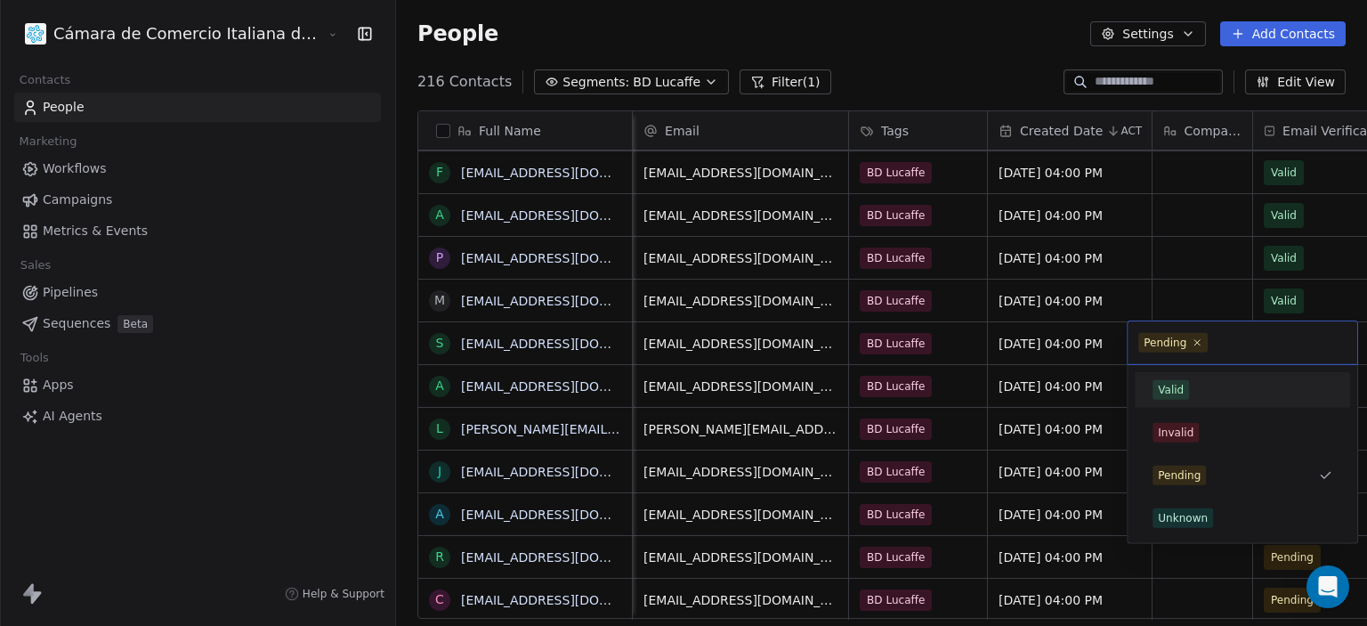
click at [1191, 383] on div "Valid" at bounding box center [1243, 390] width 180 height 20
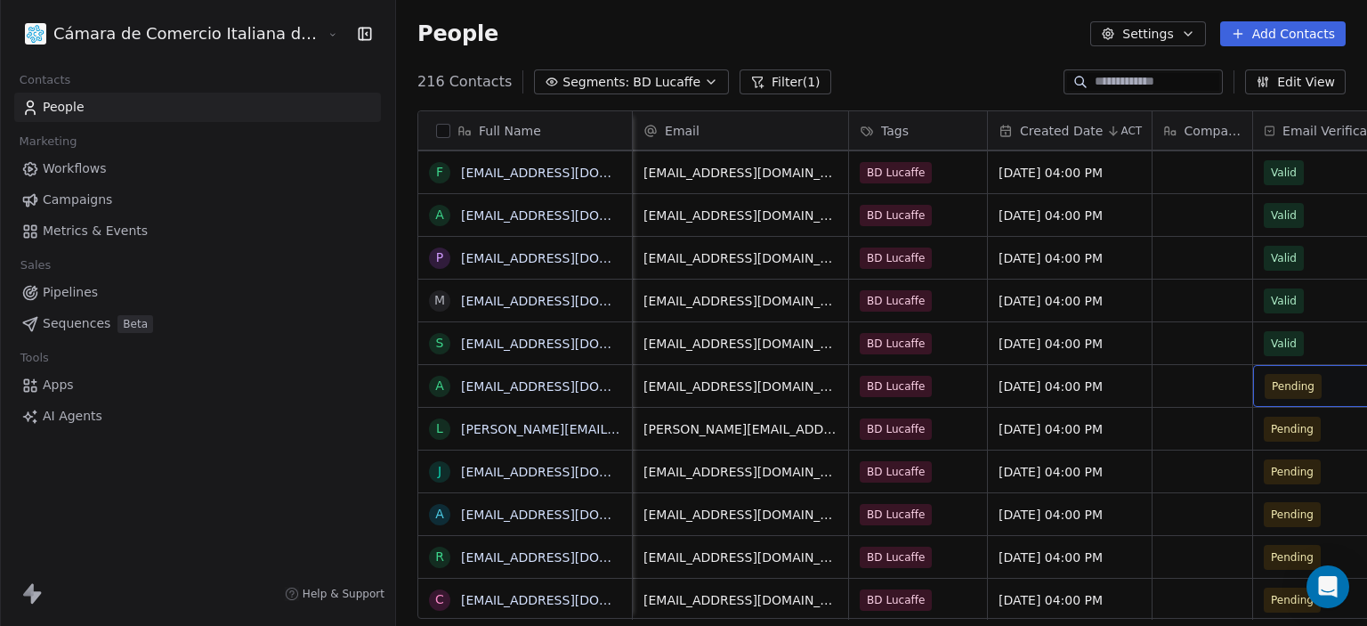
click at [1265, 390] on span "Pending" at bounding box center [1319, 386] width 109 height 25
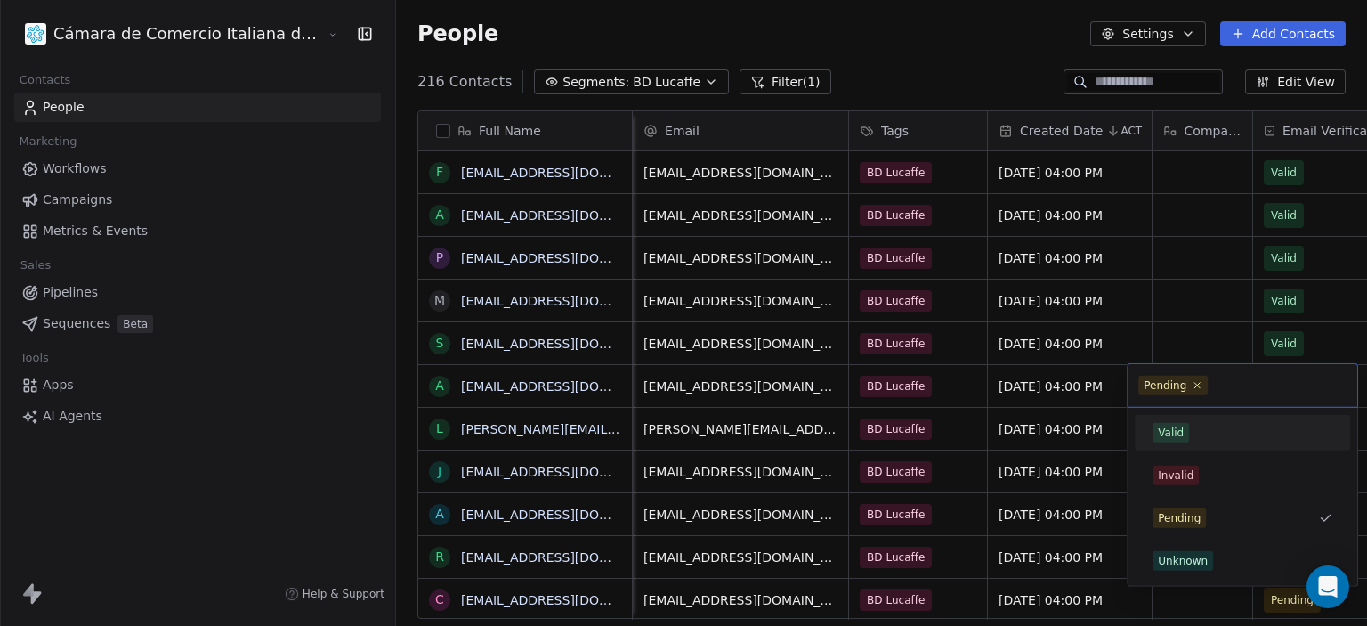
click at [1177, 426] on div "Valid" at bounding box center [1171, 433] width 26 height 16
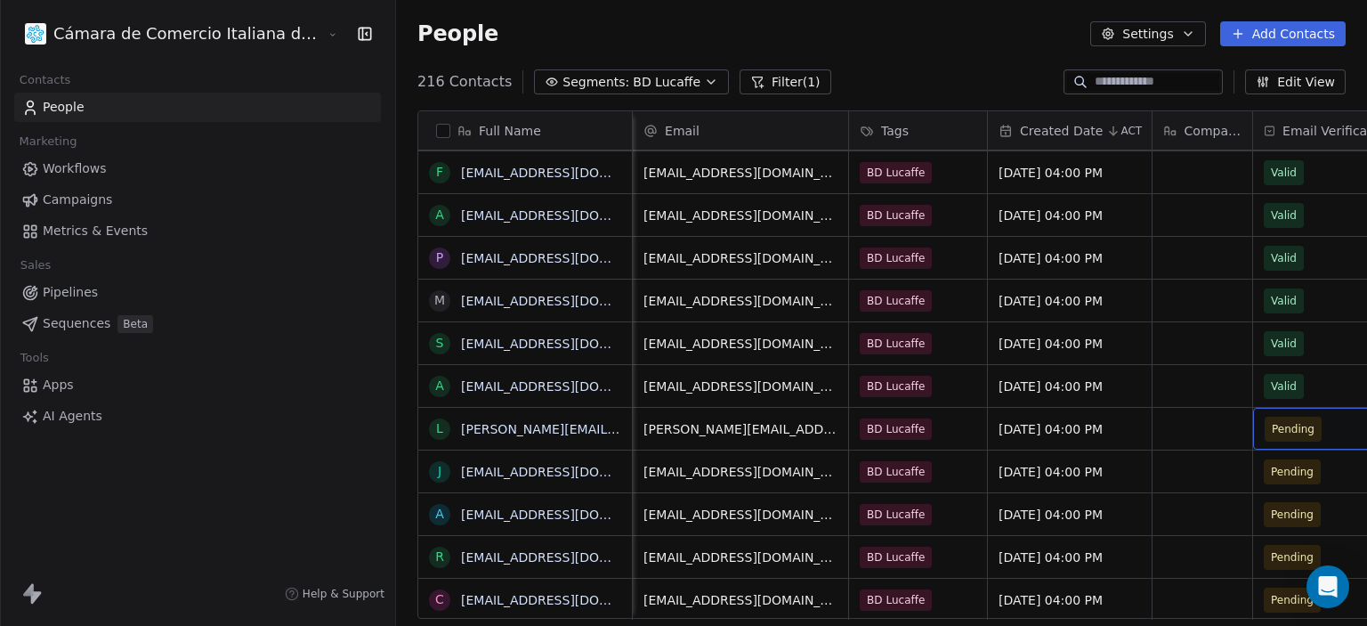
click at [1265, 427] on span "Pending" at bounding box center [1319, 429] width 109 height 25
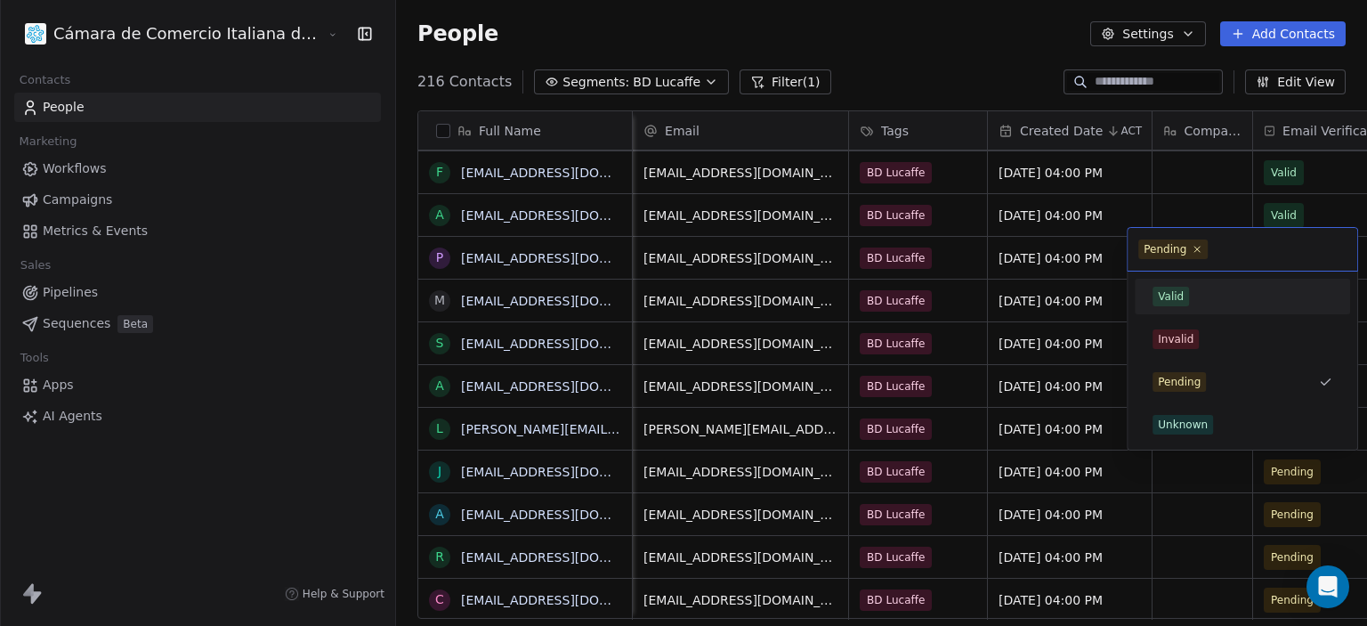
click at [1179, 284] on div "Valid" at bounding box center [1242, 296] width 201 height 28
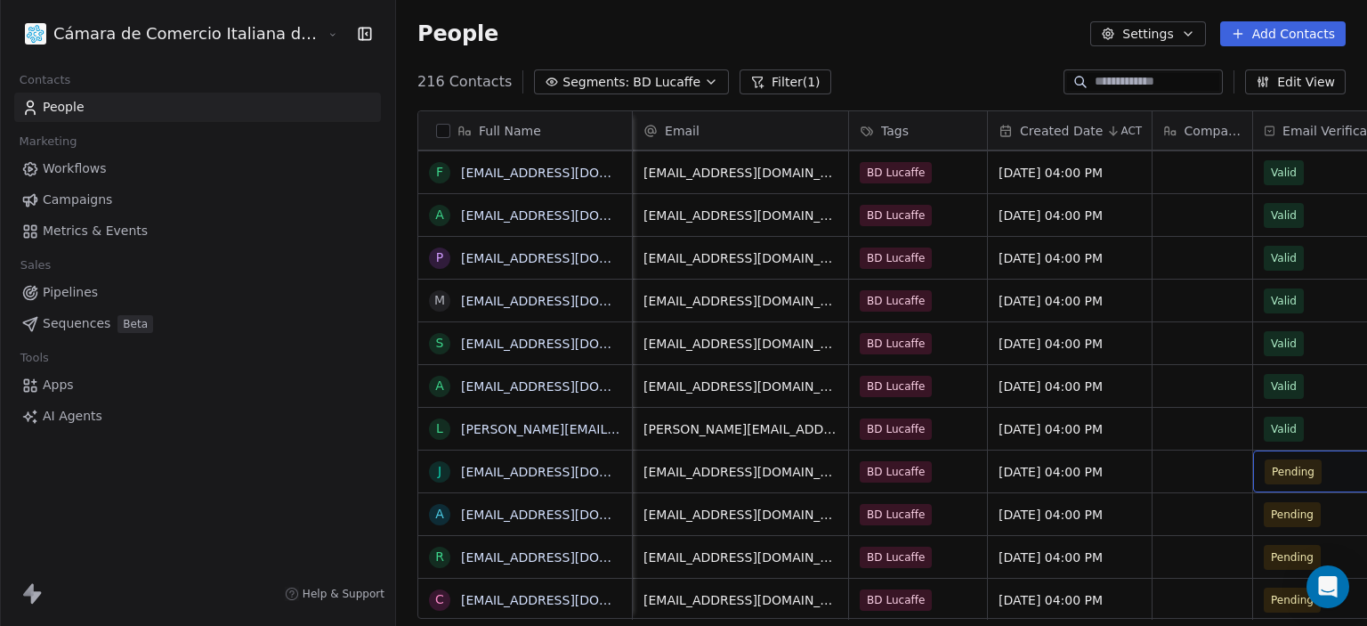
click at [1275, 459] on span "Pending" at bounding box center [1319, 471] width 109 height 25
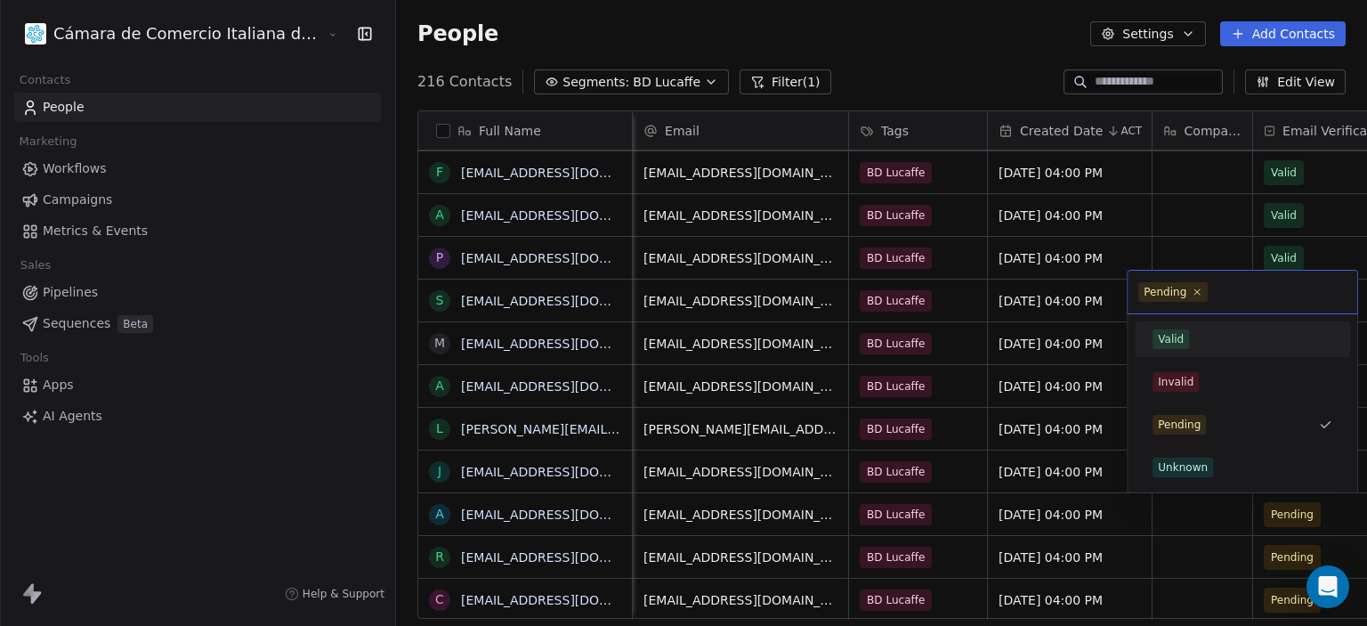
click at [1219, 335] on div "Valid" at bounding box center [1243, 339] width 180 height 20
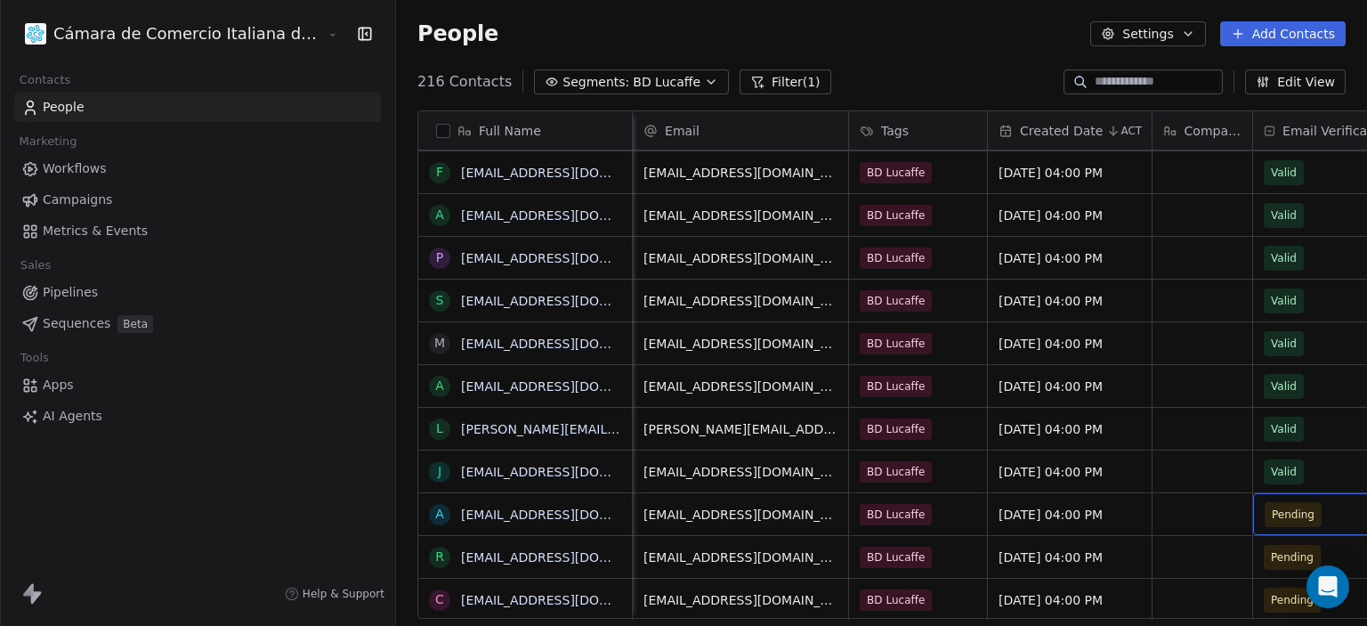
click at [1265, 503] on span "Pending" at bounding box center [1319, 514] width 109 height 25
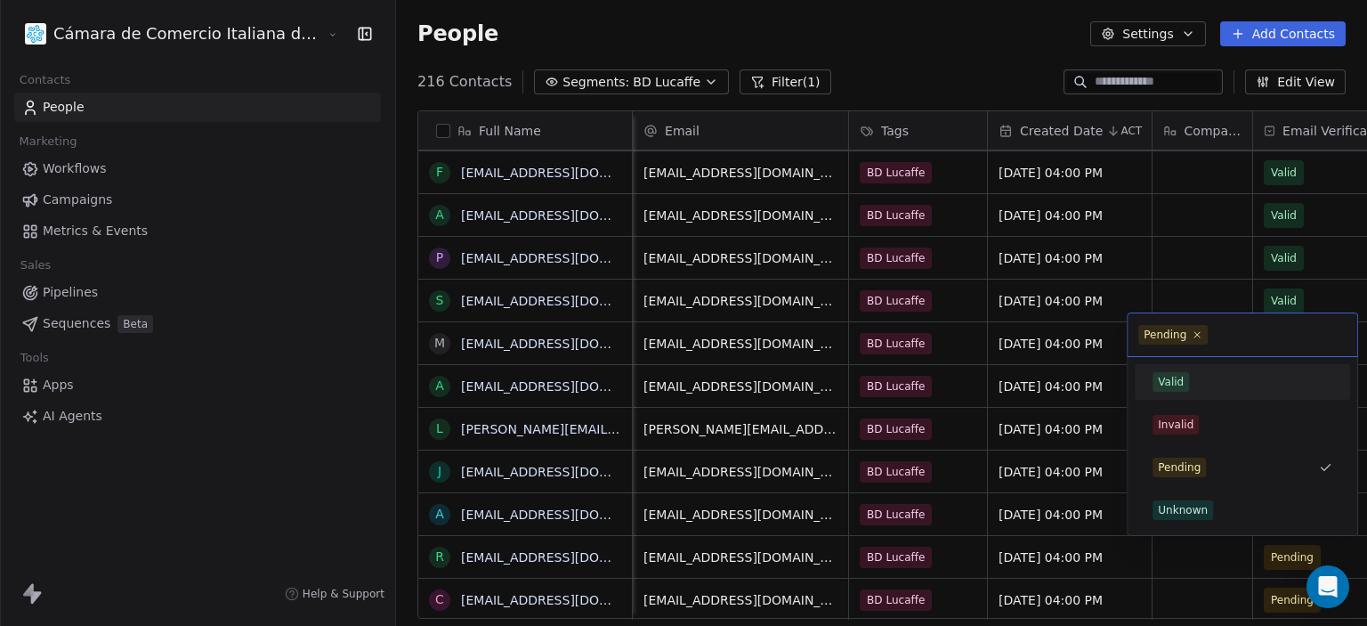
click at [1179, 374] on div "Valid" at bounding box center [1171, 382] width 26 height 16
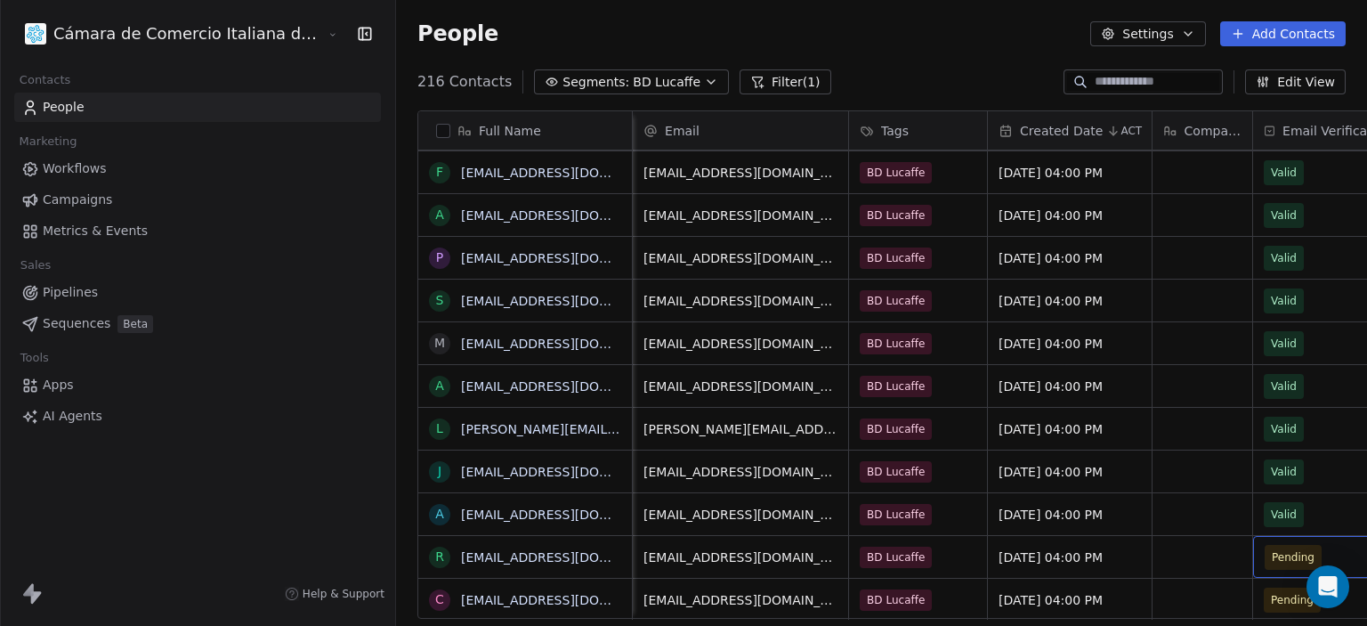
scroll to position [4027, 0]
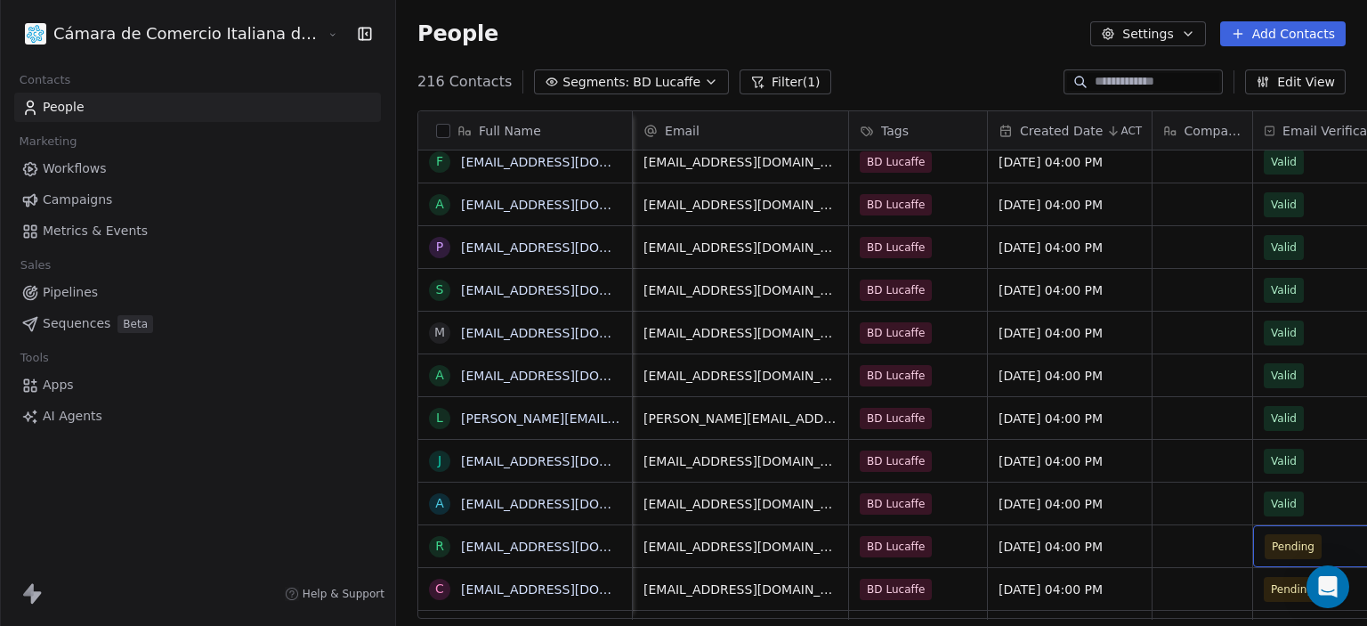
click at [1267, 557] on span "Pending" at bounding box center [1319, 546] width 109 height 25
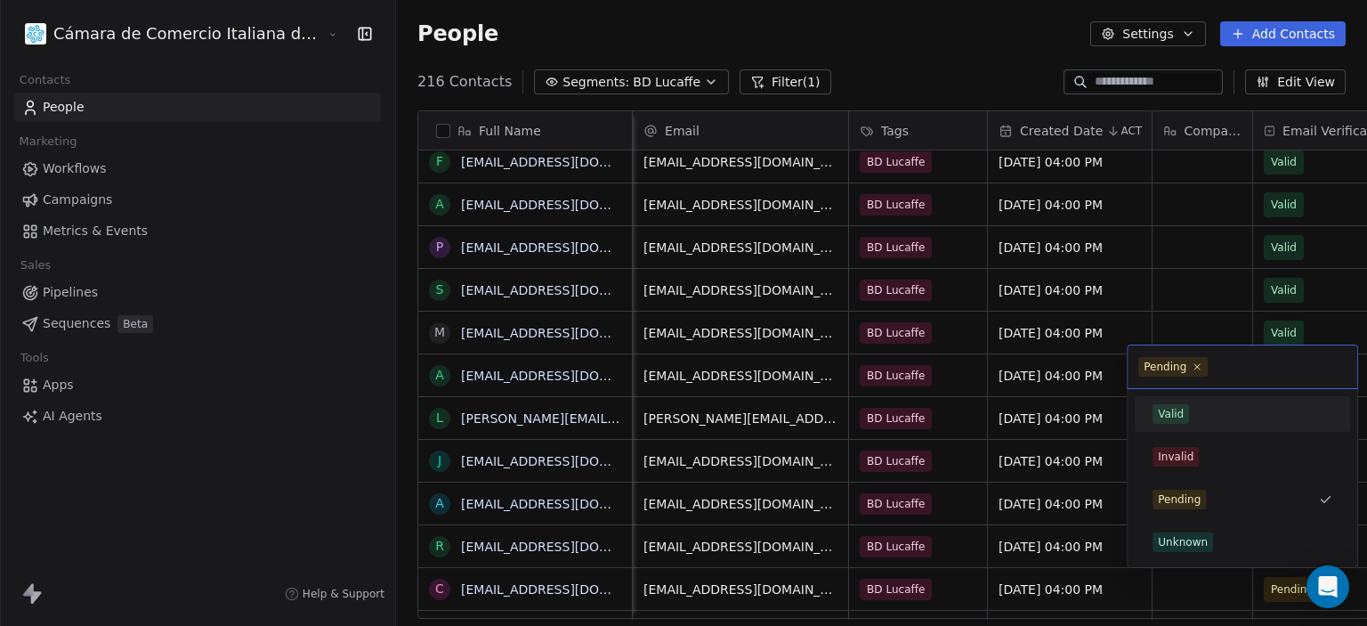
click at [1211, 401] on div "Valid" at bounding box center [1242, 414] width 201 height 28
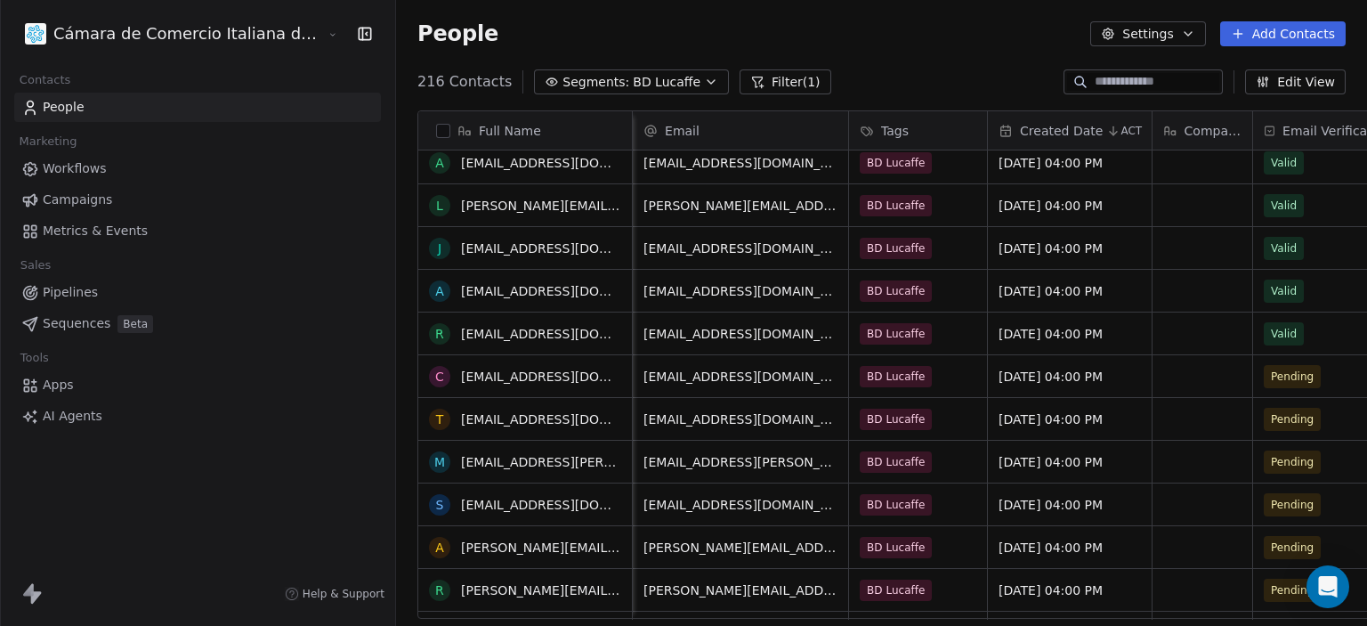
scroll to position [4241, 0]
click at [1282, 369] on span "Pending" at bounding box center [1319, 375] width 109 height 25
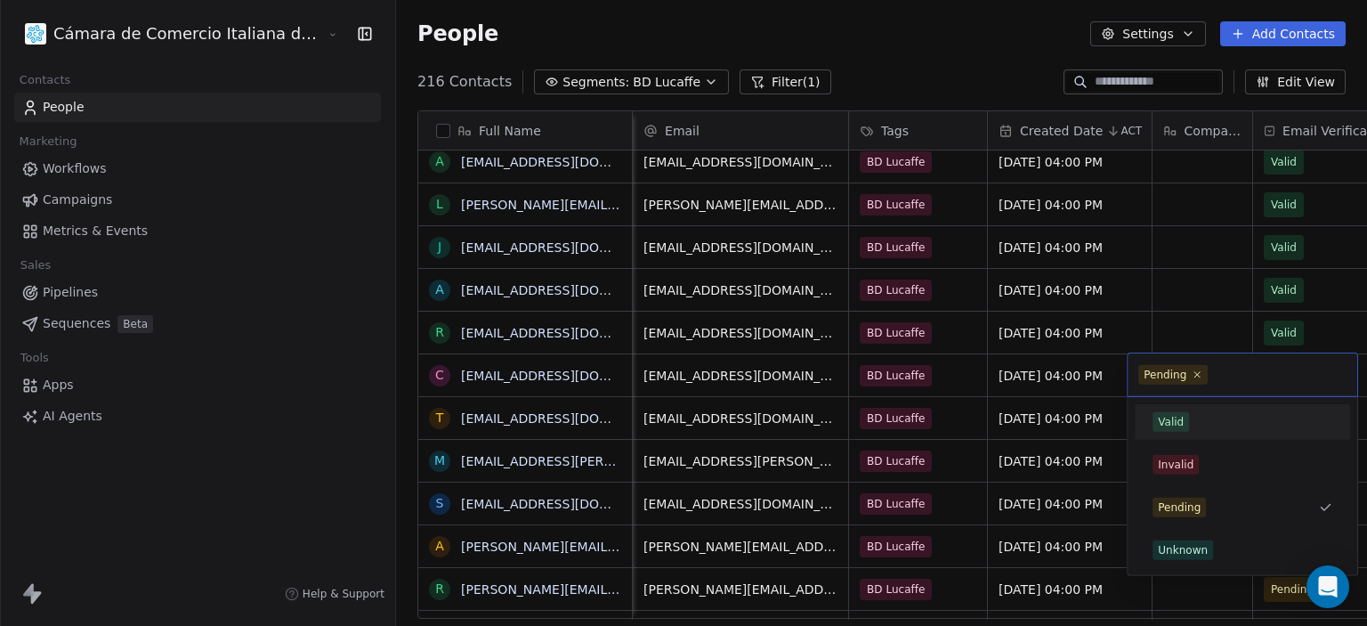
click at [1198, 417] on div "Valid" at bounding box center [1243, 422] width 180 height 20
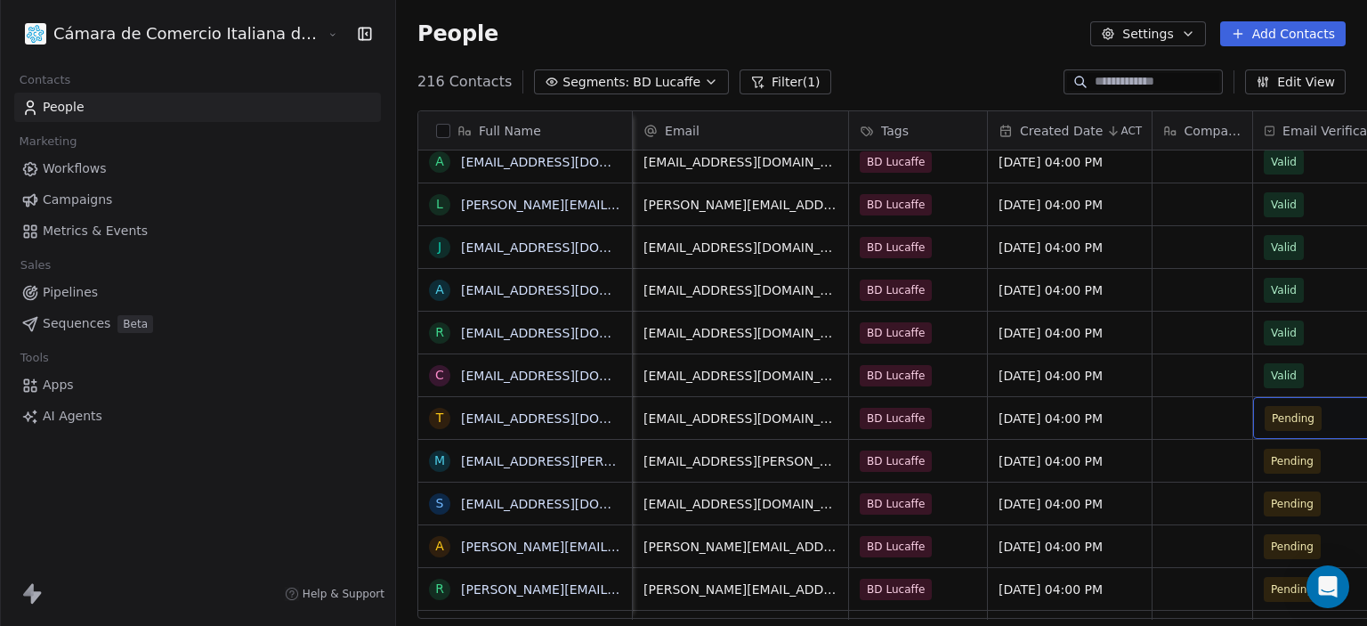
click at [1265, 419] on span "Pending" at bounding box center [1319, 418] width 109 height 25
click at [1268, 384] on span "Pending" at bounding box center [1319, 375] width 109 height 25
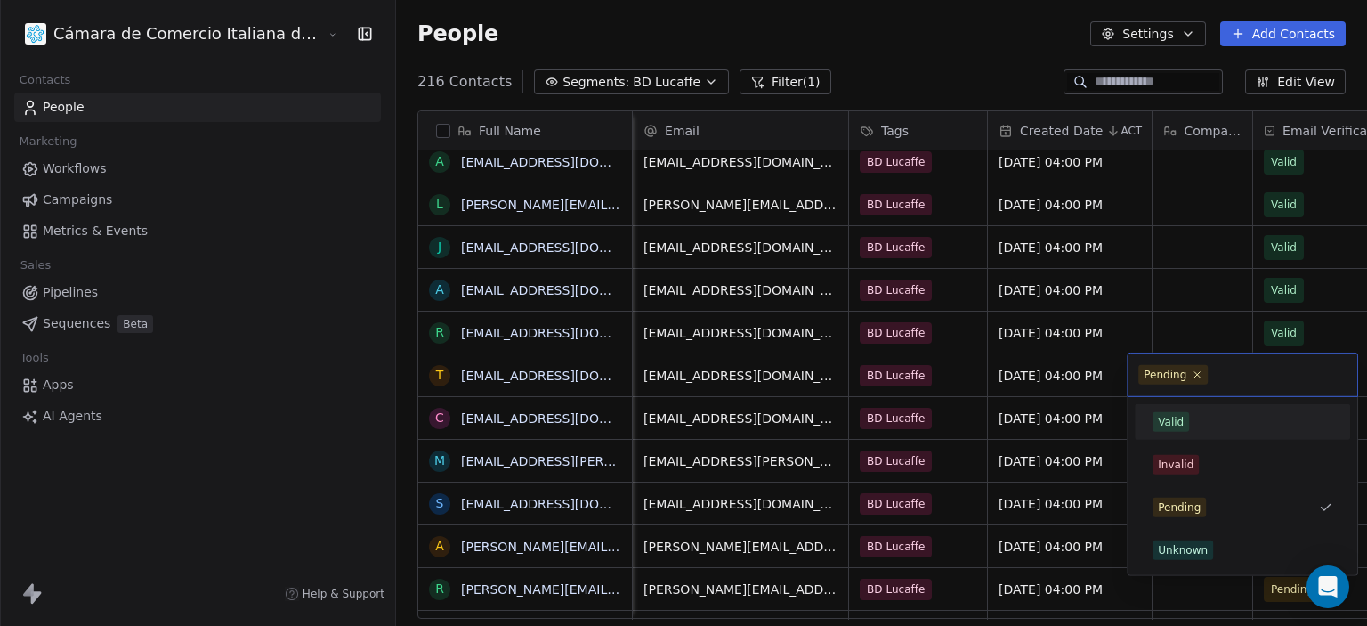
click at [1195, 416] on div "Valid" at bounding box center [1243, 422] width 180 height 20
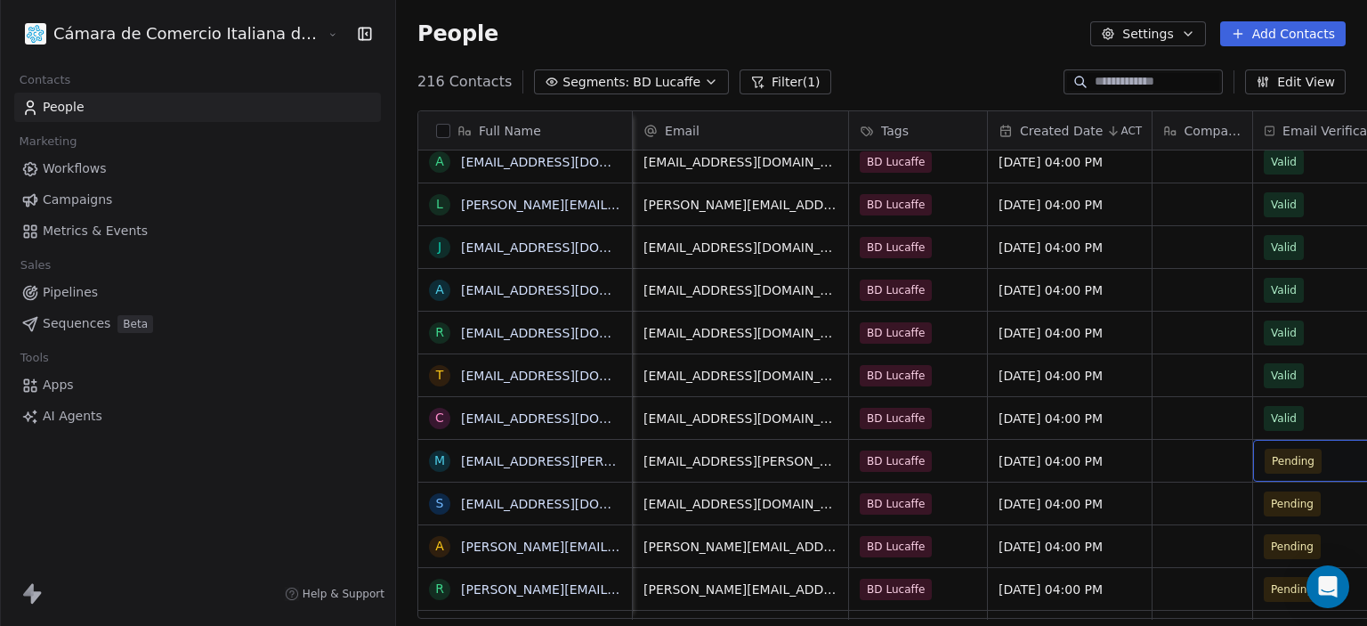
click at [1268, 462] on span "Pending" at bounding box center [1319, 461] width 109 height 25
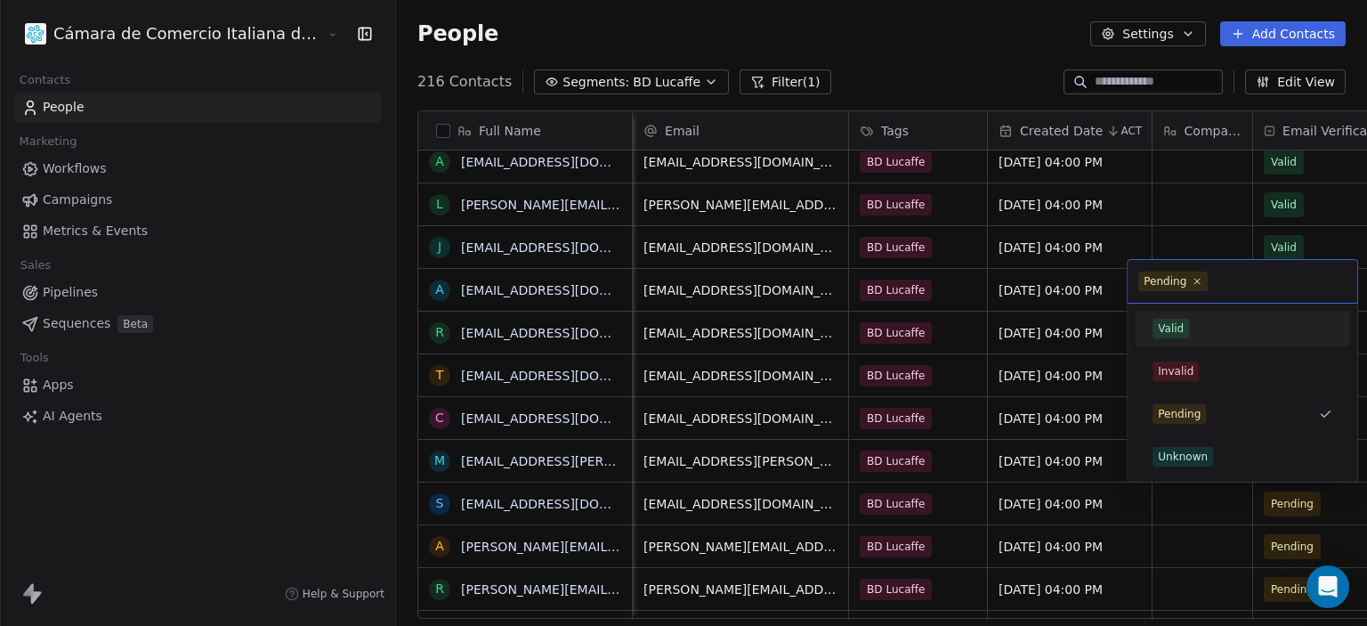
click at [1211, 322] on div "Valid" at bounding box center [1243, 329] width 180 height 20
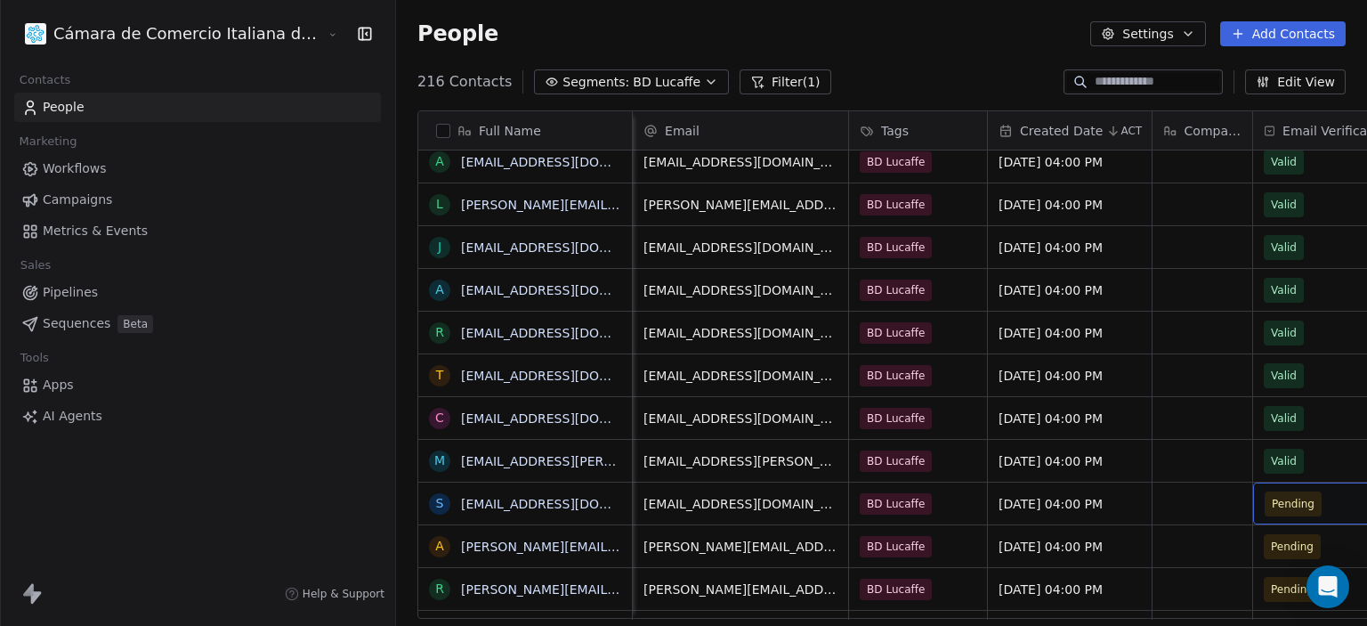
click at [1275, 501] on span "Pending" at bounding box center [1319, 503] width 109 height 25
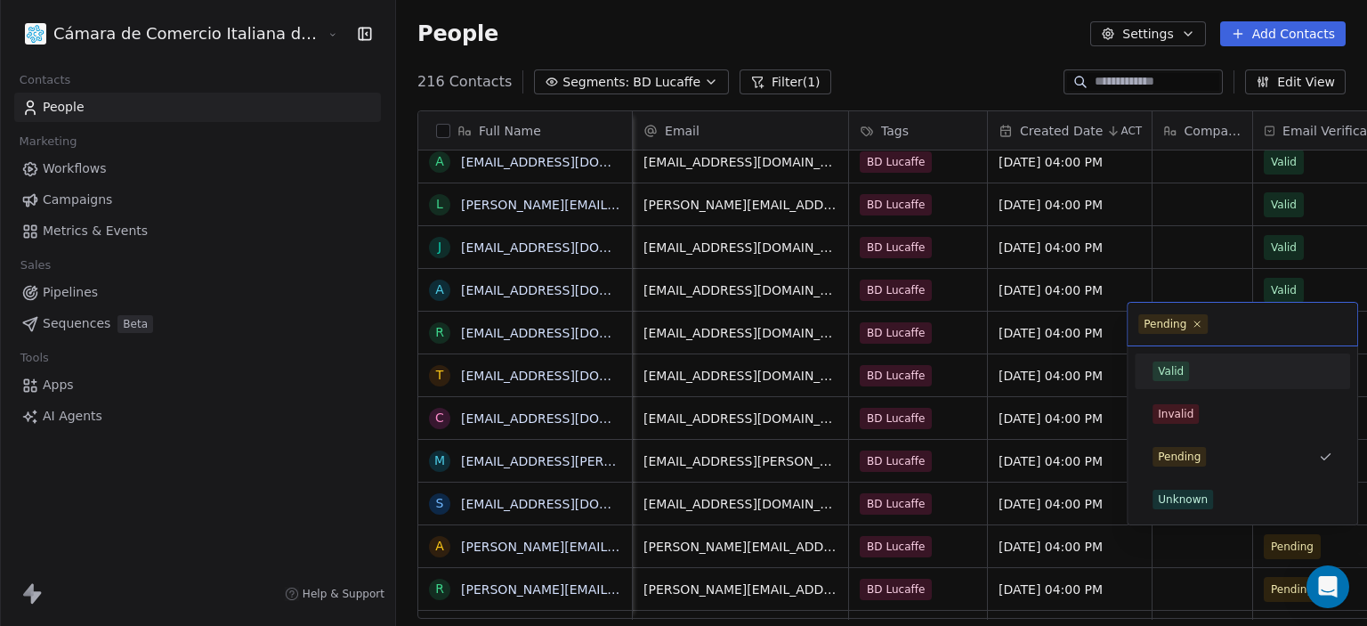
click at [1190, 359] on div "Valid" at bounding box center [1242, 371] width 201 height 28
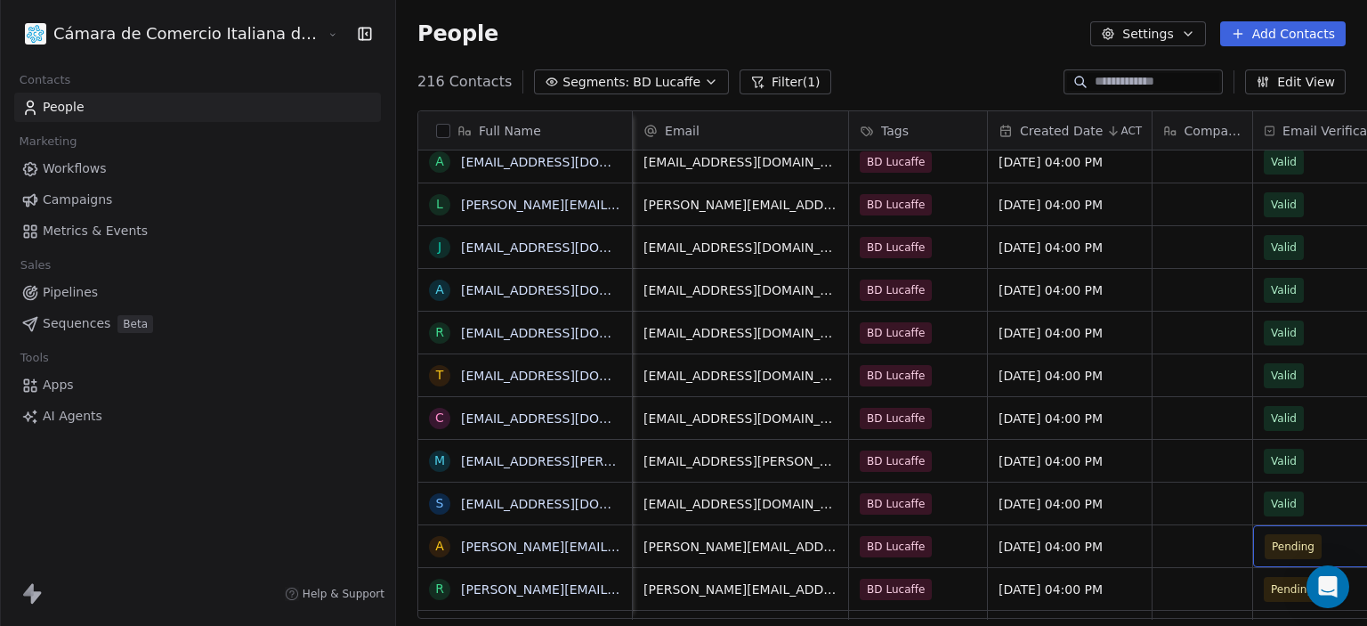
click at [1276, 541] on span "Pending" at bounding box center [1319, 546] width 109 height 25
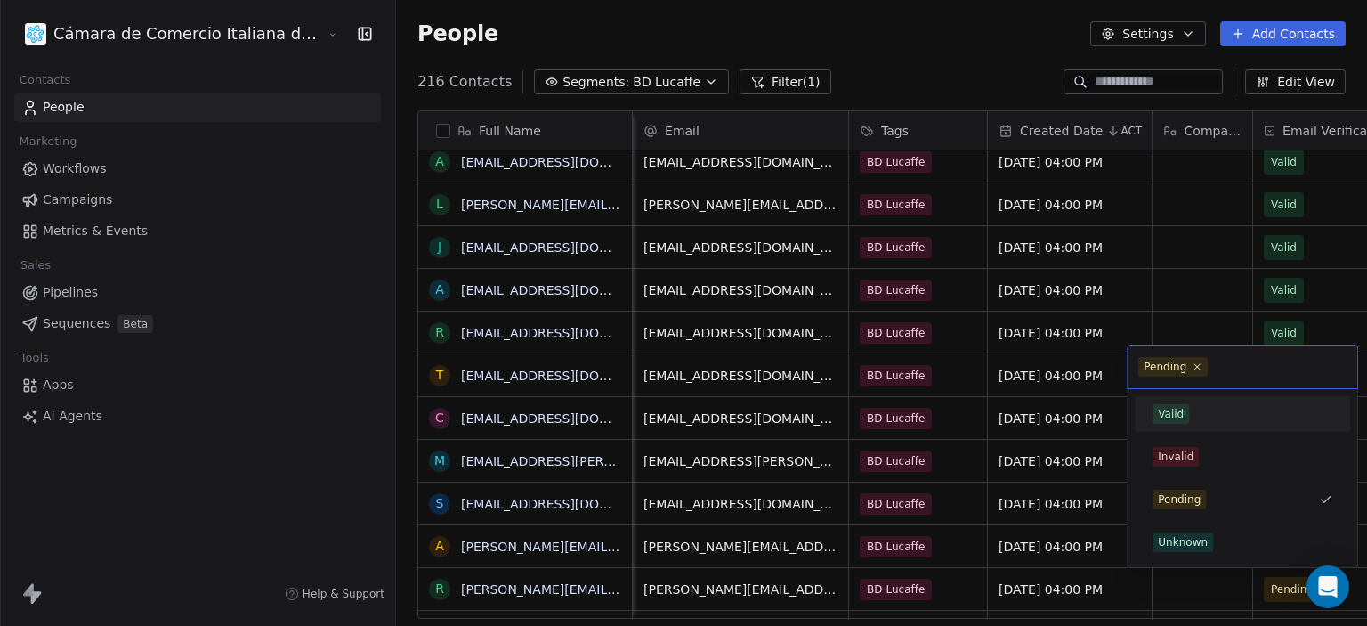
click at [1201, 419] on div "Valid" at bounding box center [1243, 414] width 180 height 20
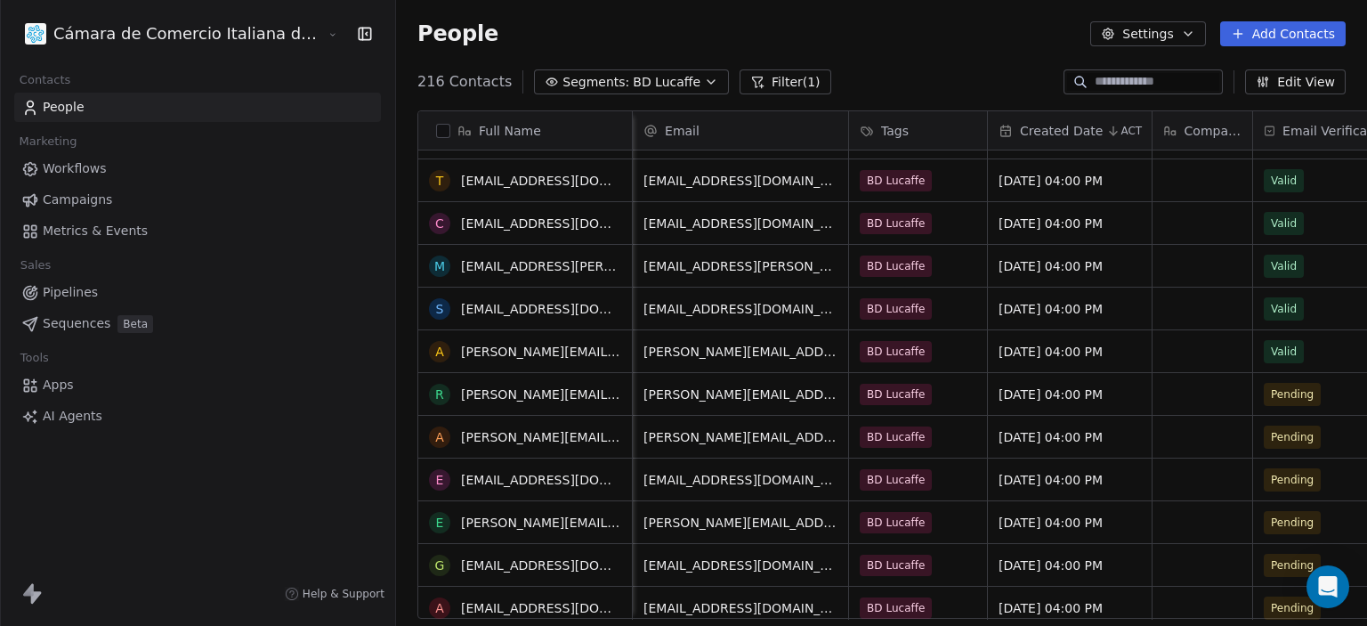
scroll to position [4437, 0]
click at [1265, 396] on span "Pending" at bounding box center [1319, 393] width 109 height 25
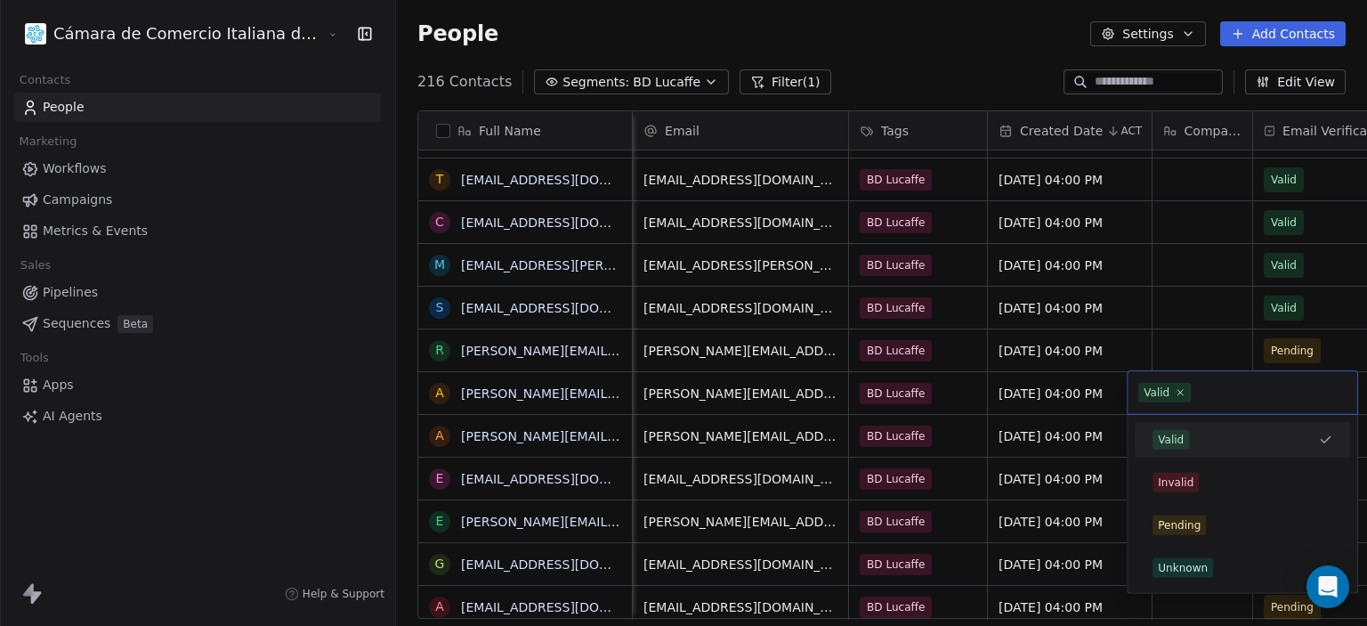
click at [1193, 434] on div "Valid" at bounding box center [1232, 440] width 158 height 20
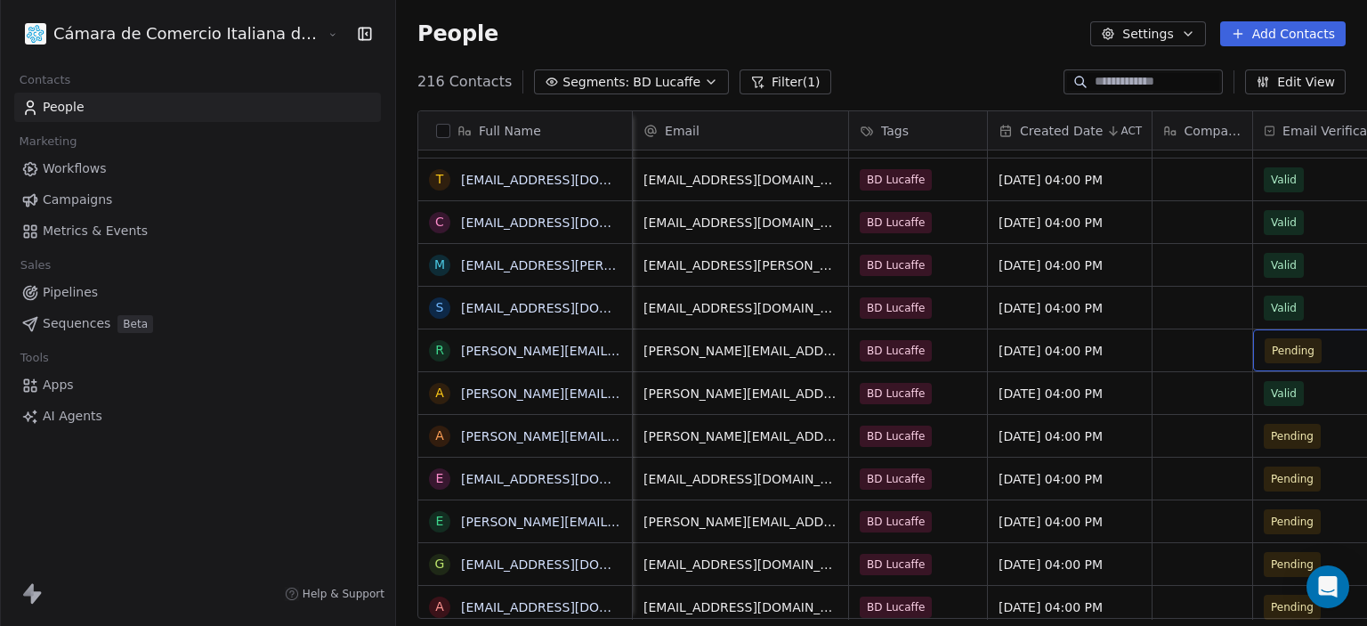
click at [1265, 358] on span "Pending" at bounding box center [1319, 350] width 109 height 25
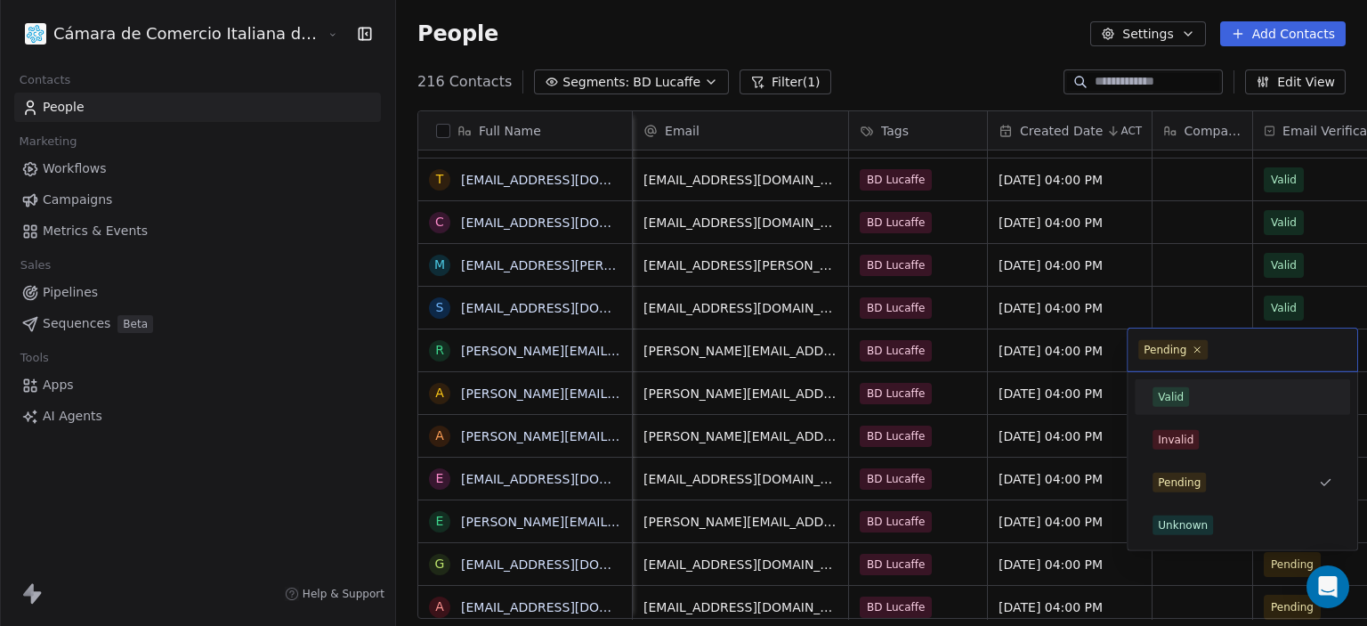
click at [1218, 389] on div "Valid" at bounding box center [1243, 397] width 180 height 20
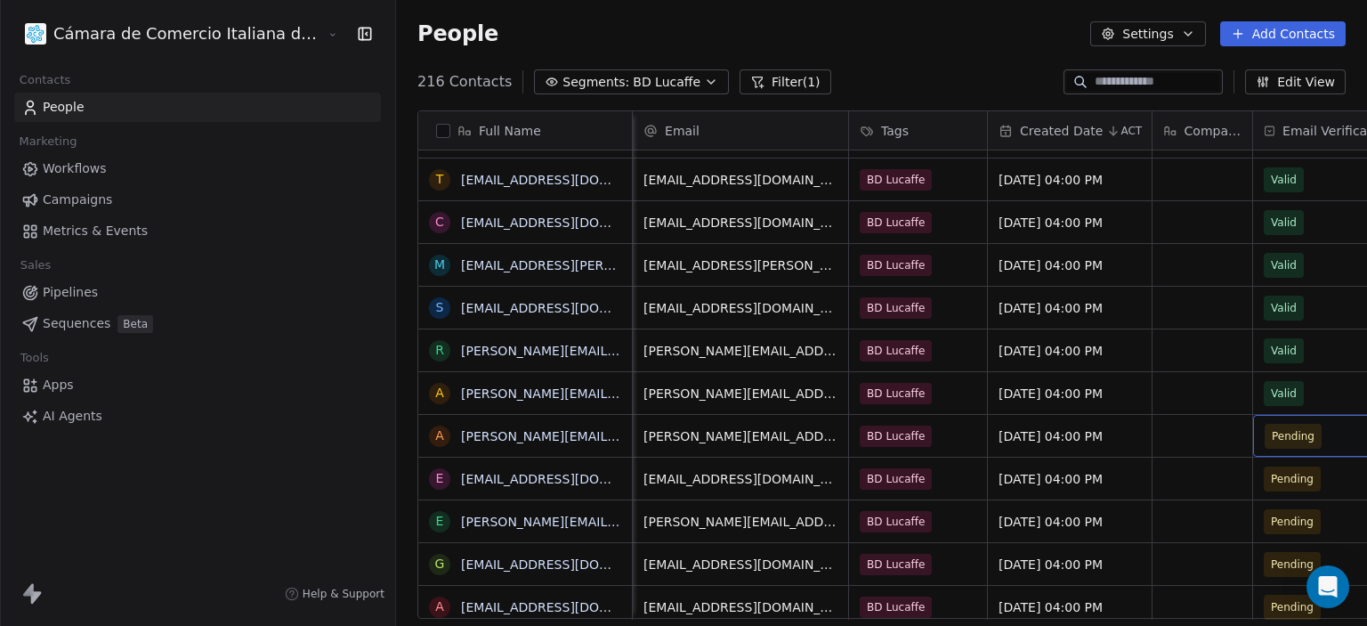
click at [1265, 434] on span "Pending" at bounding box center [1319, 436] width 109 height 25
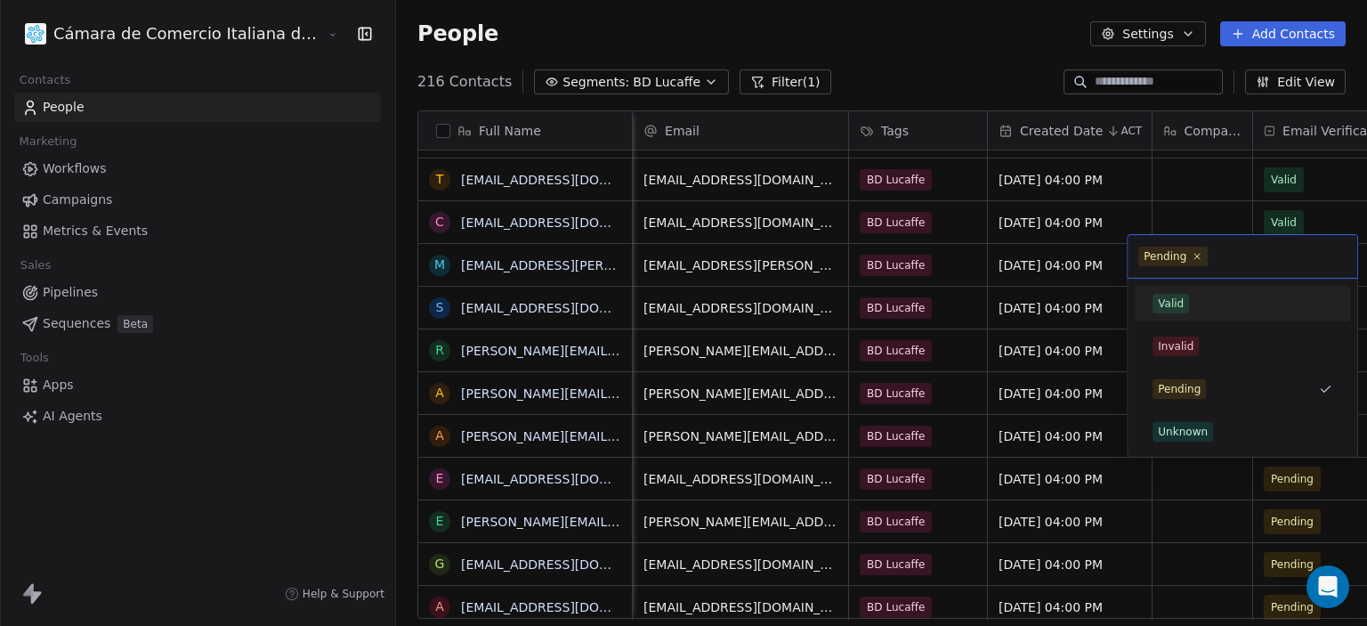
click at [1187, 299] on span "Valid" at bounding box center [1171, 304] width 36 height 20
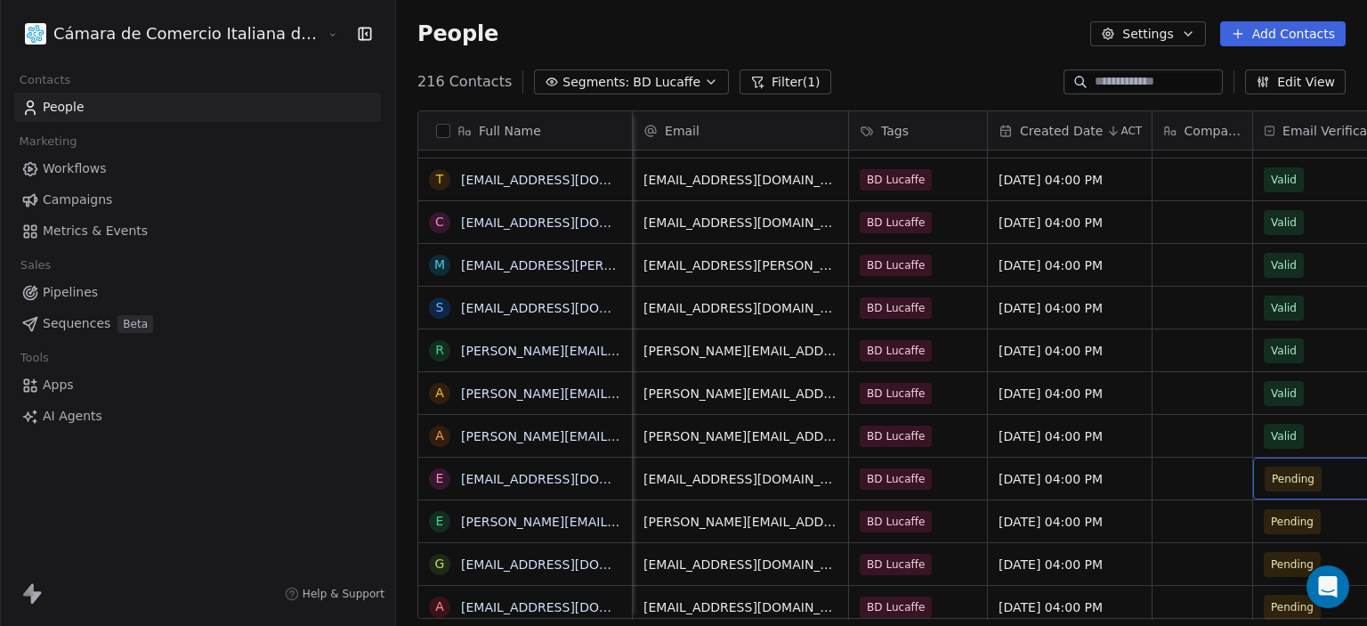
click at [1268, 473] on span "Pending" at bounding box center [1319, 478] width 109 height 25
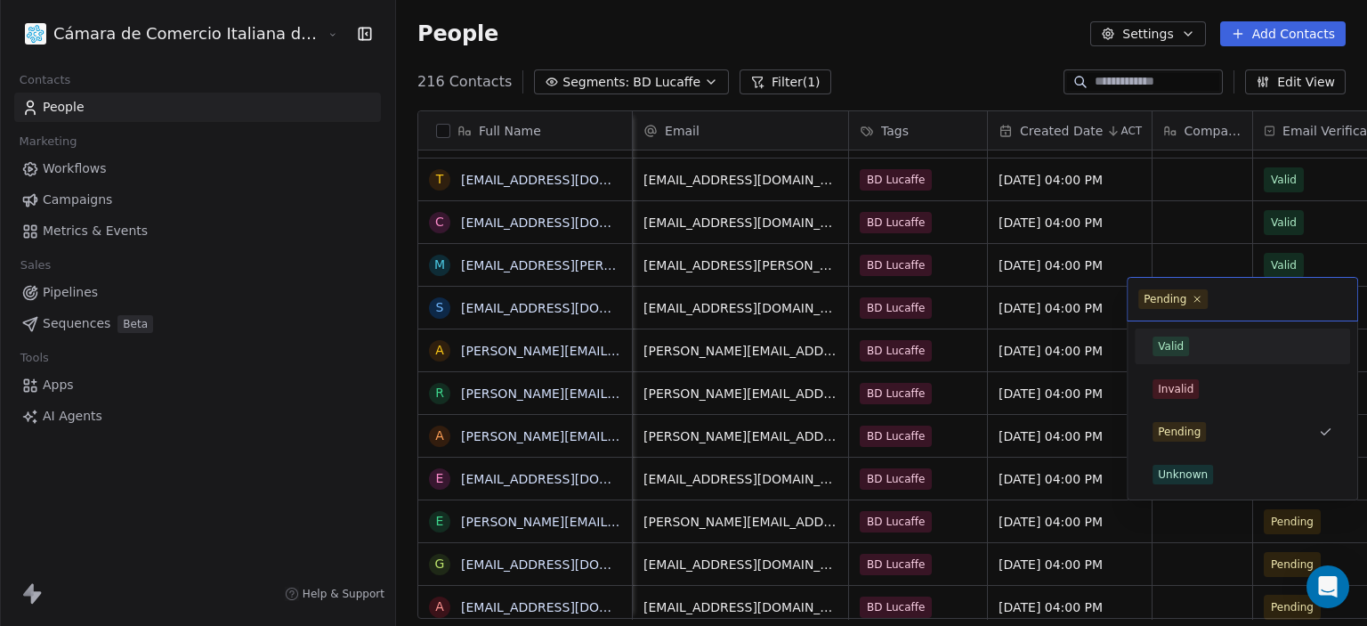
click at [1222, 343] on div "Valid" at bounding box center [1243, 346] width 180 height 20
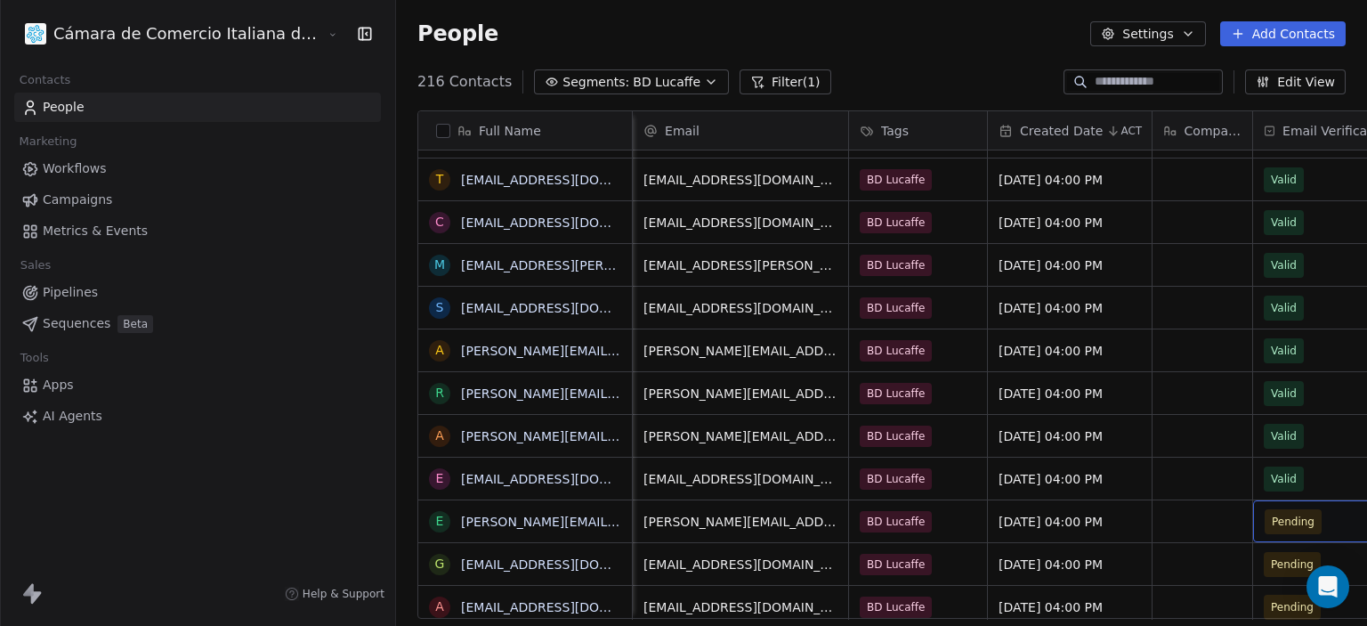
click at [1265, 523] on span "Pending" at bounding box center [1319, 521] width 109 height 25
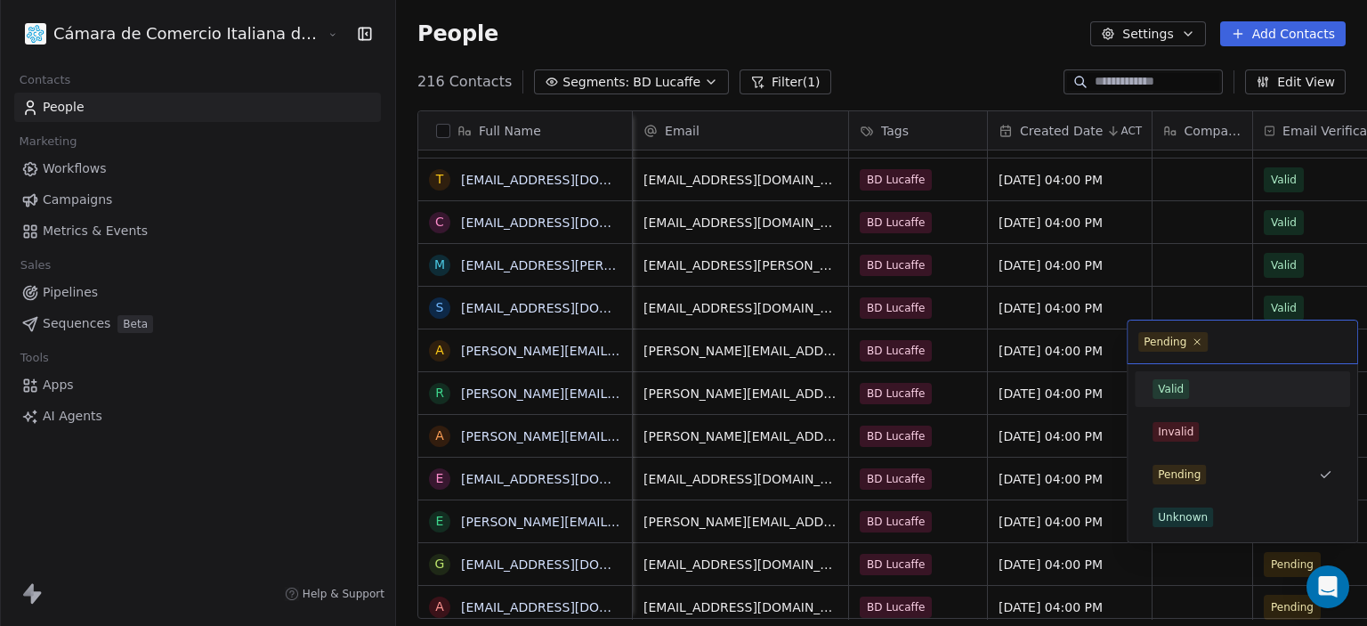
click at [1210, 373] on div "Valid" at bounding box center [1242, 389] width 215 height 36
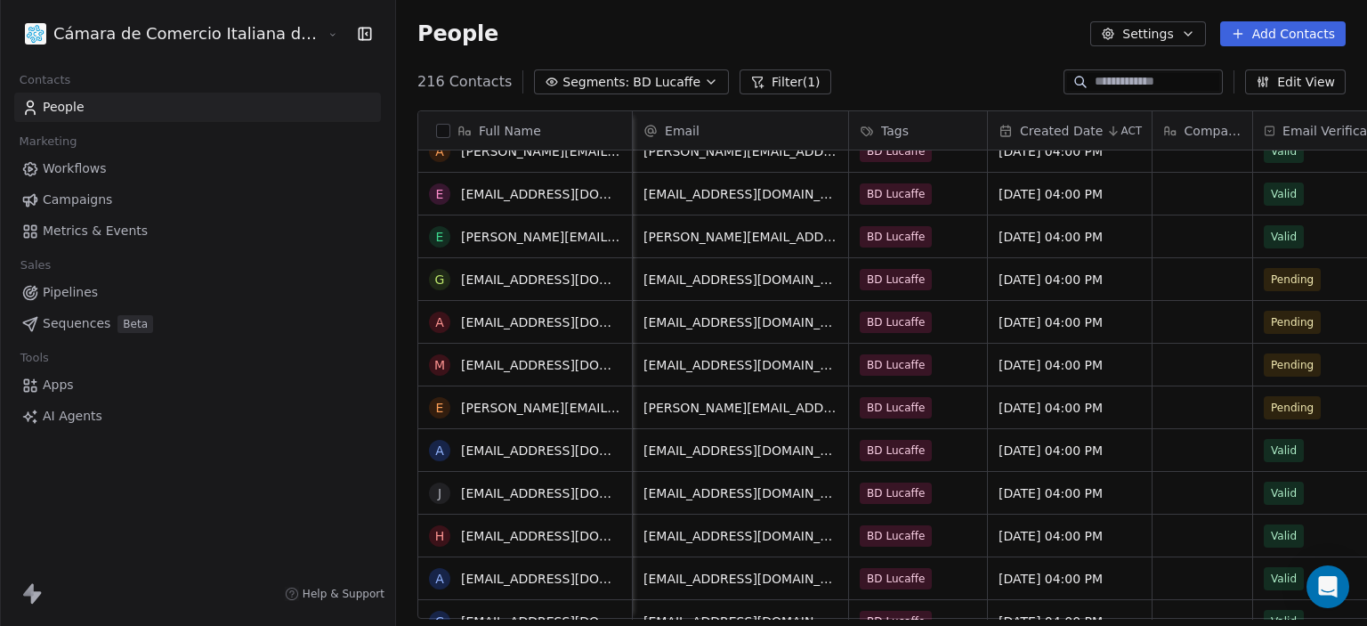
scroll to position [4723, 0]
click at [1265, 273] on span "Pending" at bounding box center [1319, 277] width 109 height 25
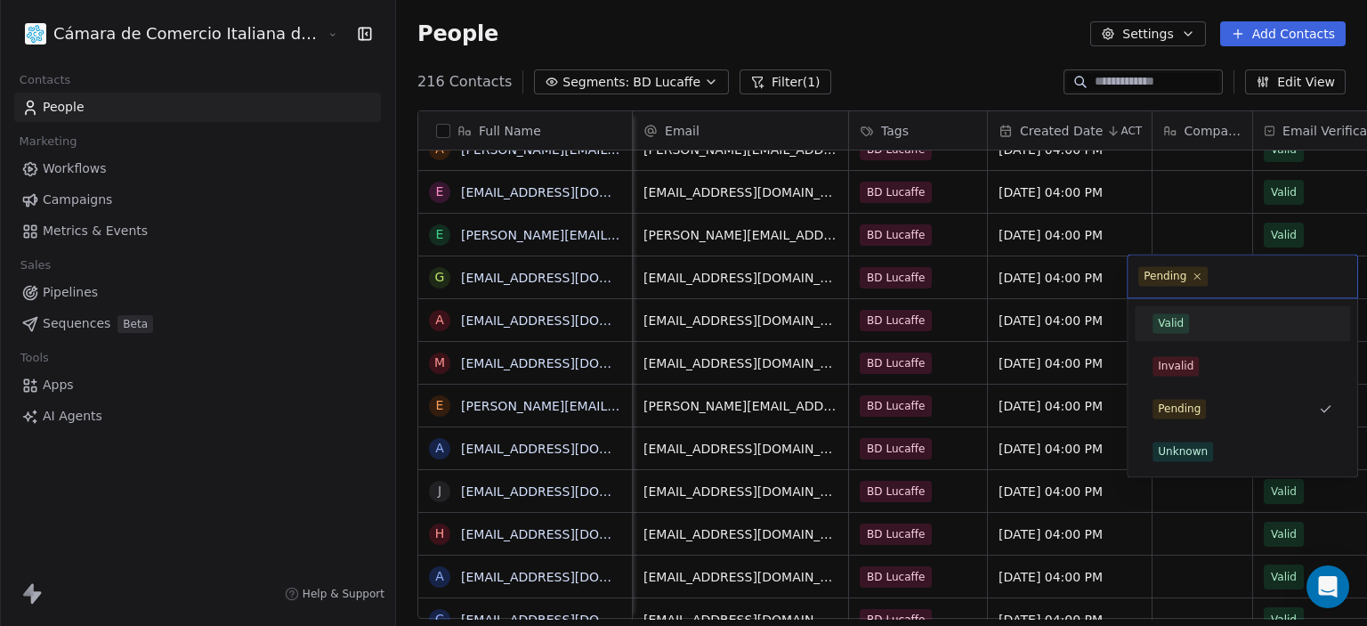
click at [1229, 332] on div "Valid" at bounding box center [1243, 323] width 180 height 20
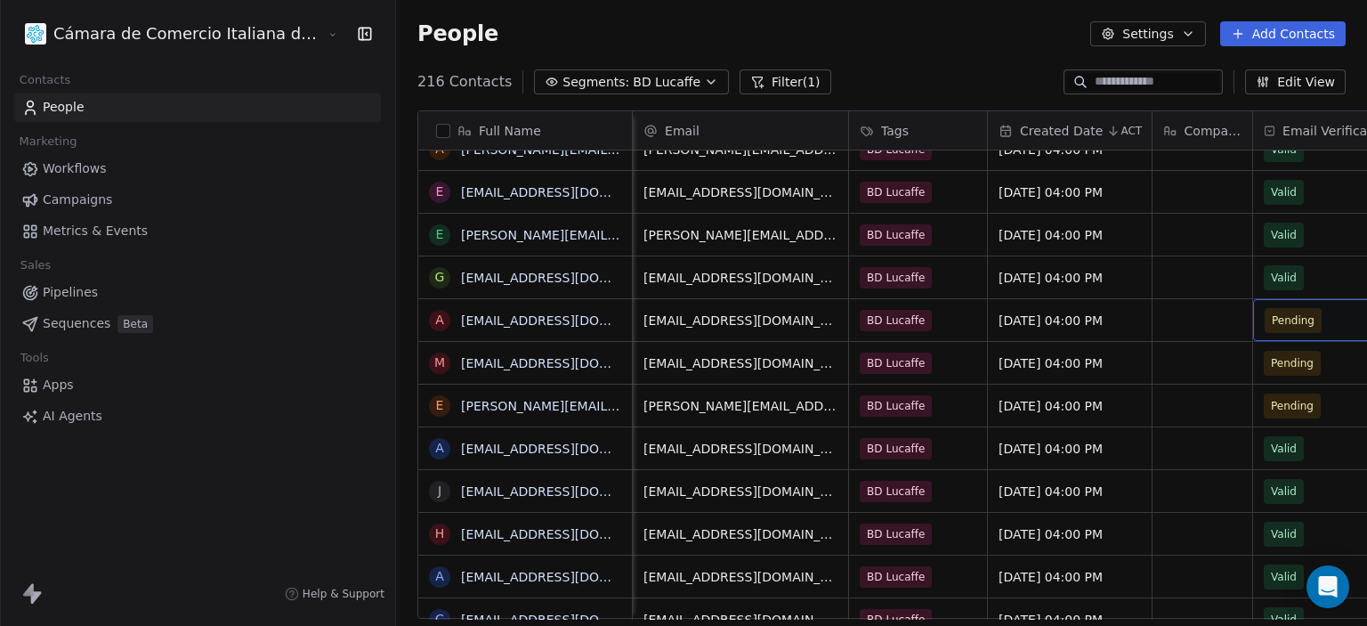
click at [1257, 332] on div "Pending" at bounding box center [1335, 320] width 164 height 42
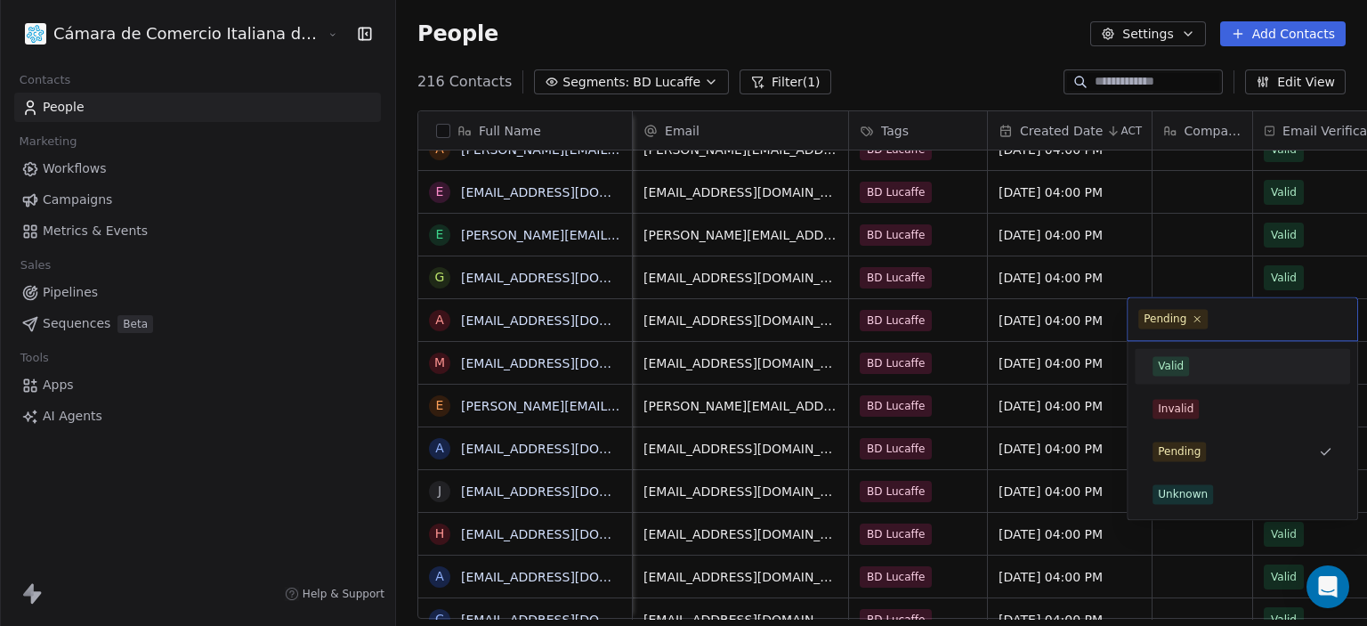
click at [1231, 359] on div "Valid" at bounding box center [1243, 366] width 180 height 20
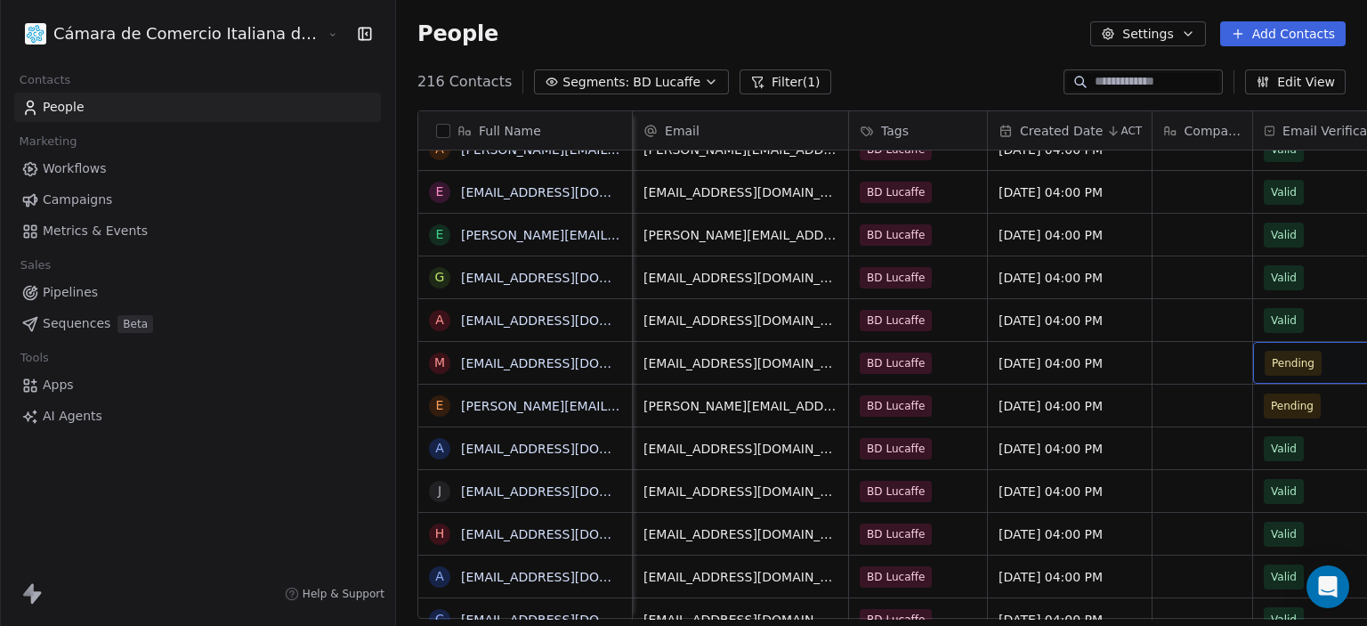
click at [1265, 363] on span "Pending" at bounding box center [1319, 363] width 109 height 25
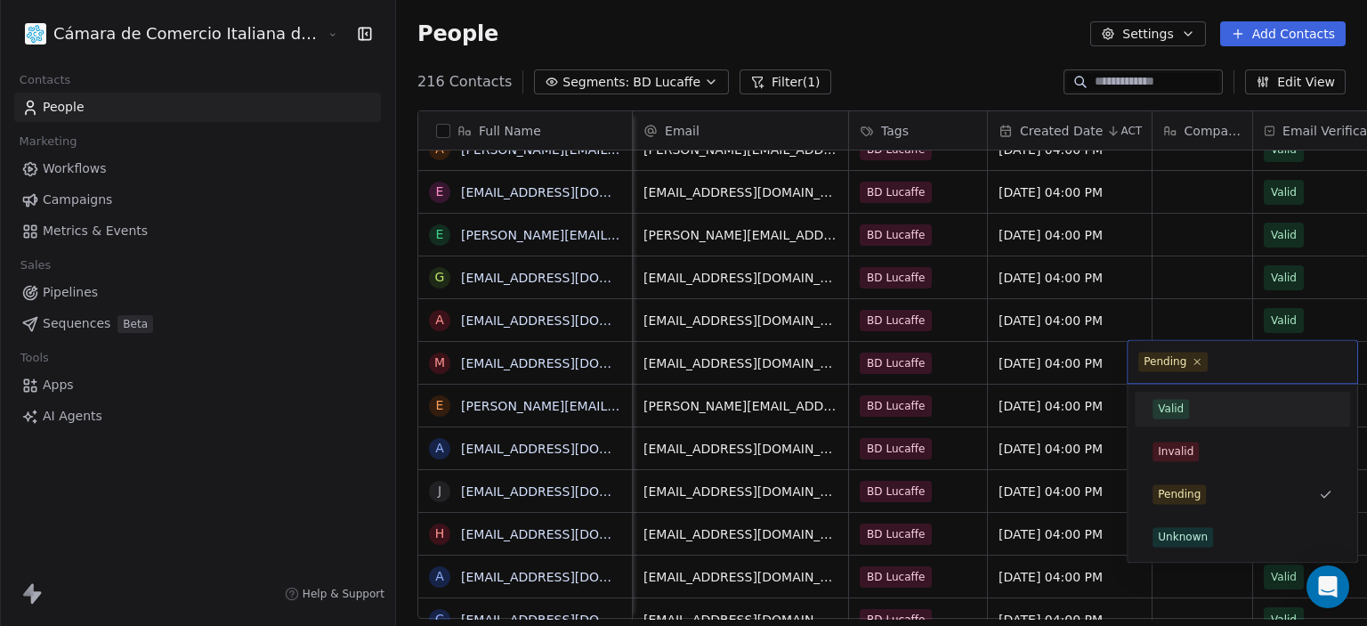
click at [1212, 395] on div "Valid" at bounding box center [1242, 408] width 201 height 28
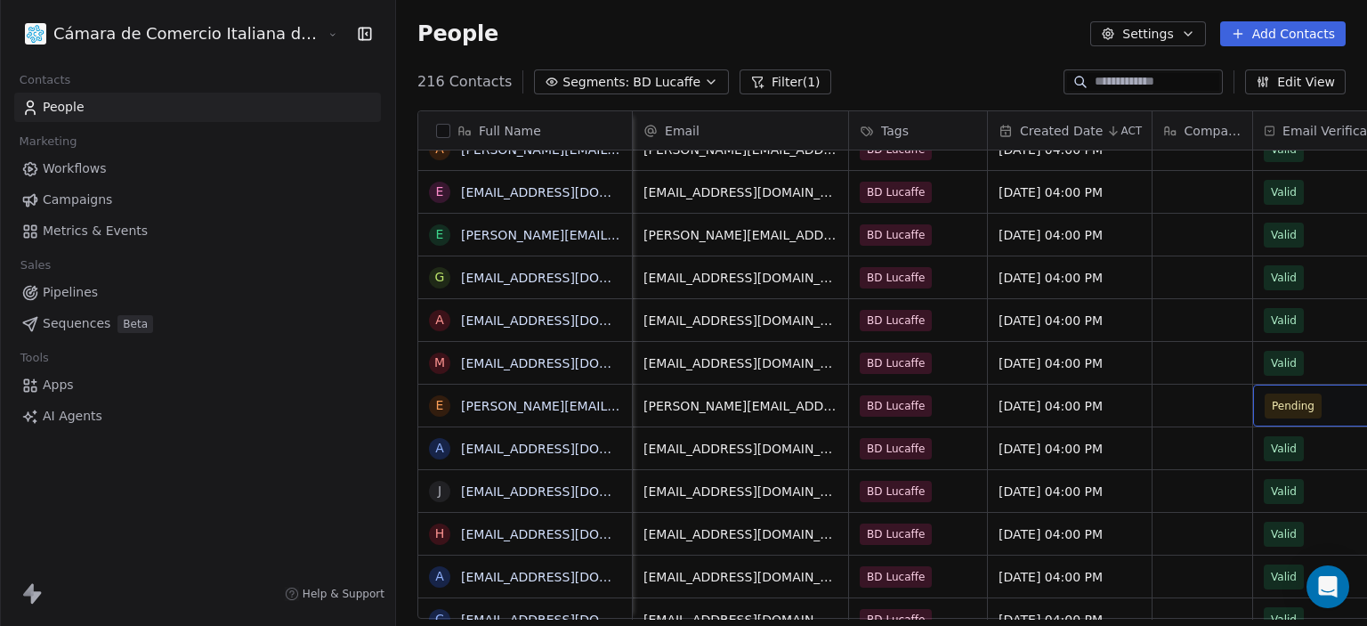
click at [1268, 399] on span "Pending" at bounding box center [1319, 405] width 109 height 25
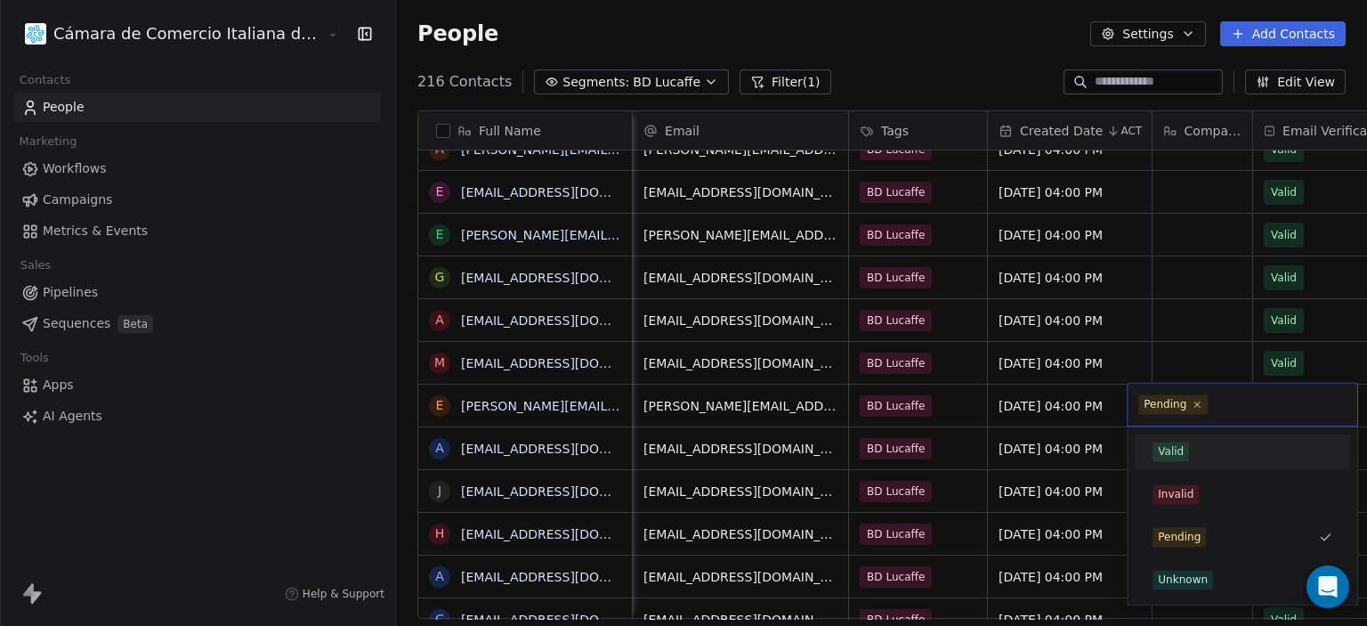
click at [1157, 442] on span "Valid" at bounding box center [1171, 452] width 36 height 20
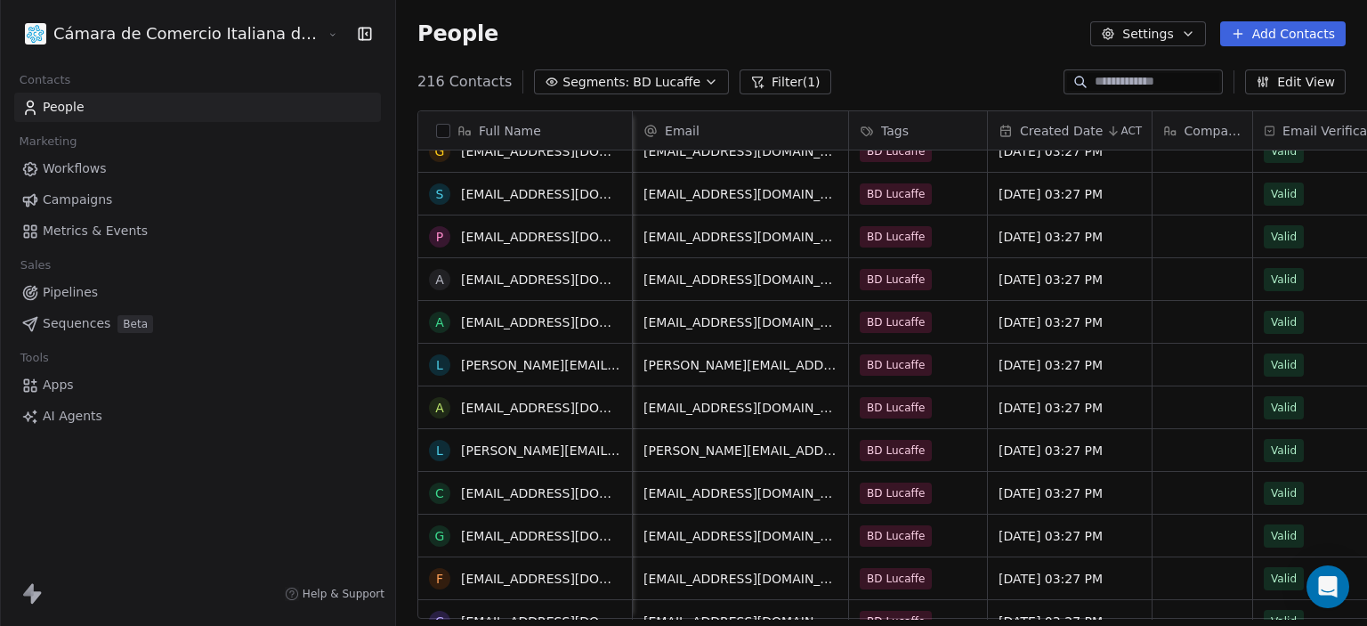
scroll to position [8460, 0]
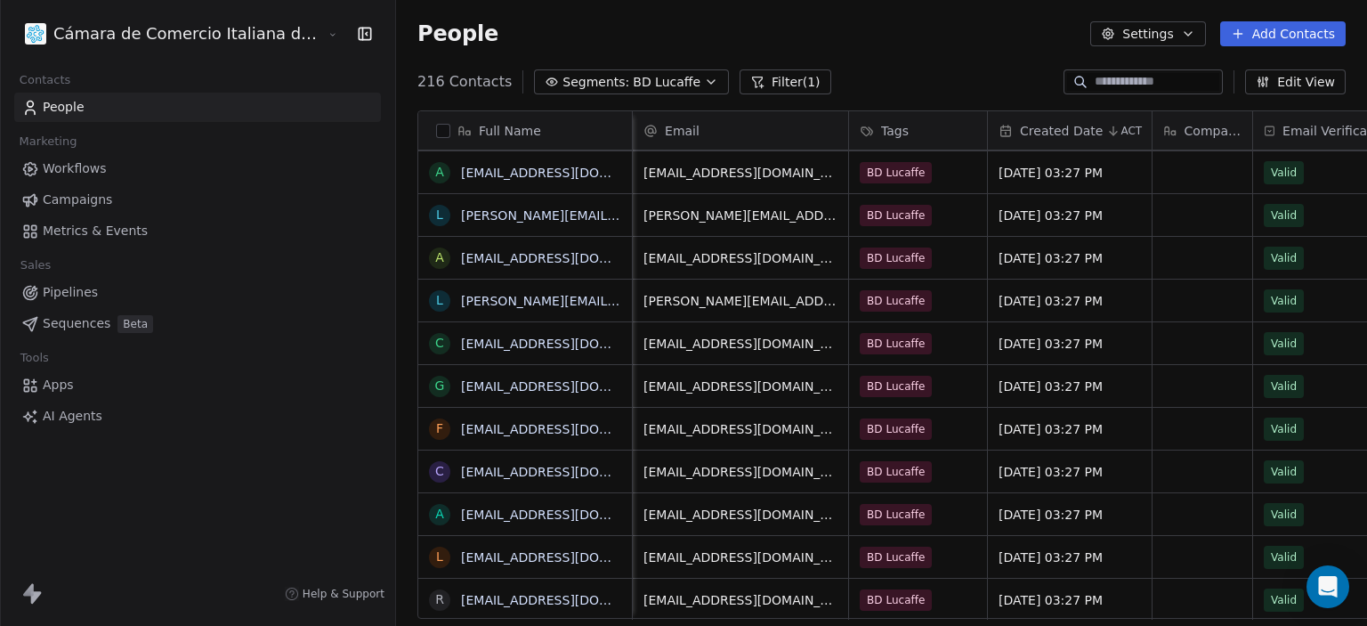
click at [87, 200] on span "Campaigns" at bounding box center [77, 199] width 69 height 19
